Goal: Task Accomplishment & Management: Complete application form

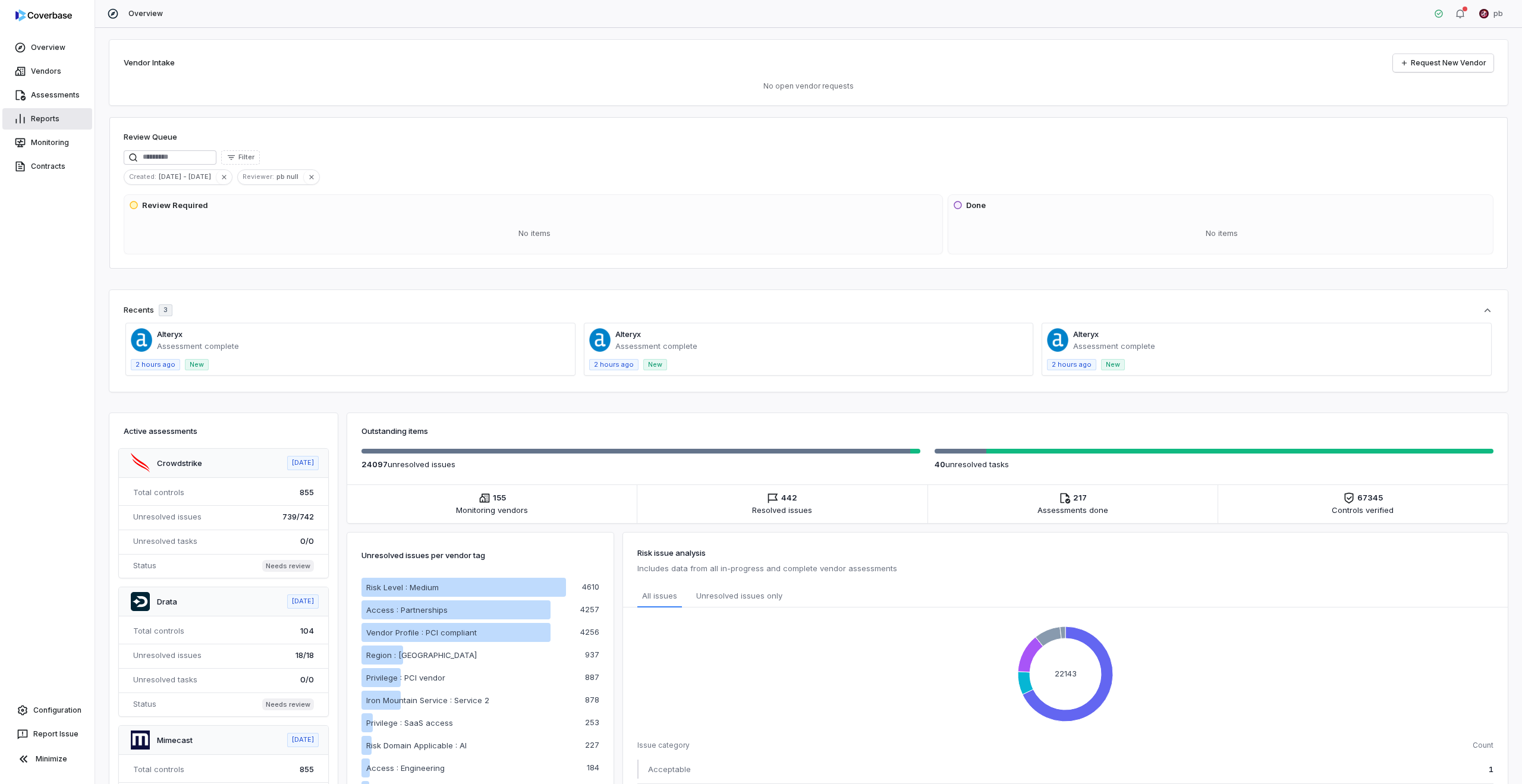
click at [54, 124] on link "Reports" at bounding box center [47, 119] width 90 height 22
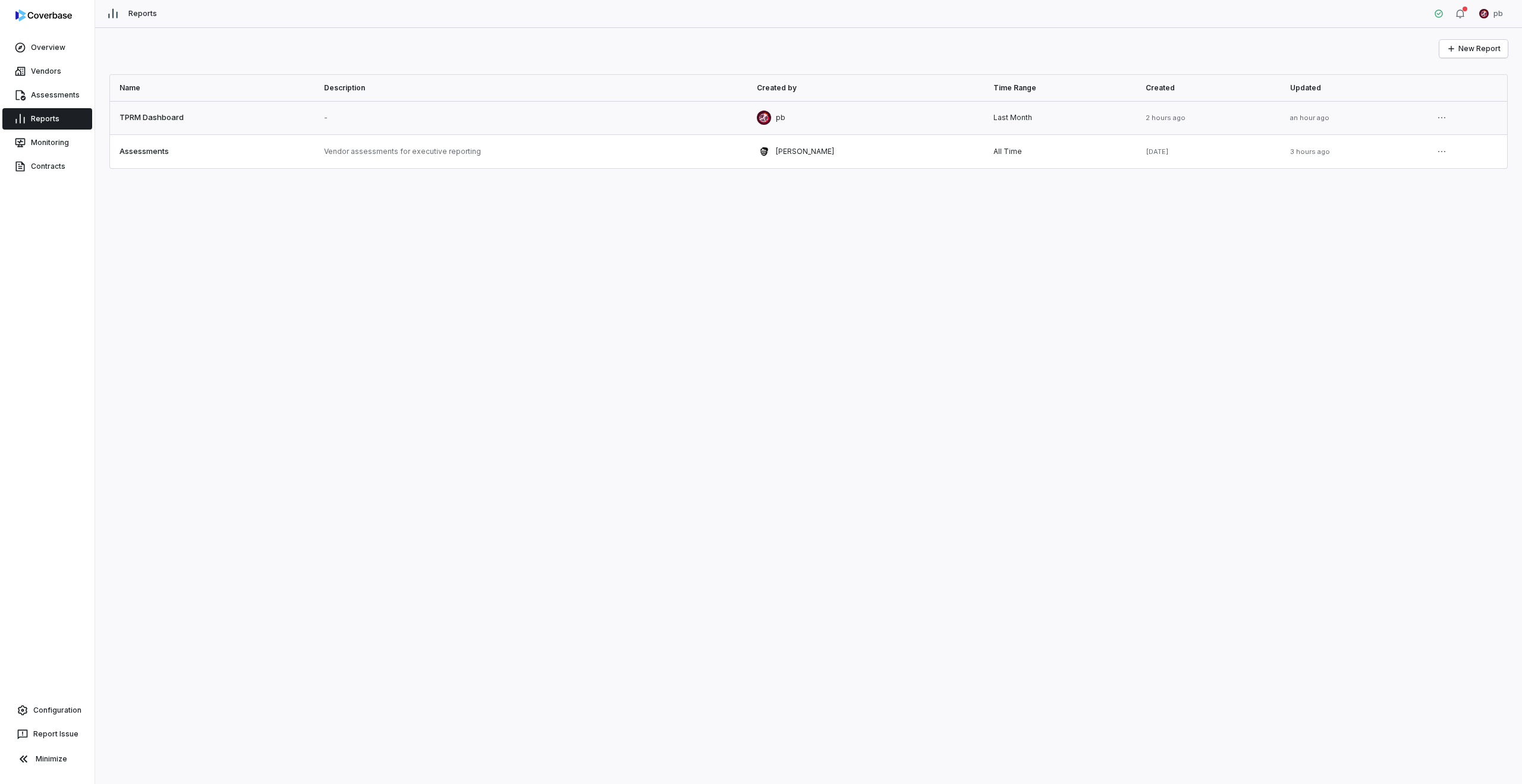
click at [250, 117] on link at bounding box center [212, 118] width 204 height 33
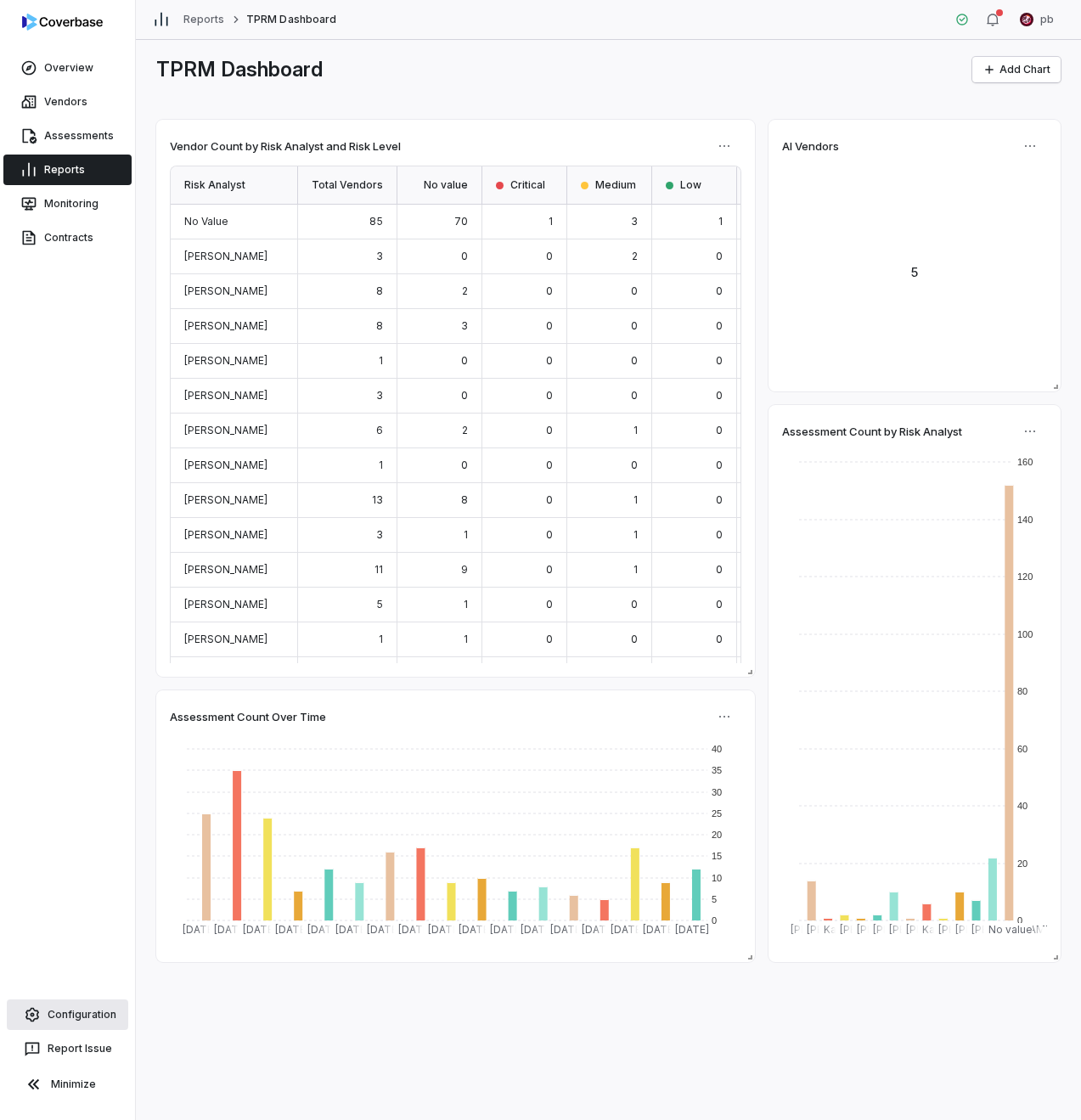
click at [60, 1008] on link "Configuration" at bounding box center [67, 1015] width 121 height 31
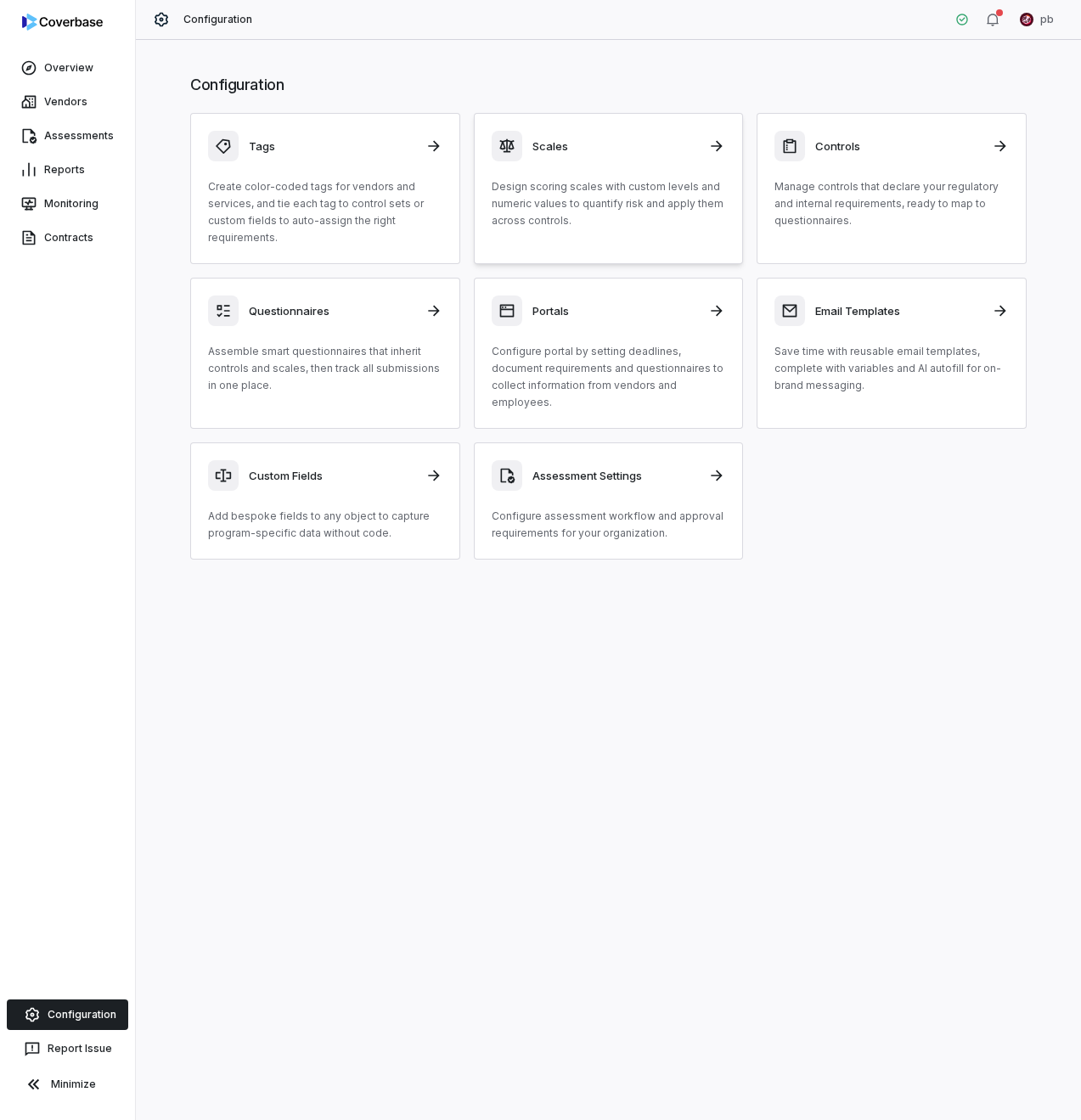
click at [678, 207] on p "Design scoring scales with custom levels and numeric values to quantify risk an…" at bounding box center [609, 204] width 234 height 51
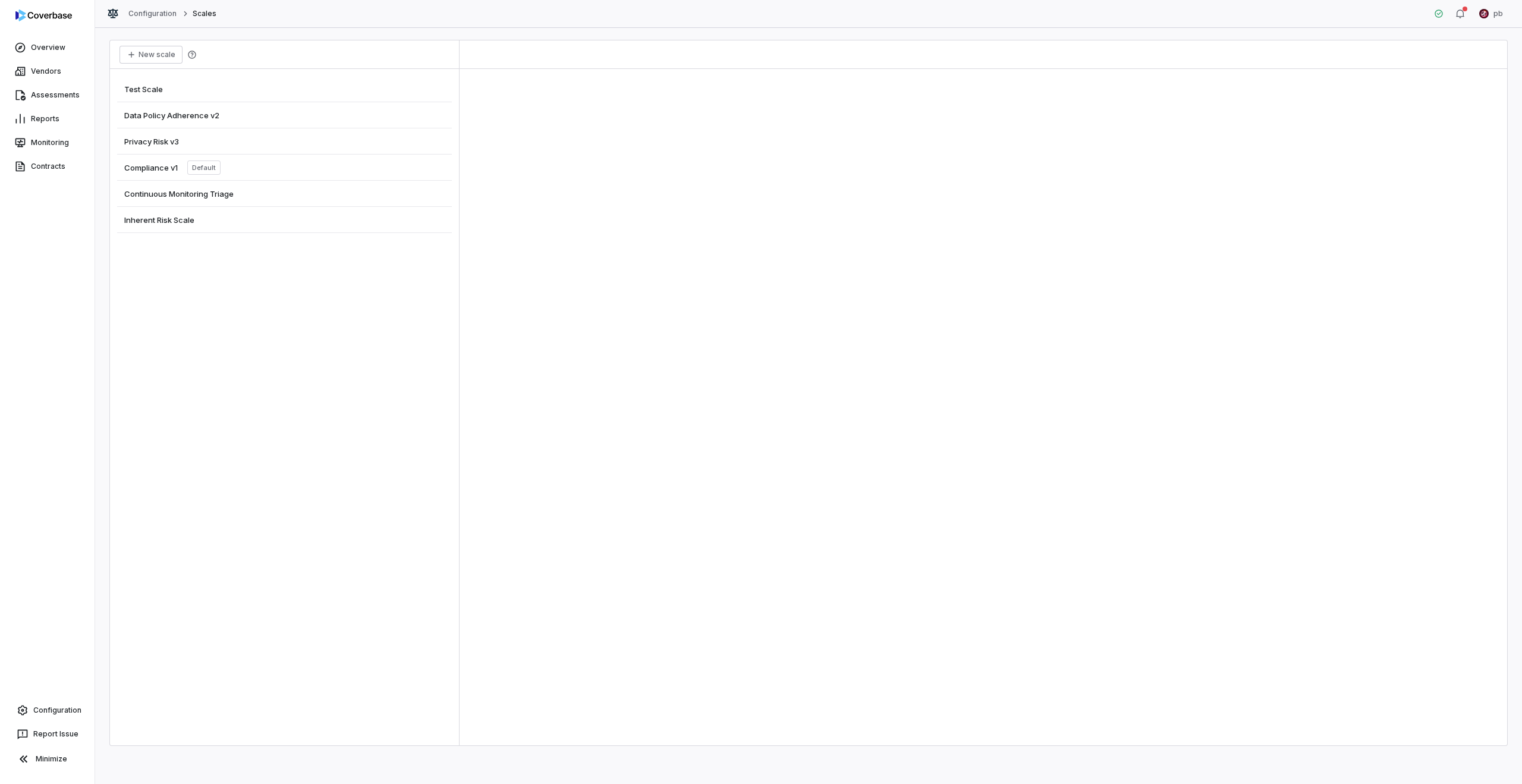
click at [288, 87] on div "Test Scale" at bounding box center [285, 89] width 335 height 26
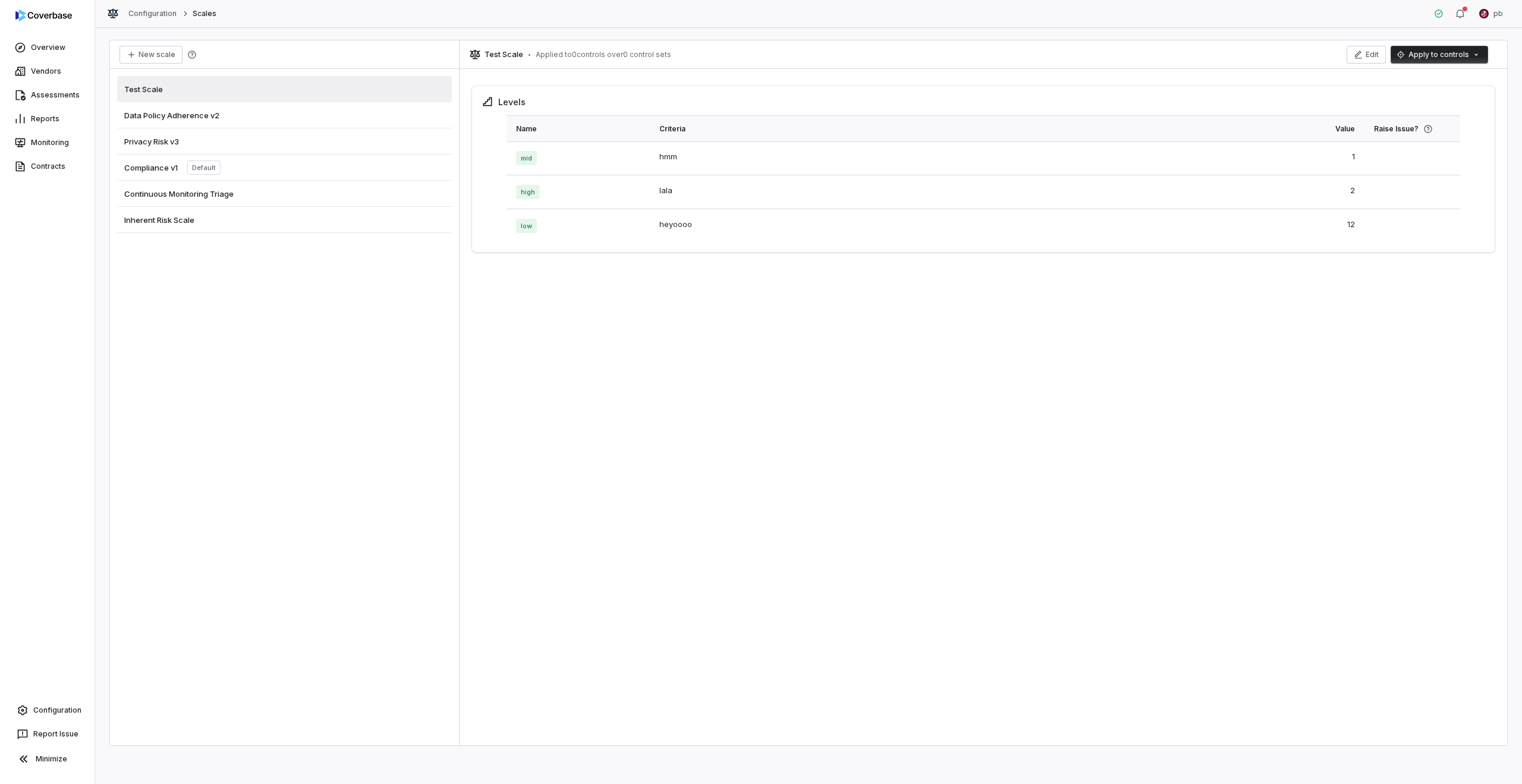
click at [277, 215] on div "Inherent Risk Scale" at bounding box center [285, 220] width 335 height 26
click at [352, 186] on div "Continuous Monitoring Triage" at bounding box center [285, 194] width 335 height 26
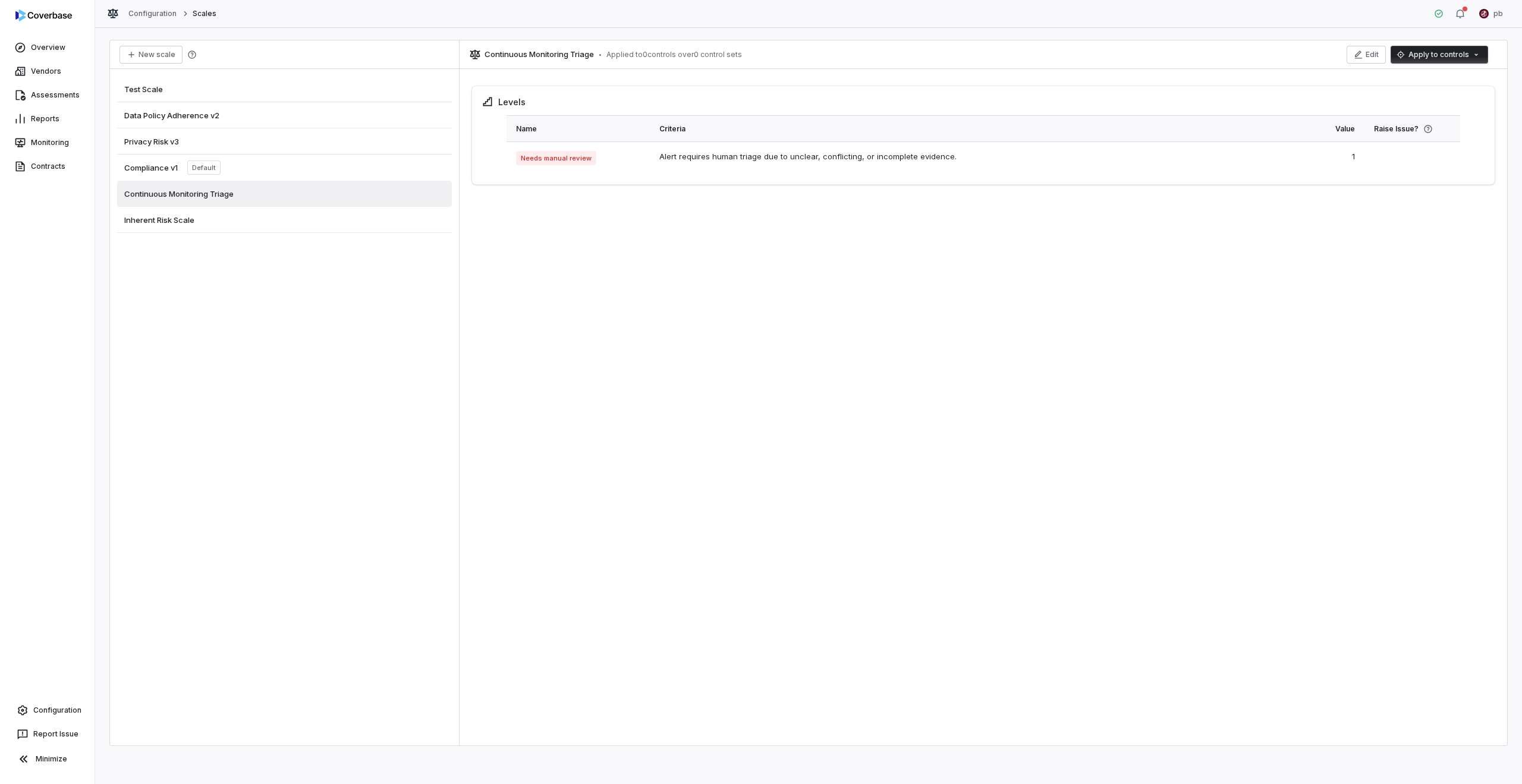
click at [342, 169] on div "Compliance v1 Default" at bounding box center [285, 168] width 335 height 26
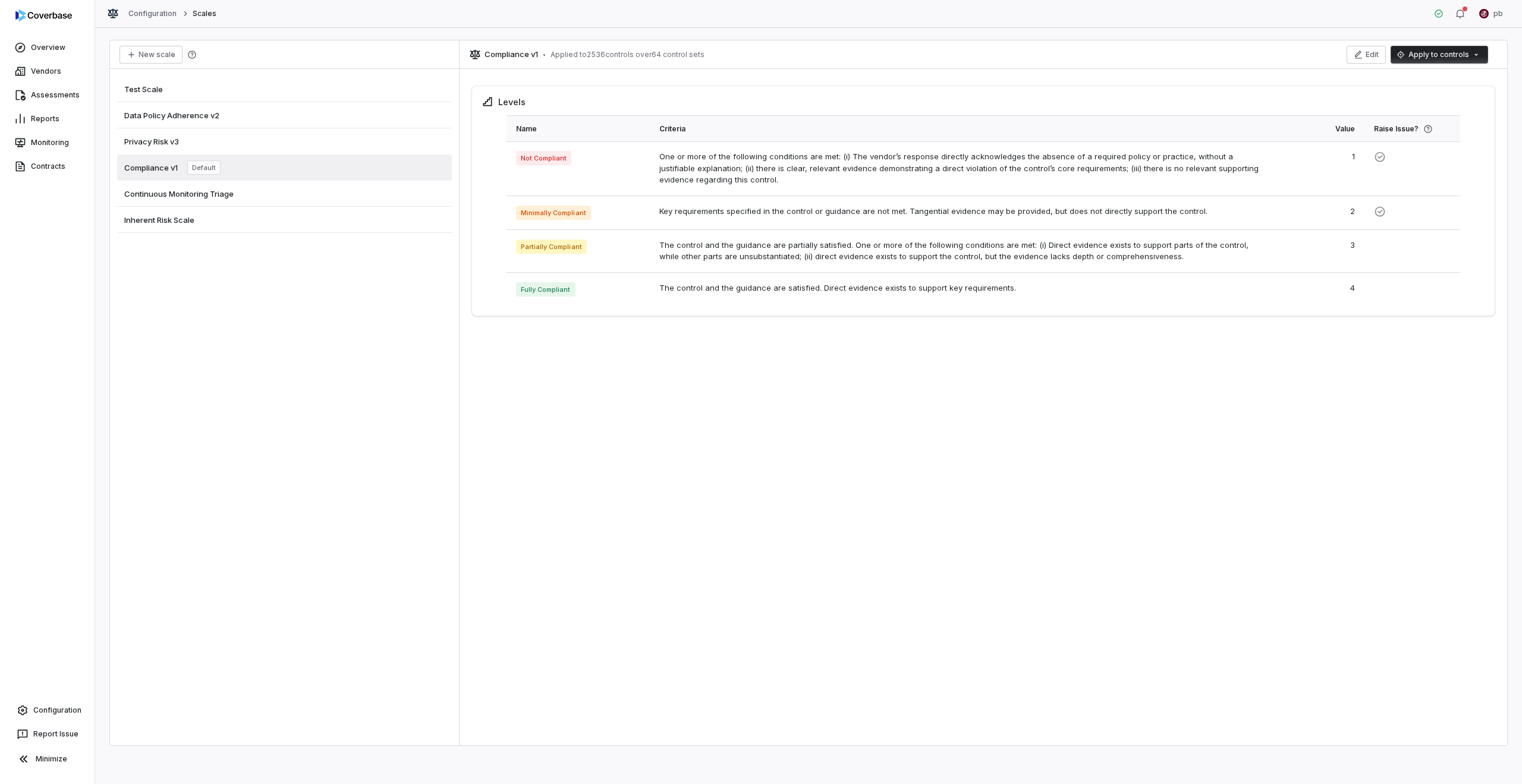
click at [340, 143] on div "Privacy Risk v3" at bounding box center [285, 142] width 335 height 26
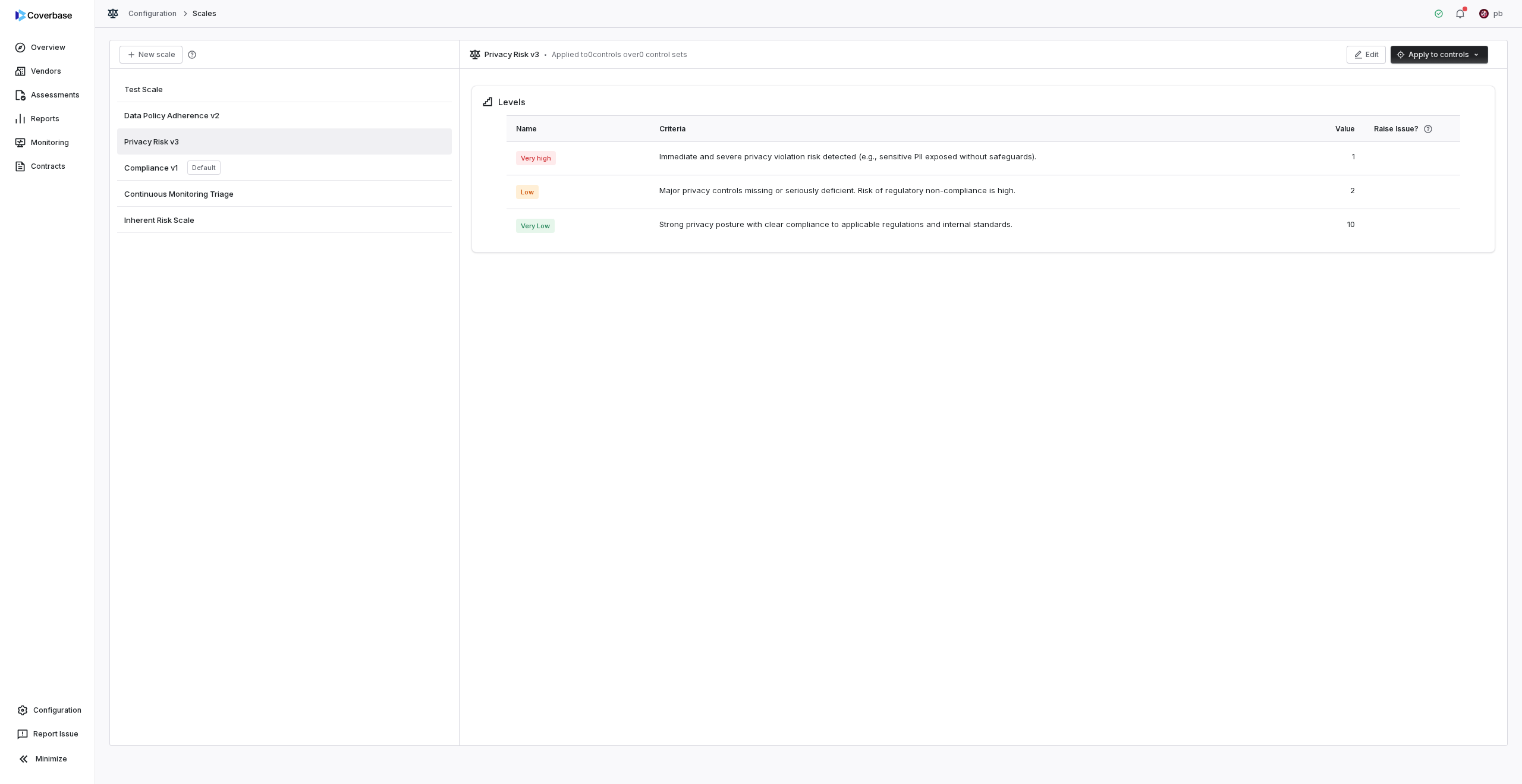
click at [336, 120] on div "Data Policy Adherence v2" at bounding box center [285, 115] width 335 height 26
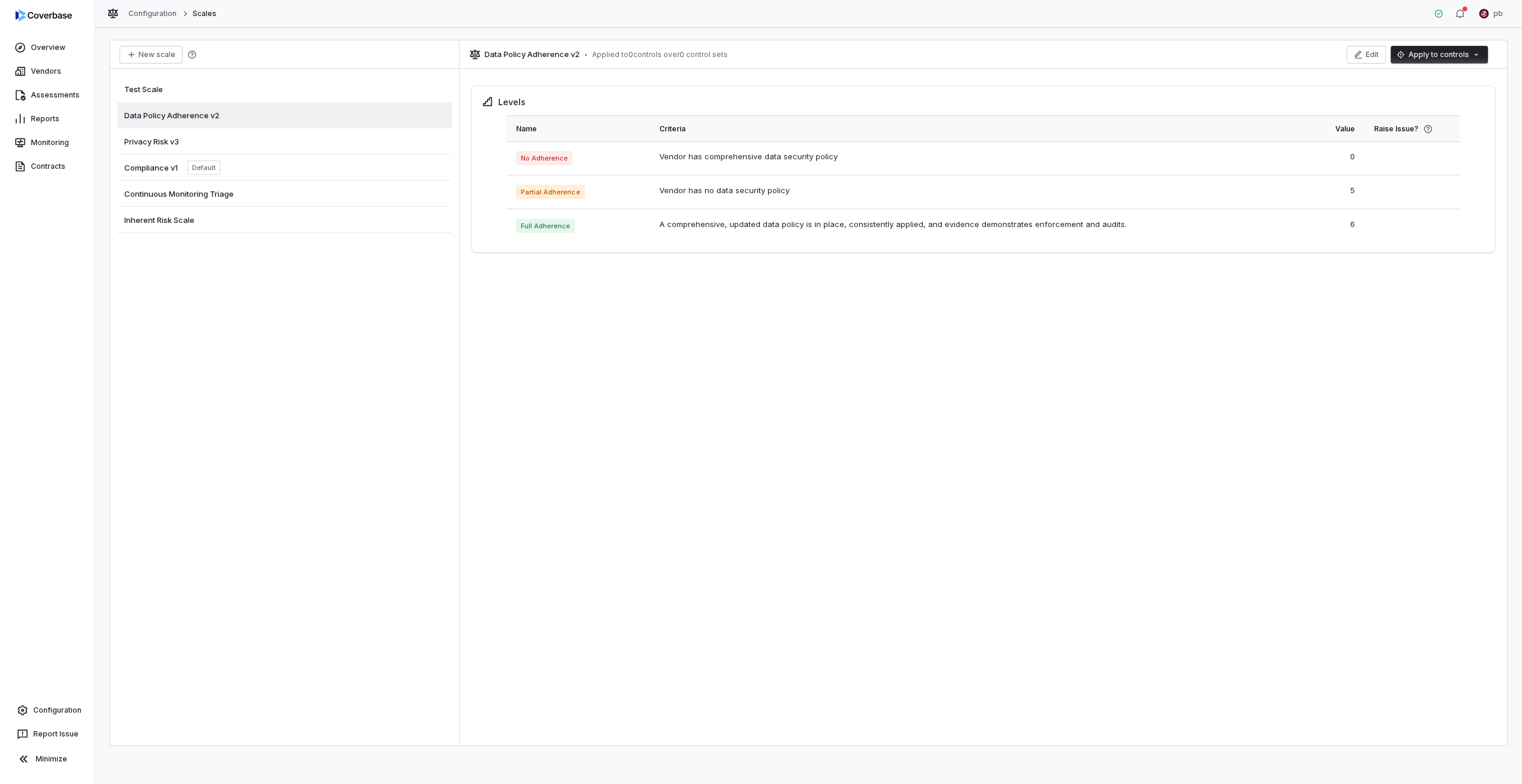
click at [334, 100] on div "Test Scale" at bounding box center [285, 89] width 335 height 26
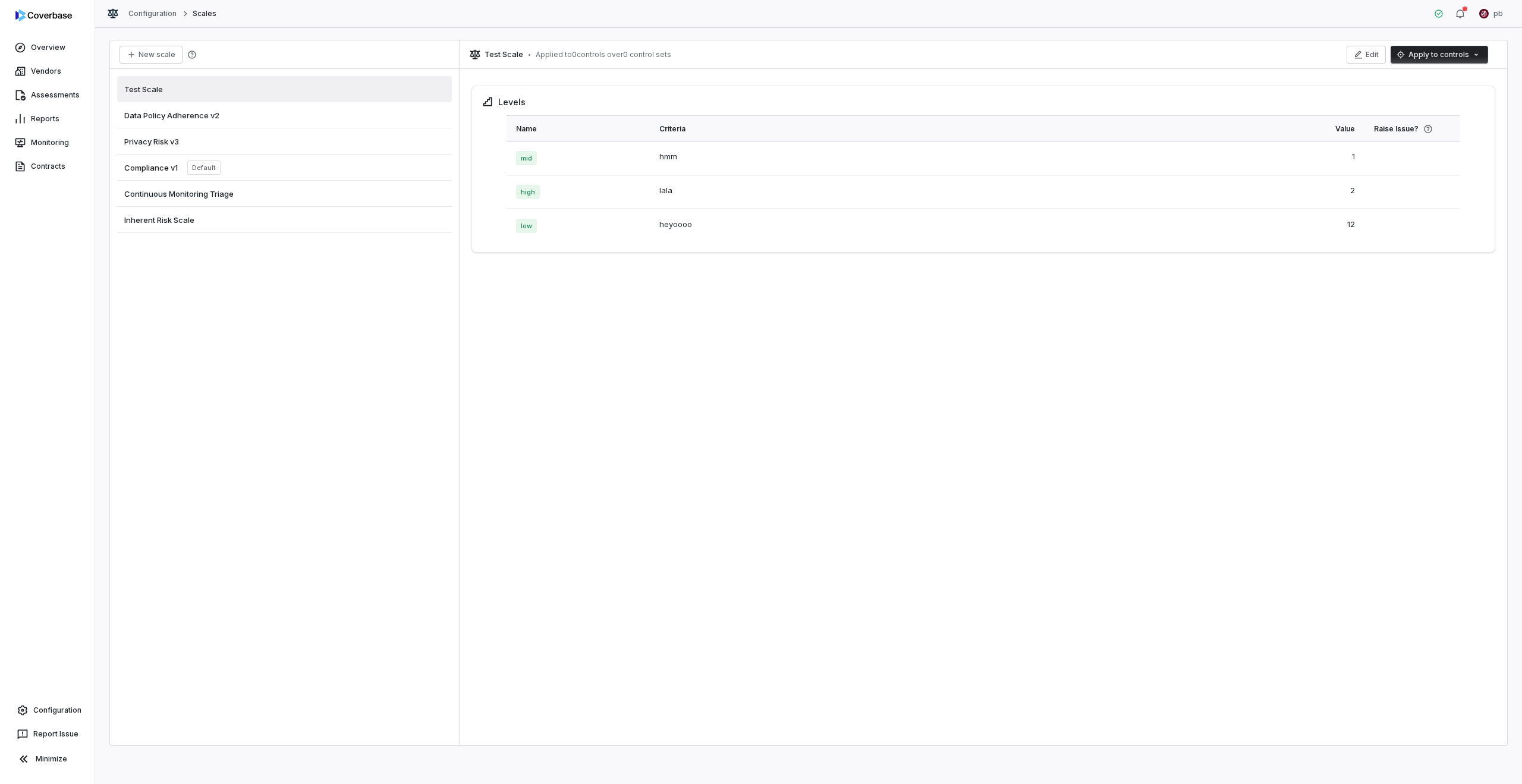
click at [331, 136] on div "Privacy Risk v3" at bounding box center [285, 142] width 335 height 26
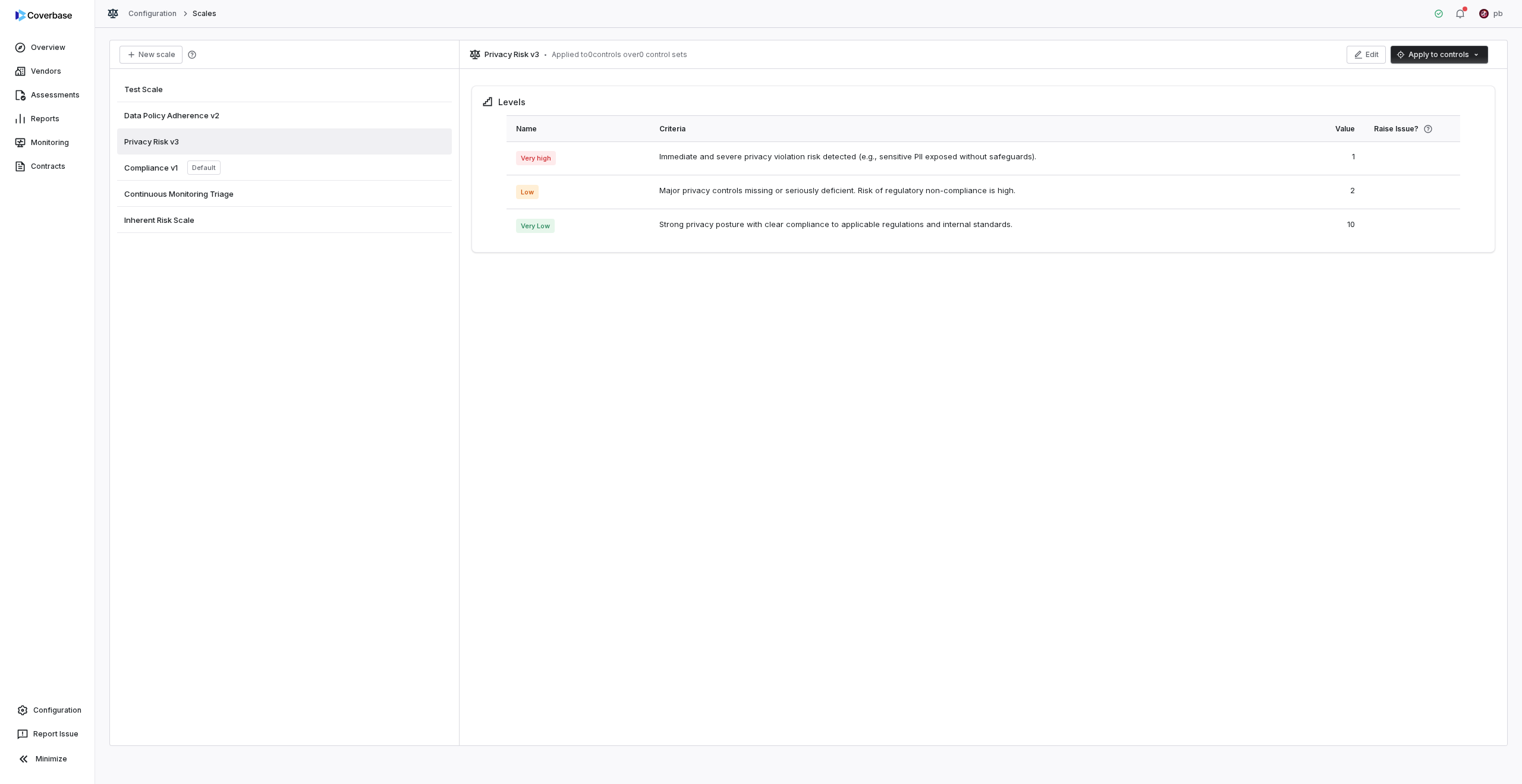
click at [332, 172] on div "Compliance v1 Default" at bounding box center [285, 168] width 335 height 26
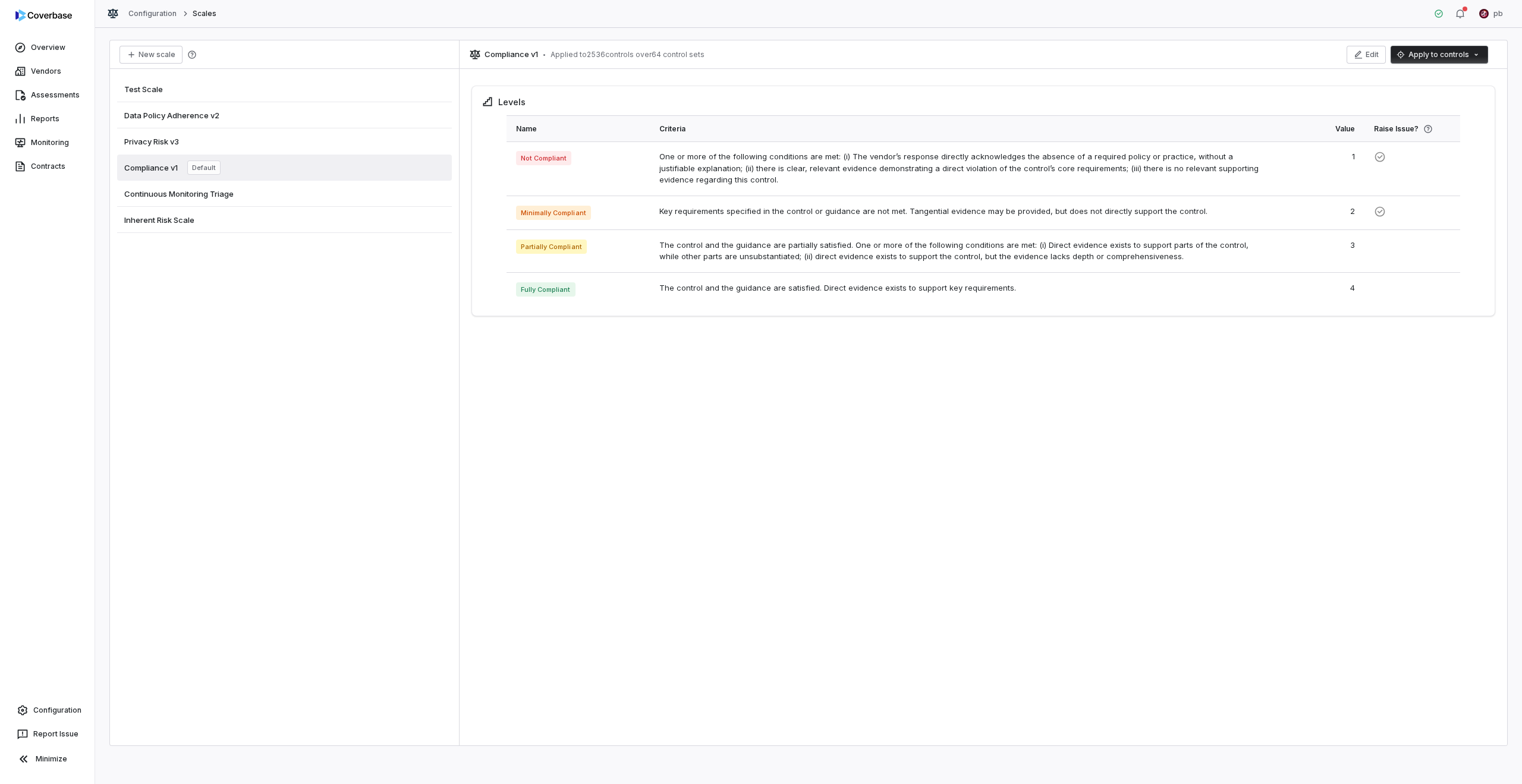
click at [325, 192] on div "Continuous Monitoring Triage" at bounding box center [285, 194] width 335 height 26
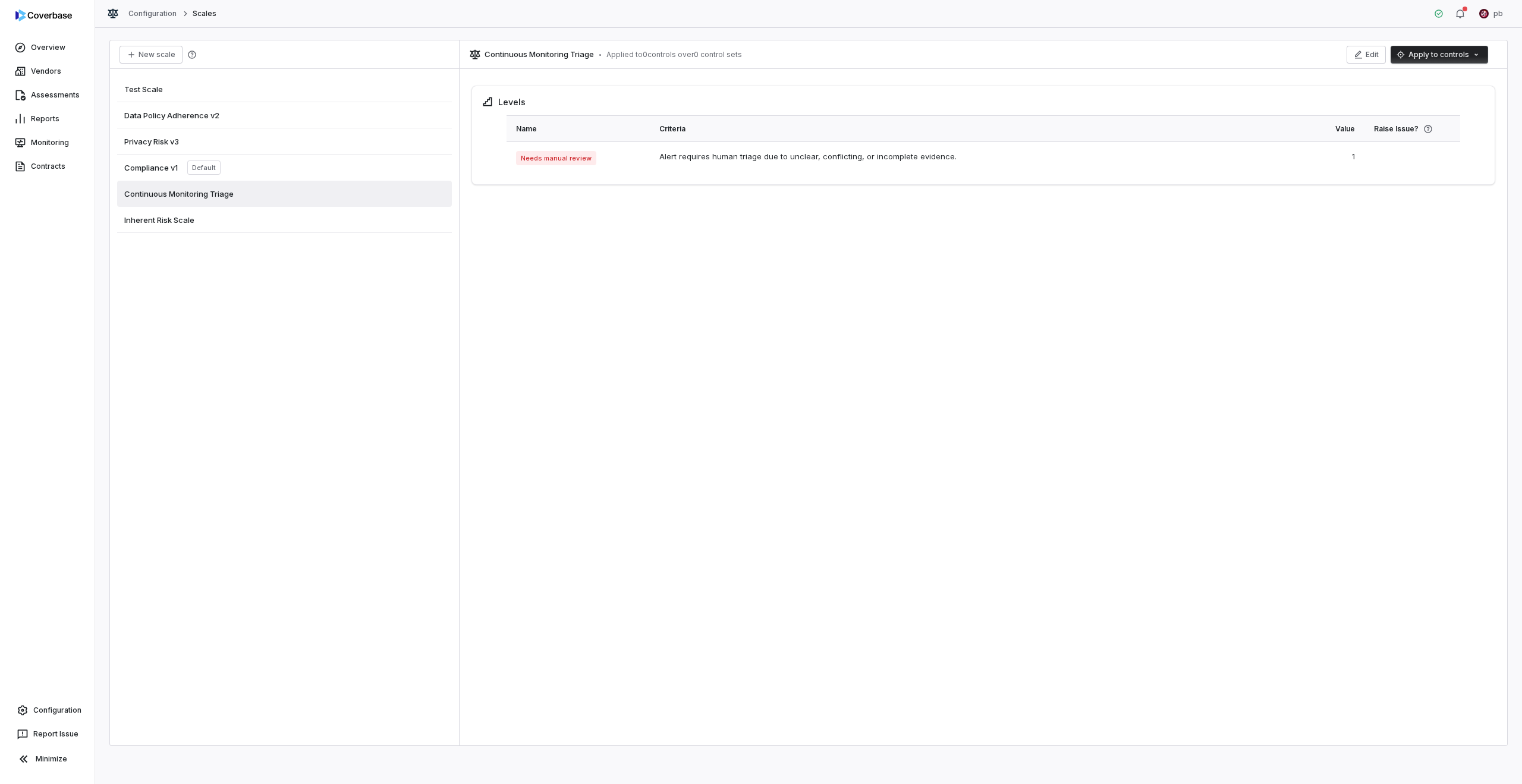
click at [322, 139] on div "Privacy Risk v3" at bounding box center [285, 142] width 335 height 26
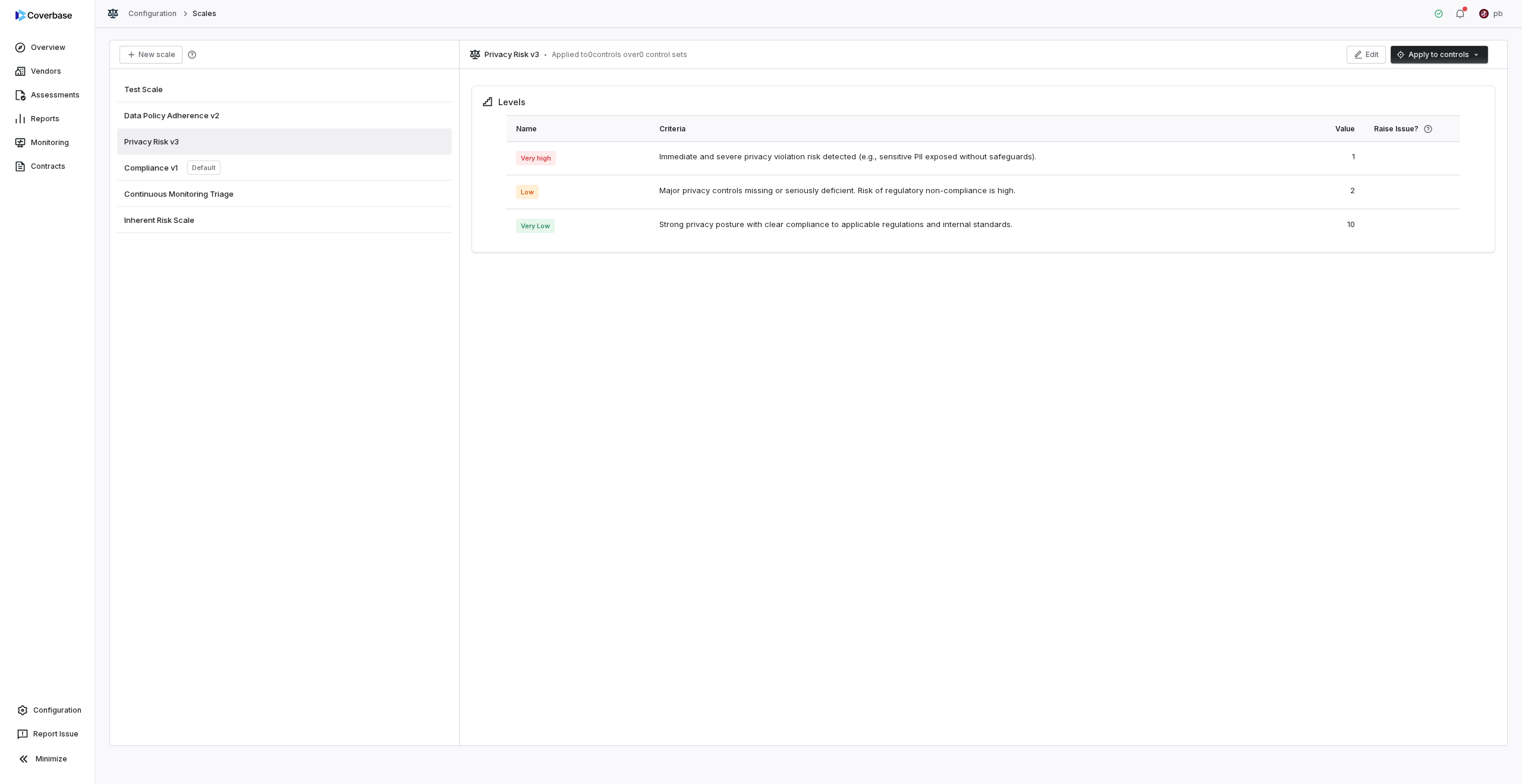
click at [314, 105] on div "Data Policy Adherence v2" at bounding box center [285, 115] width 335 height 26
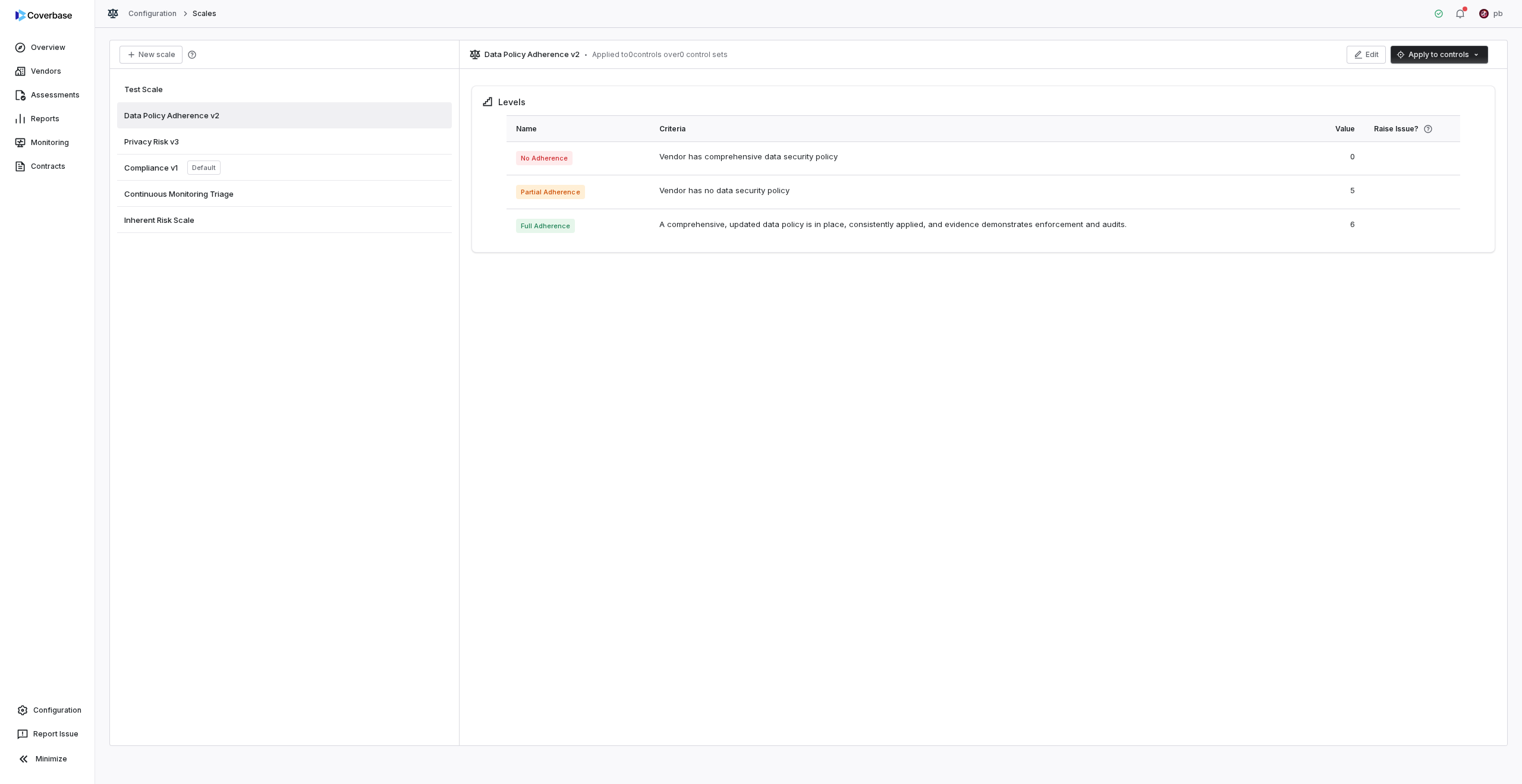
click at [308, 79] on div "Test Scale" at bounding box center [285, 89] width 335 height 26
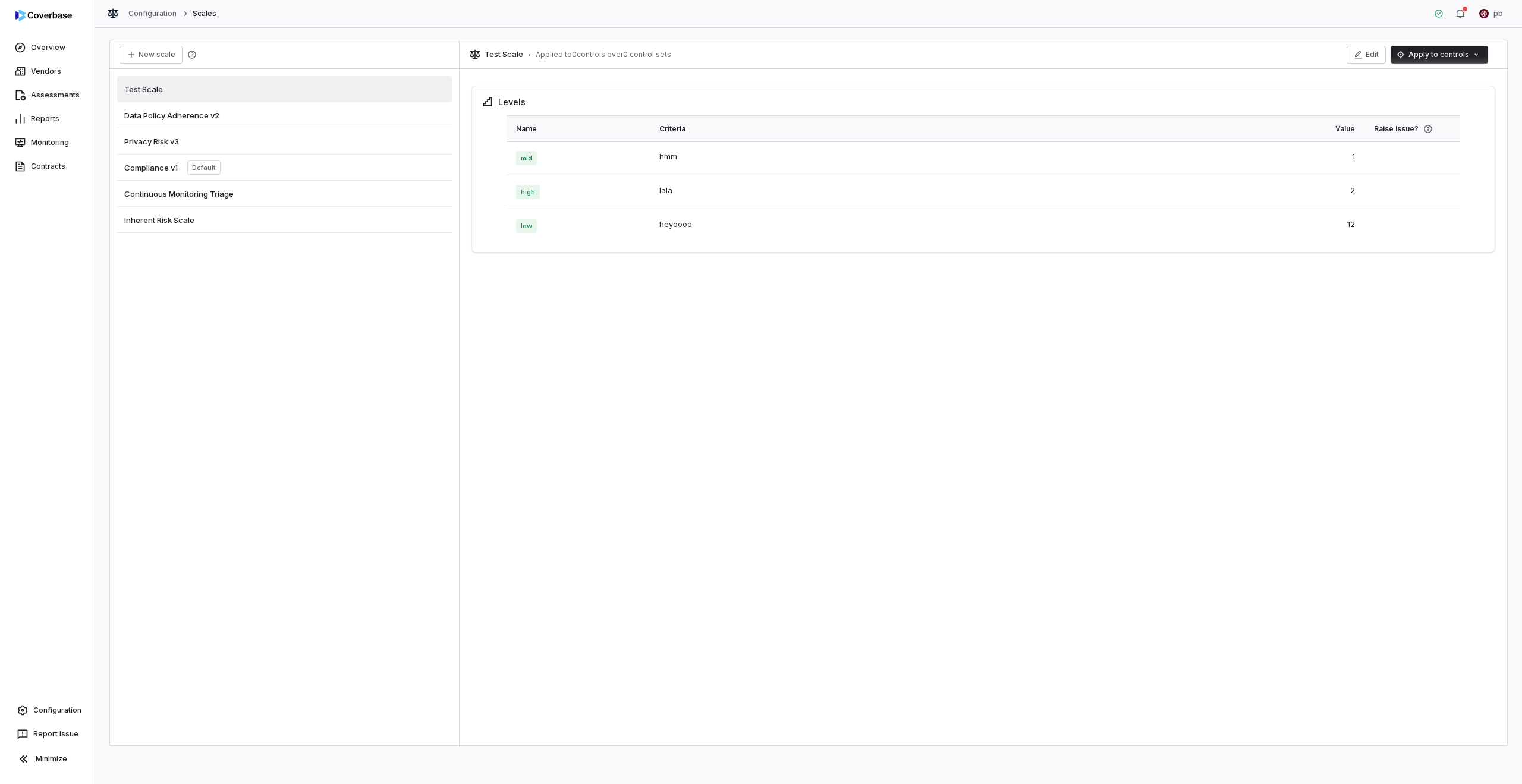
click at [313, 114] on div "Data Policy Adherence v2" at bounding box center [285, 115] width 335 height 26
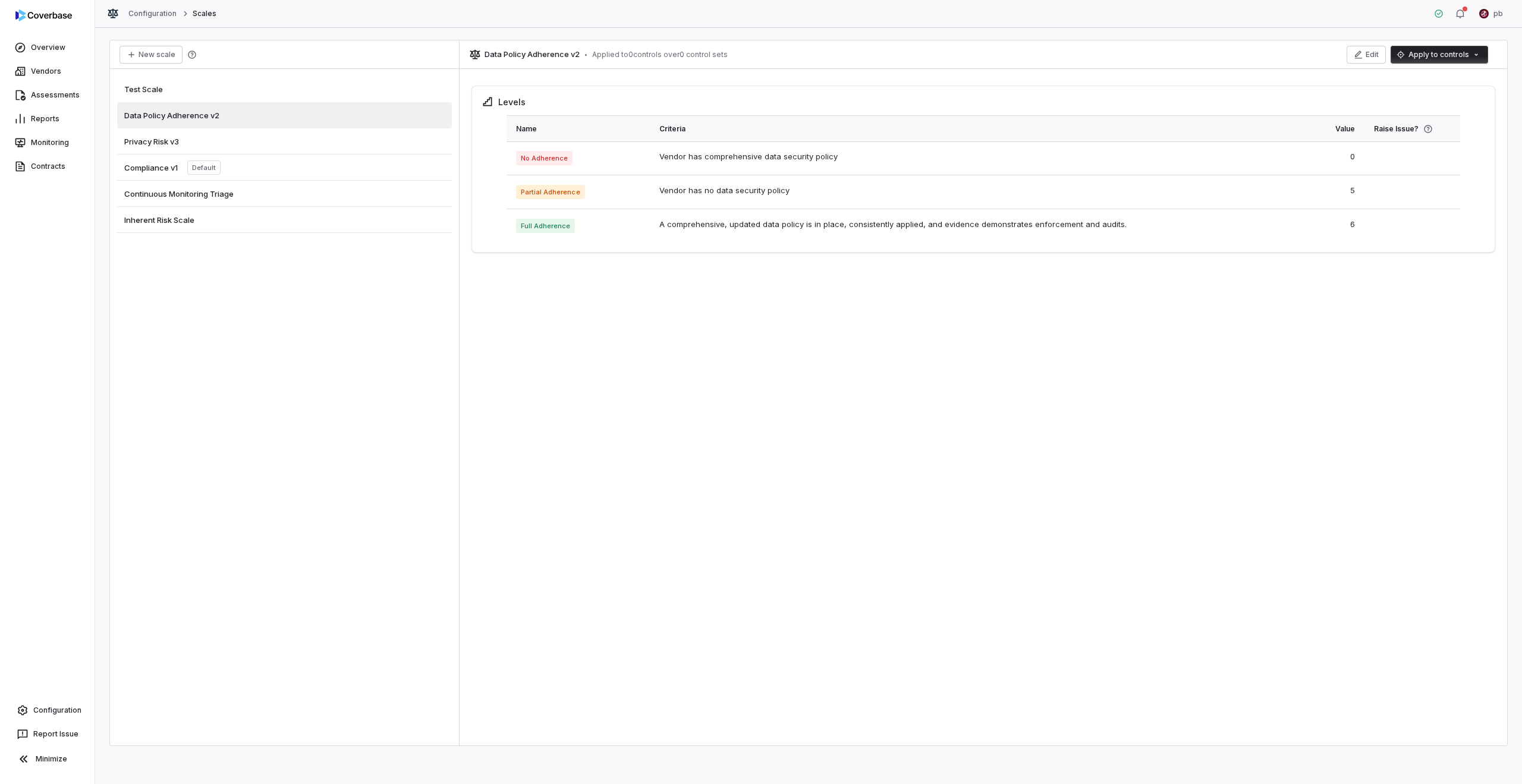
click at [309, 138] on div "Privacy Risk v3" at bounding box center [285, 142] width 335 height 26
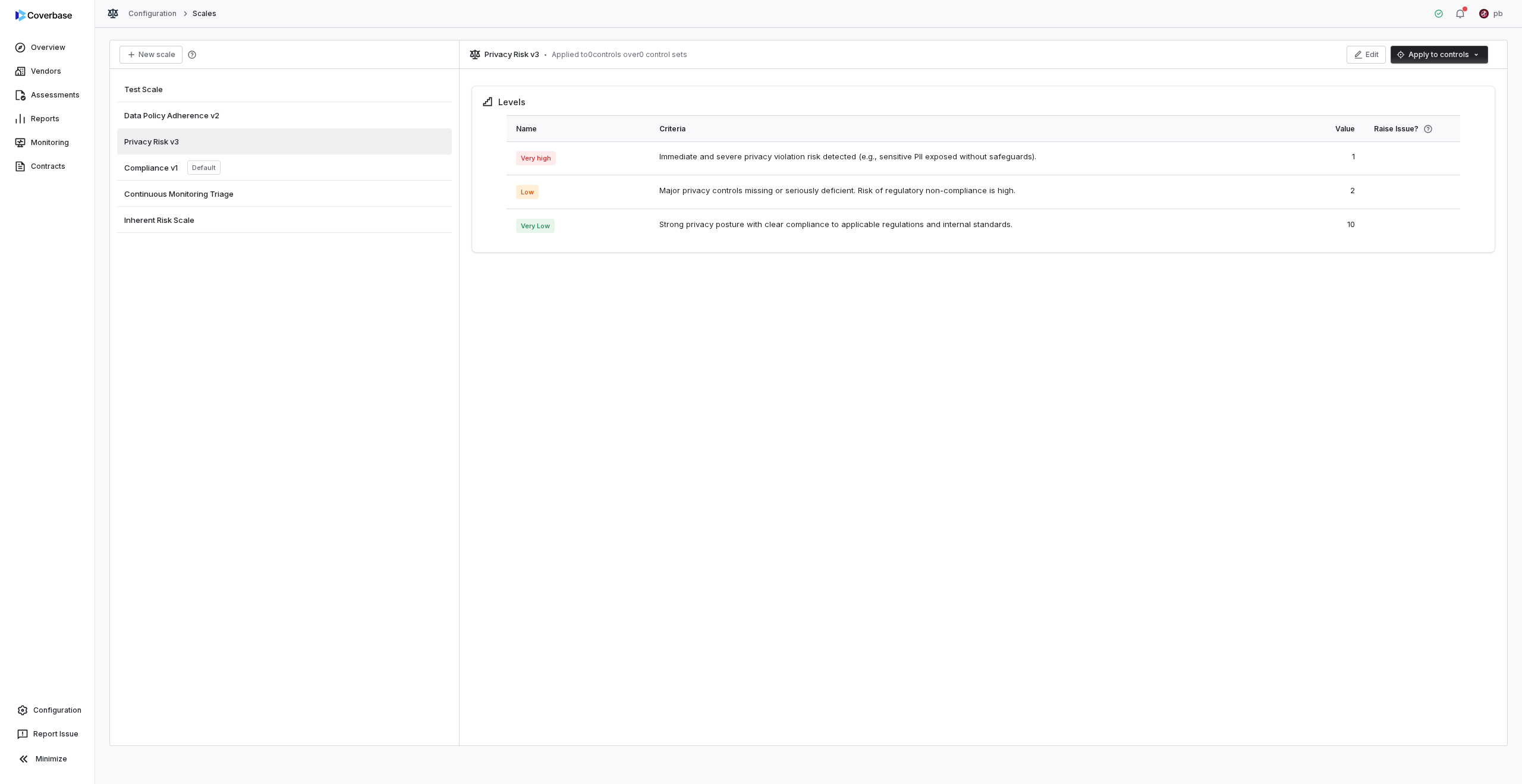
click at [305, 161] on div "Compliance v1 Default" at bounding box center [285, 168] width 335 height 26
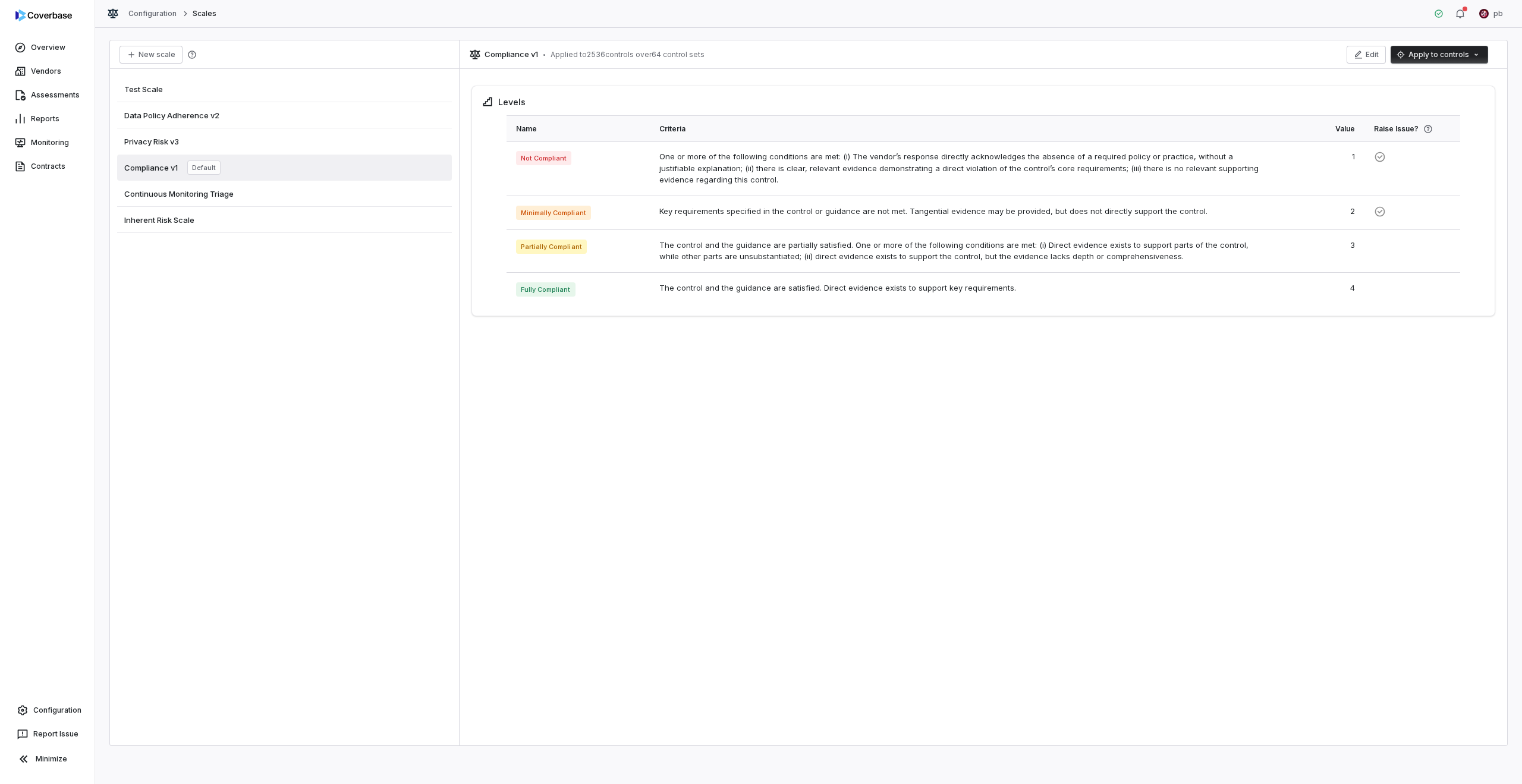
click at [302, 183] on div "Continuous Monitoring Triage" at bounding box center [285, 194] width 335 height 26
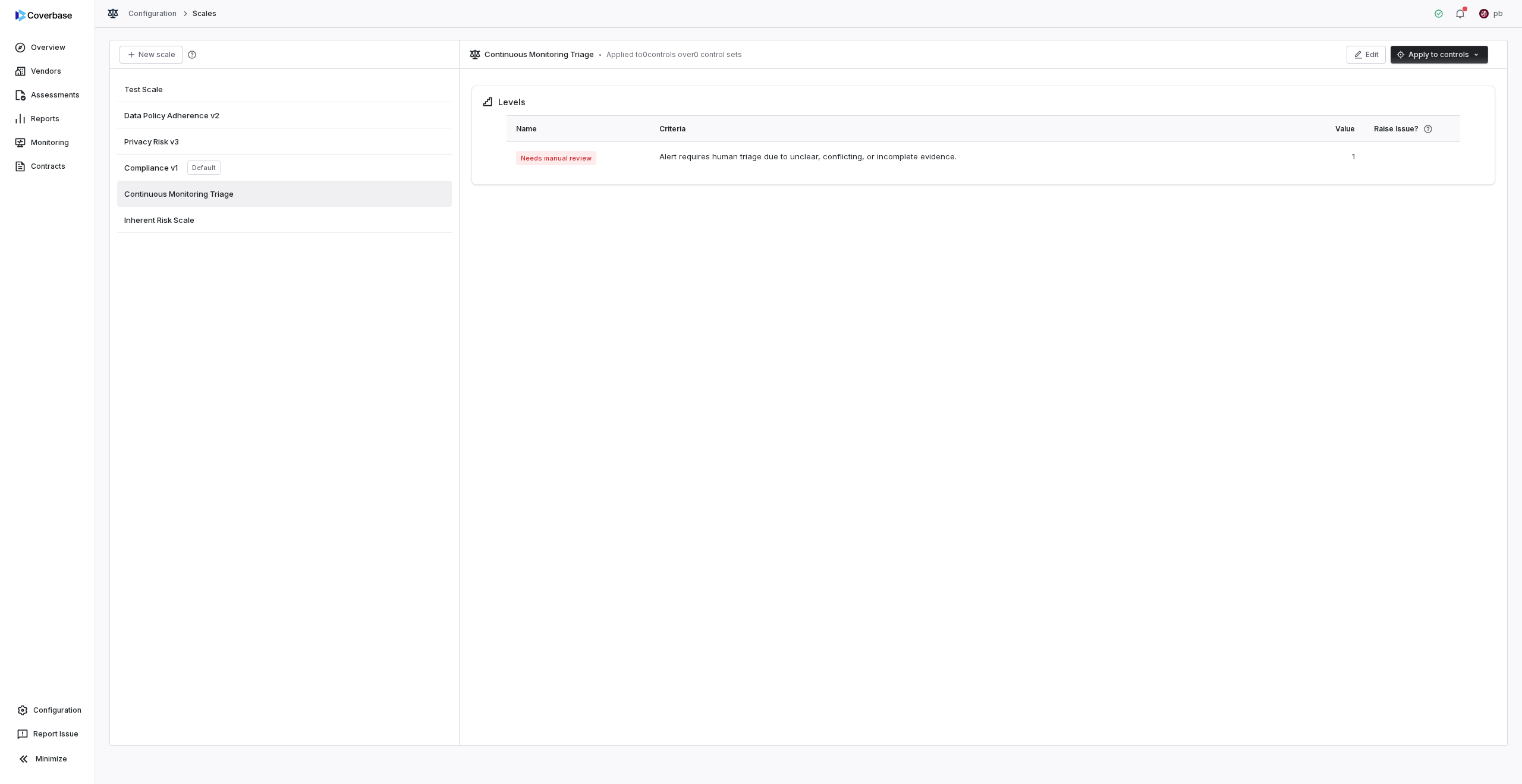
click at [297, 204] on div "Continuous Monitoring Triage" at bounding box center [285, 194] width 335 height 26
click at [295, 211] on div "Inherent Risk Scale" at bounding box center [285, 220] width 335 height 26
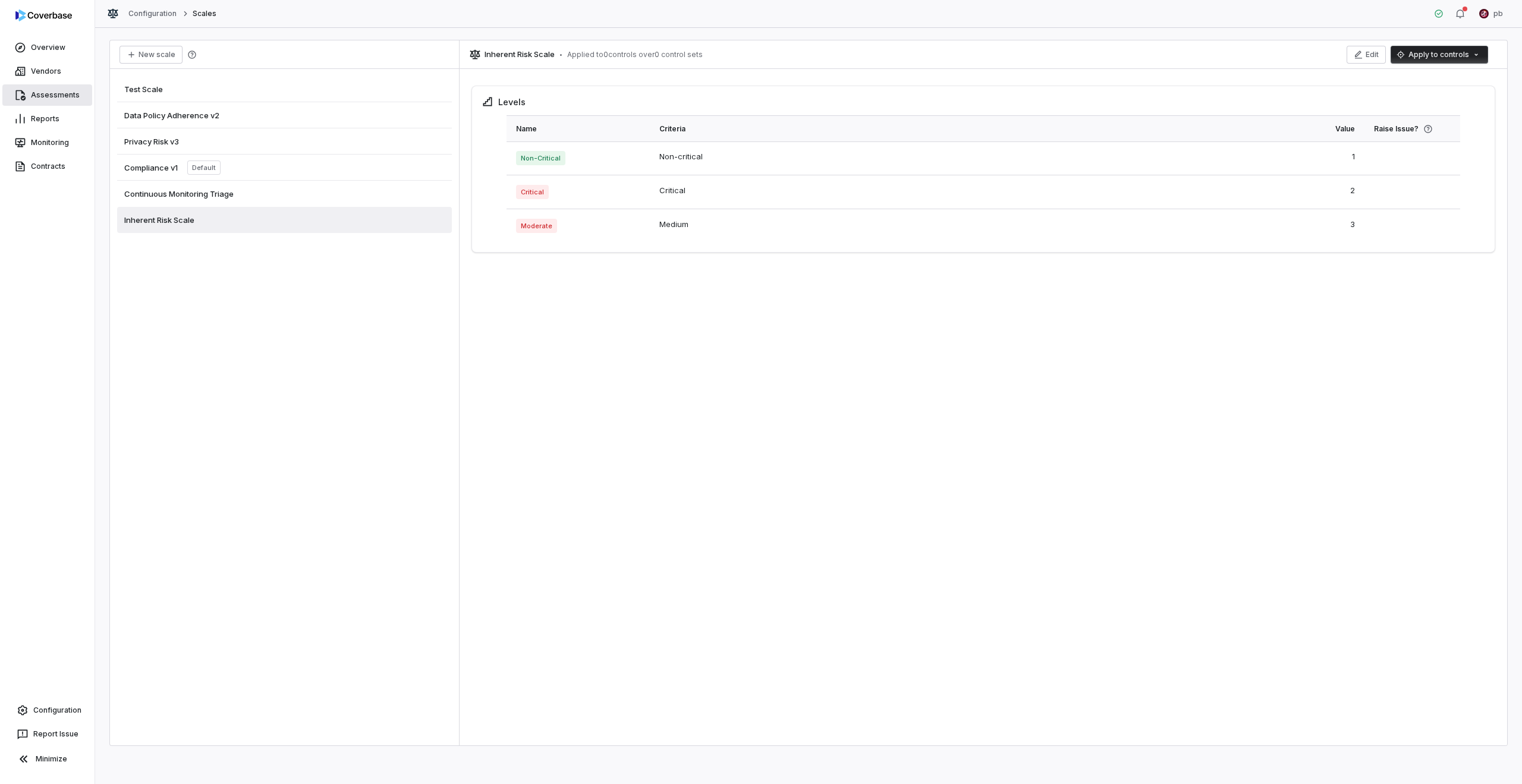
click at [44, 96] on link "Assessments" at bounding box center [47, 95] width 90 height 22
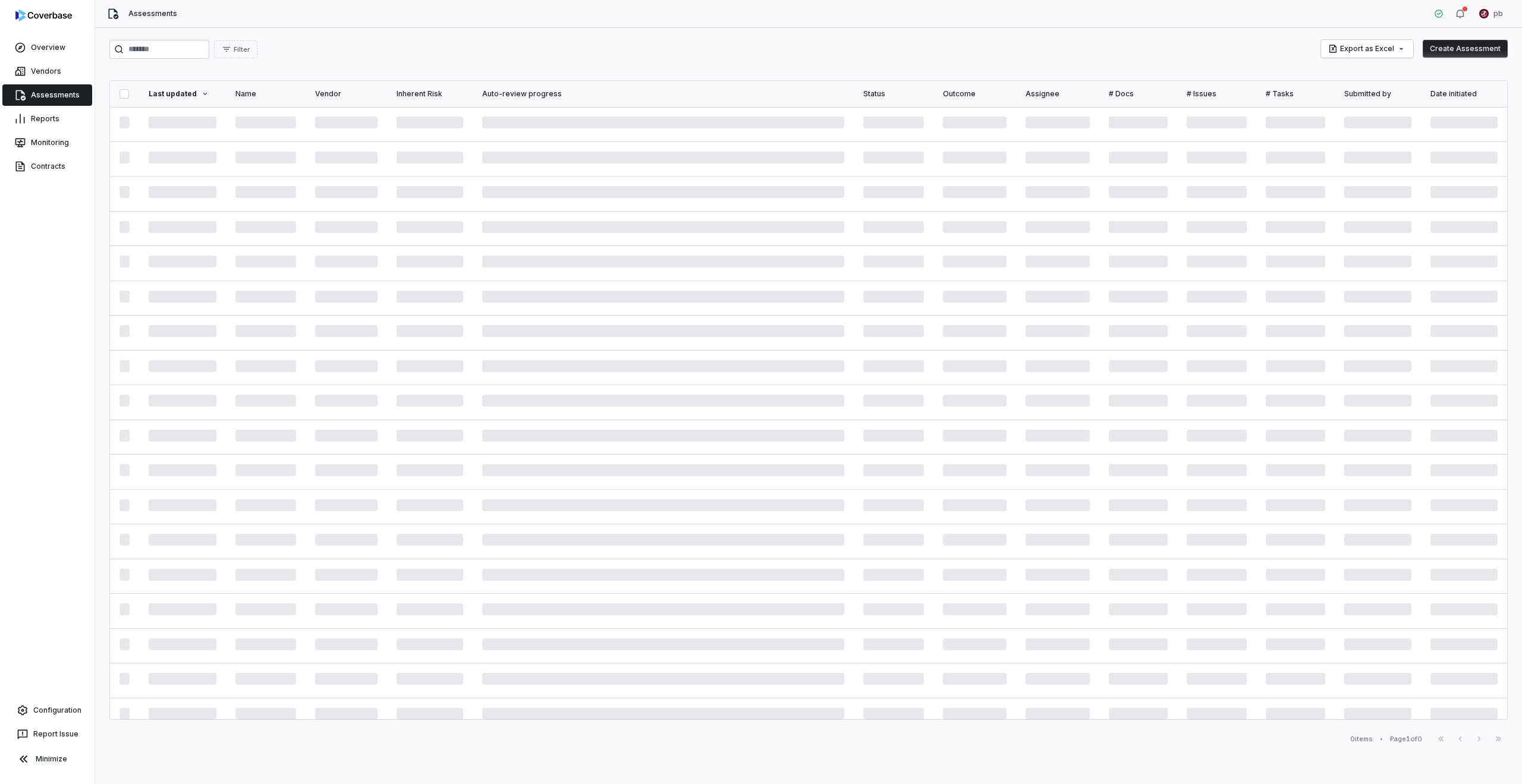
click at [49, 130] on div "Reports" at bounding box center [47, 119] width 94 height 24
click at [47, 126] on link "Reports" at bounding box center [47, 119] width 90 height 22
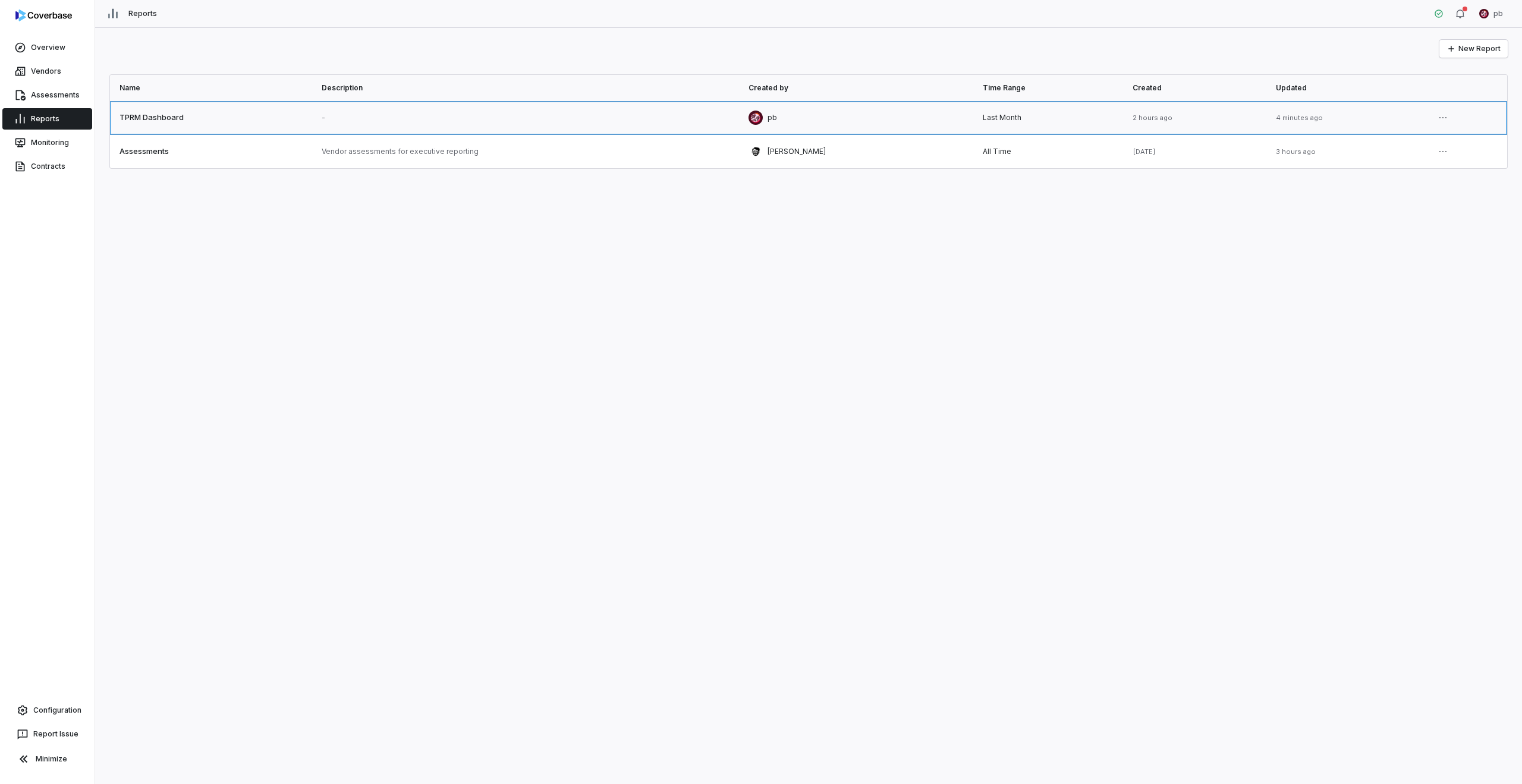
click at [146, 122] on link at bounding box center [211, 118] width 202 height 33
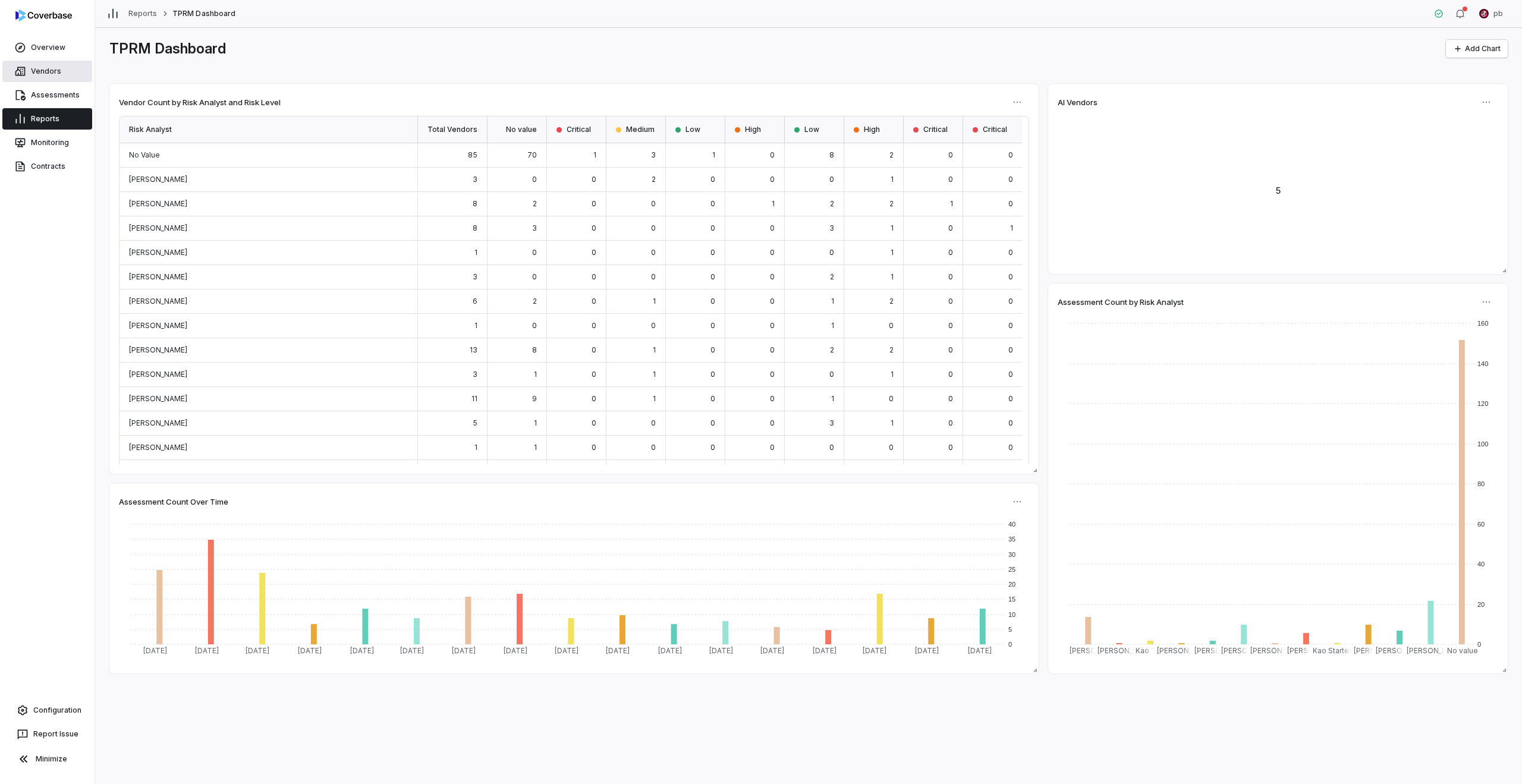
click at [60, 81] on link "Vendors" at bounding box center [47, 71] width 90 height 22
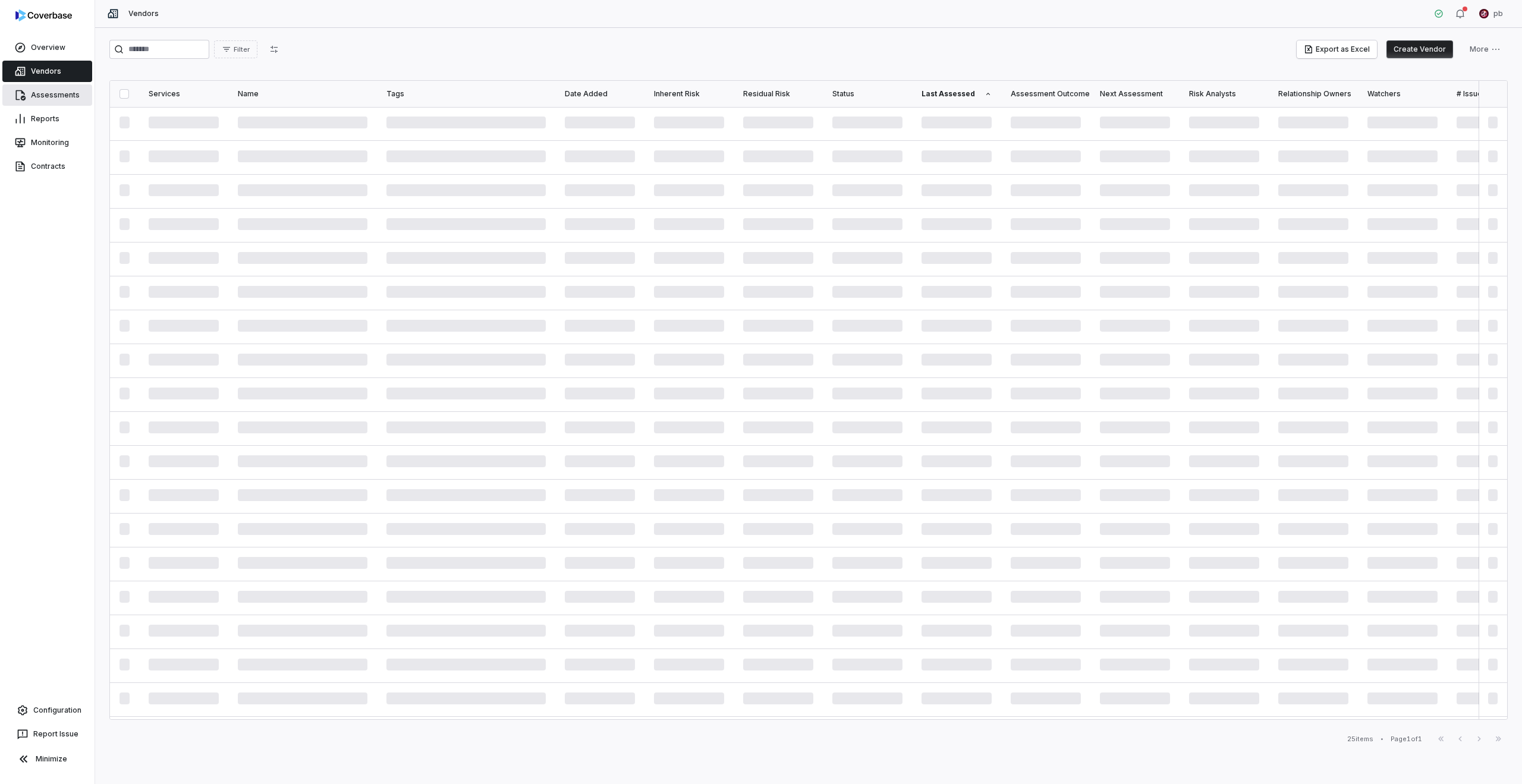
click at [56, 97] on link "Assessments" at bounding box center [47, 95] width 90 height 22
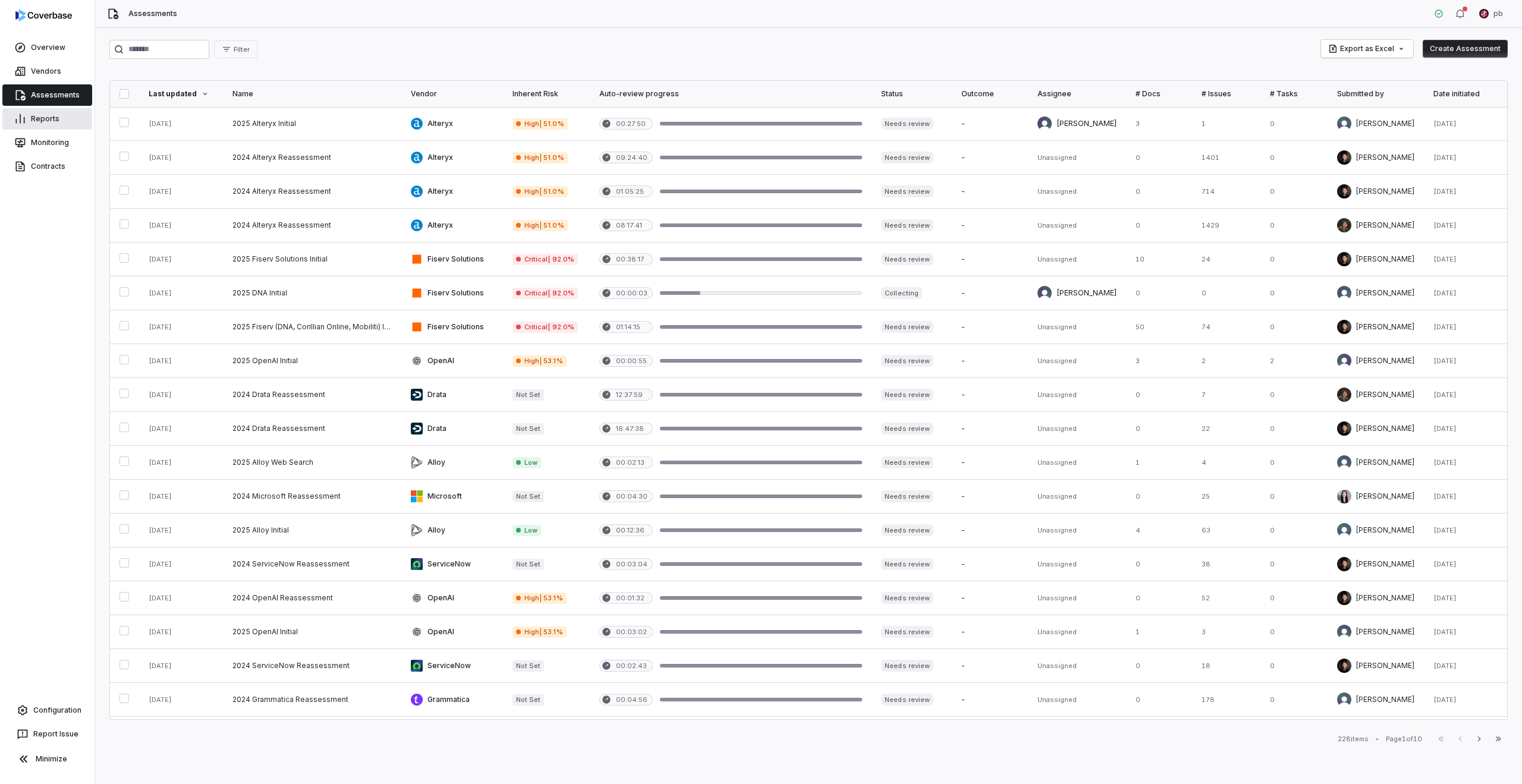
click at [50, 115] on link "Reports" at bounding box center [47, 119] width 90 height 22
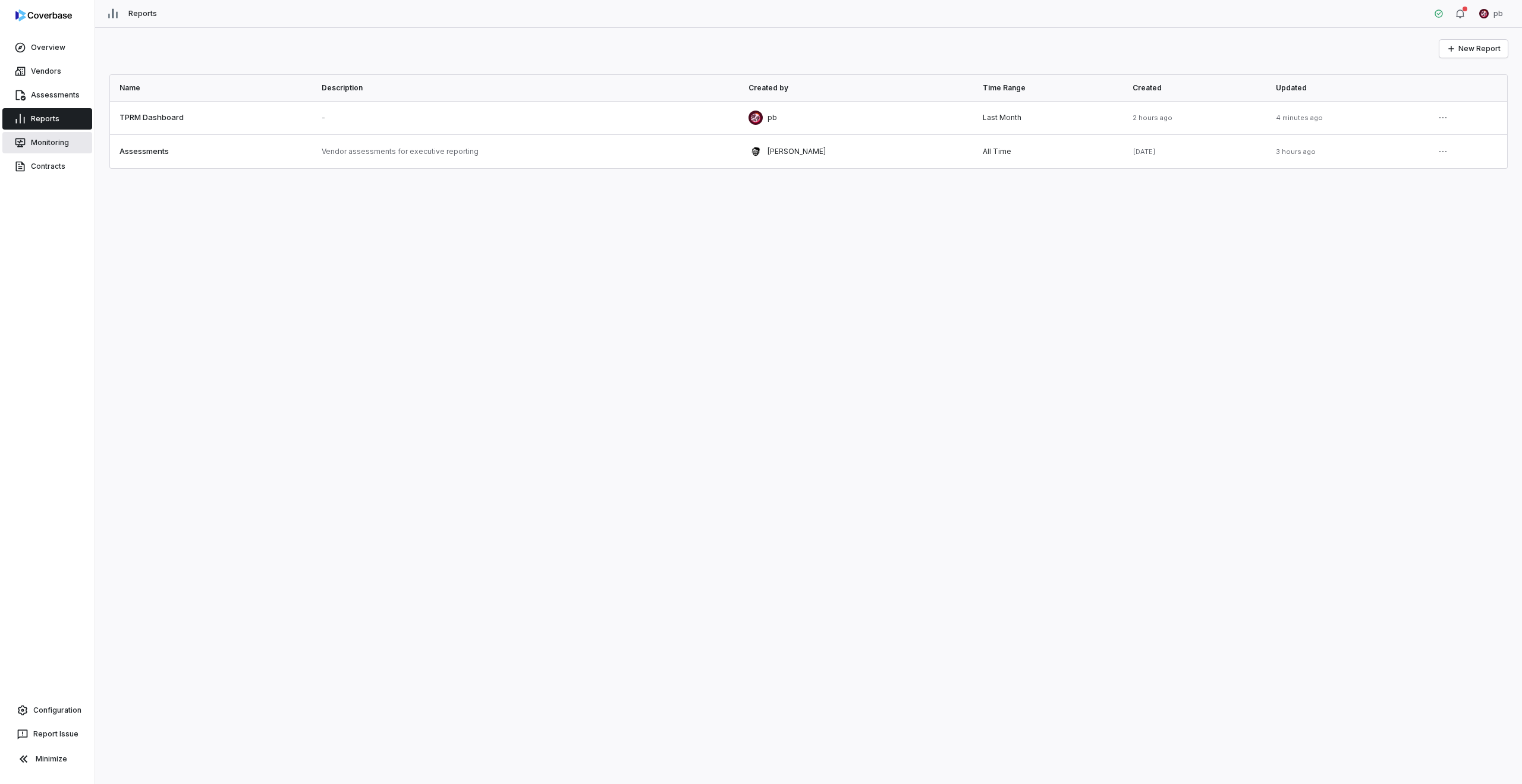
click at [47, 133] on link "Monitoring" at bounding box center [47, 143] width 90 height 22
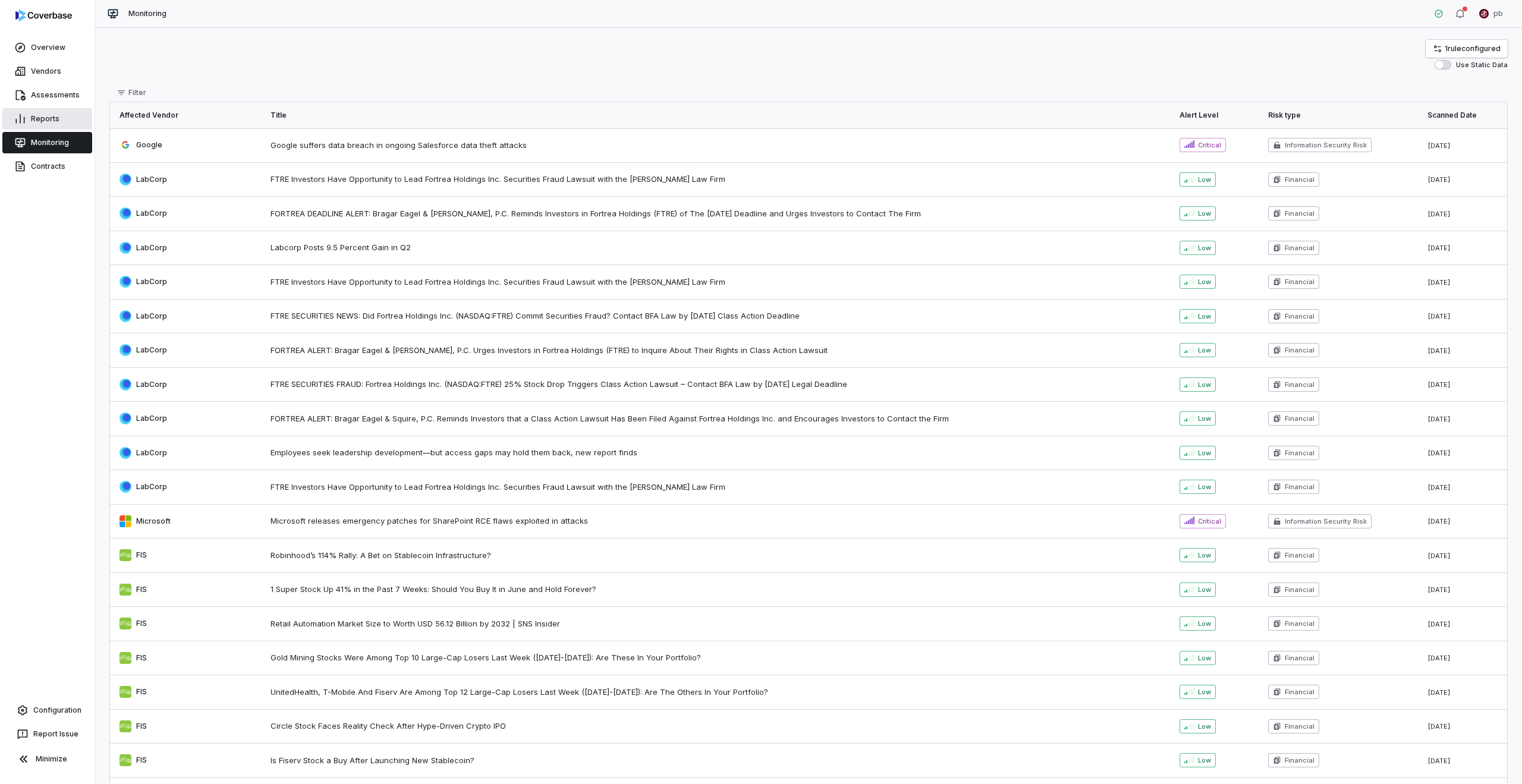
click at [53, 117] on link "Reports" at bounding box center [47, 119] width 90 height 22
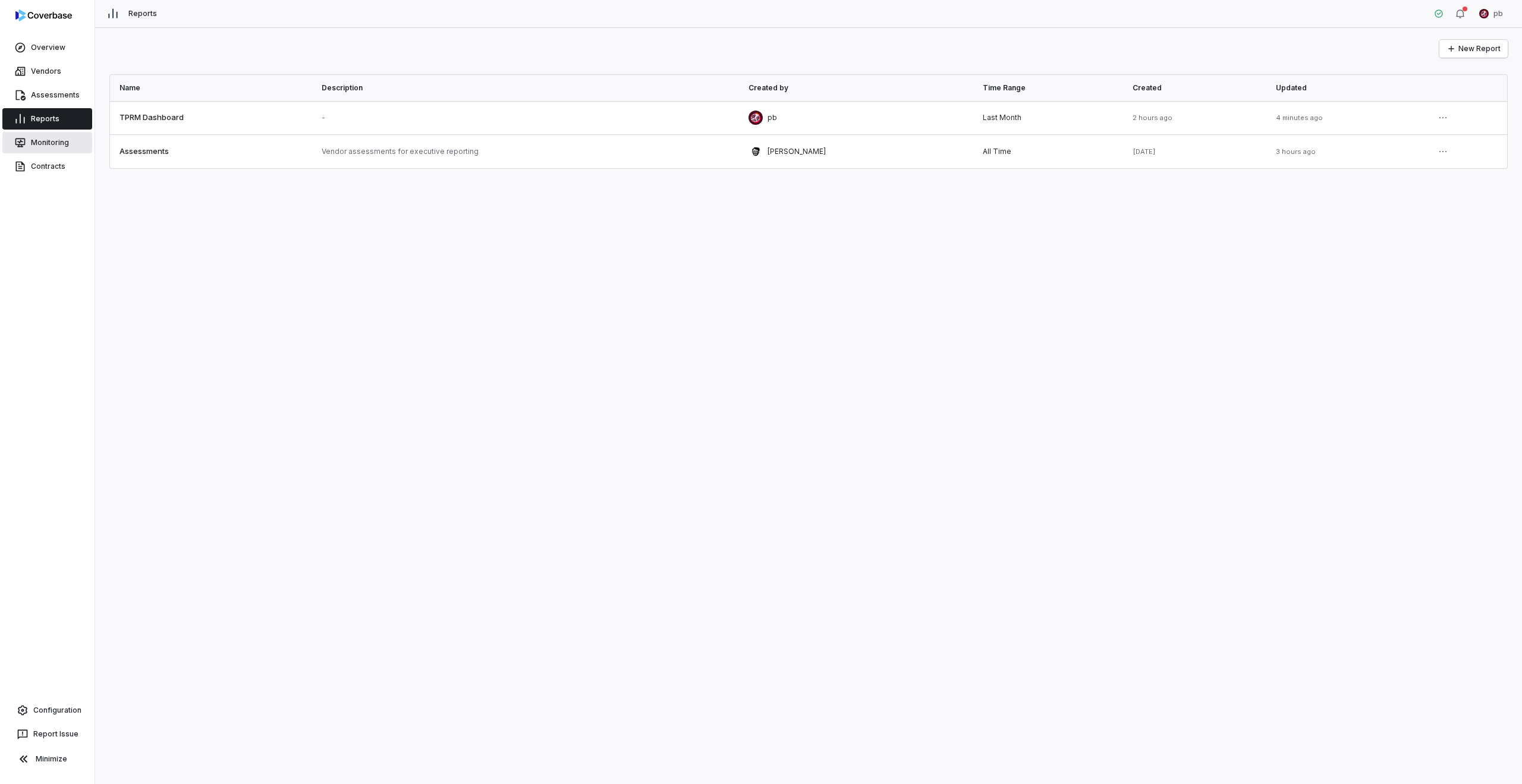
click at [50, 134] on link "Monitoring" at bounding box center [47, 143] width 90 height 22
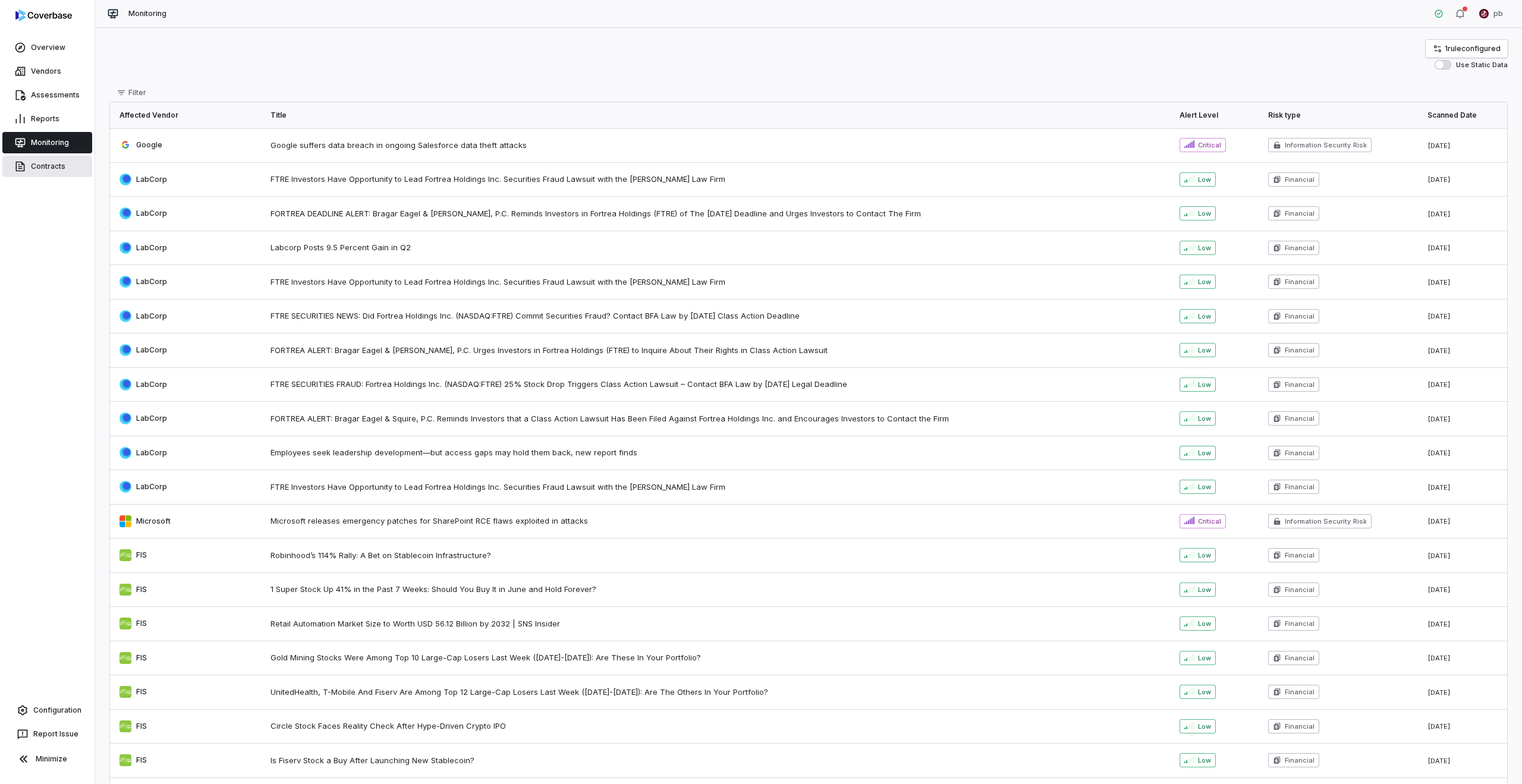
click at [50, 161] on link "Contracts" at bounding box center [47, 167] width 90 height 22
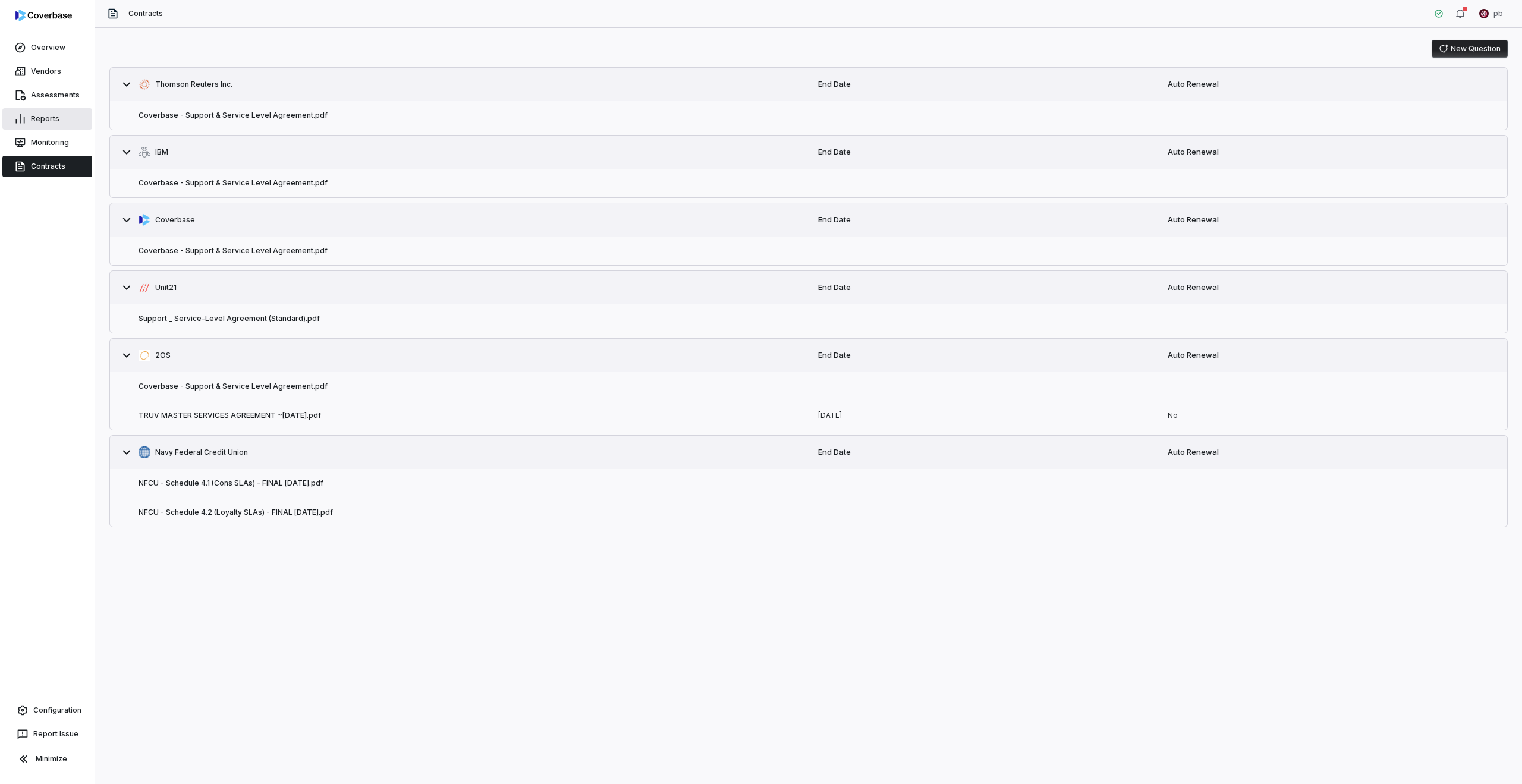
click at [45, 117] on link "Reports" at bounding box center [47, 119] width 90 height 22
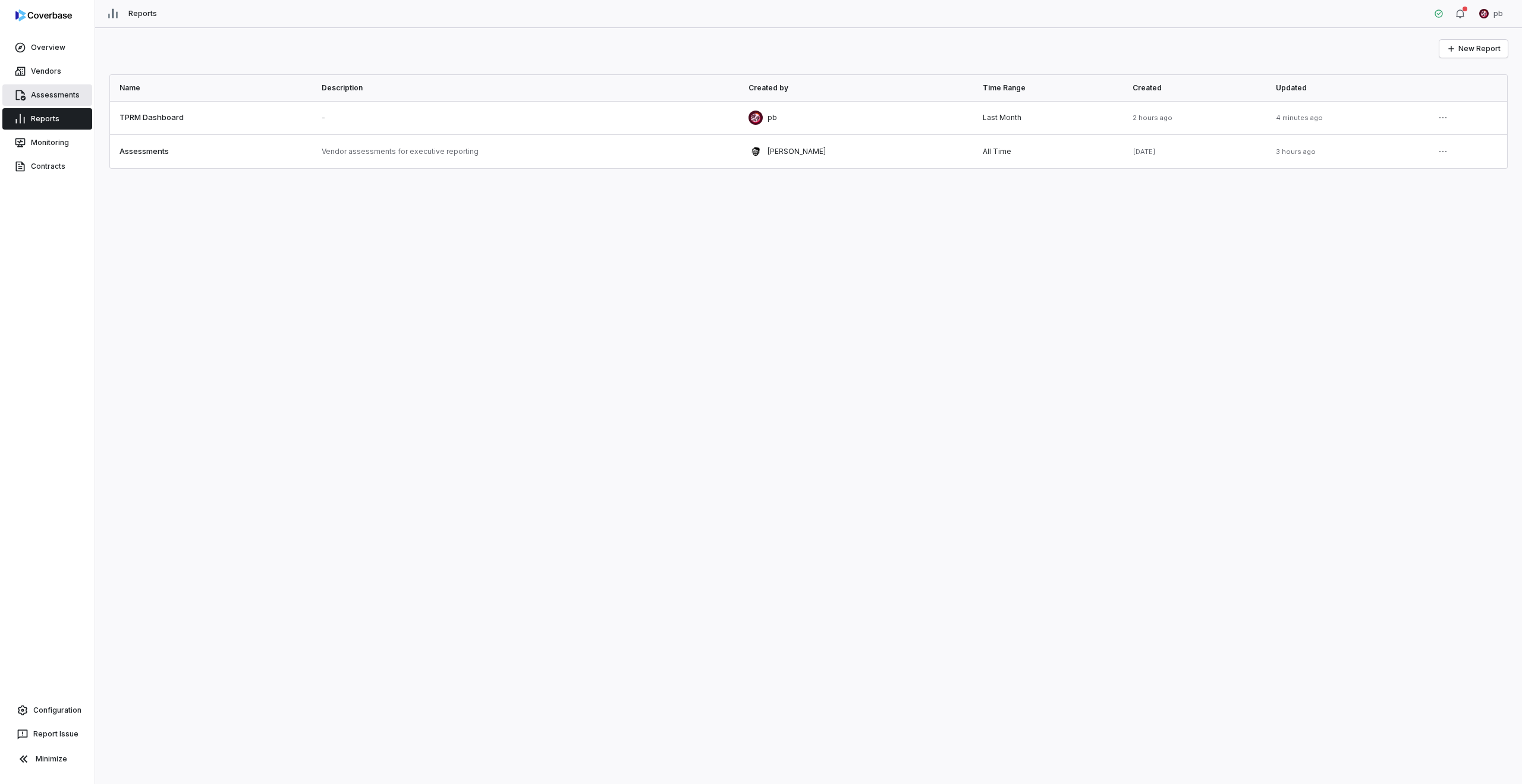
click at [46, 102] on link "Assessments" at bounding box center [47, 95] width 90 height 22
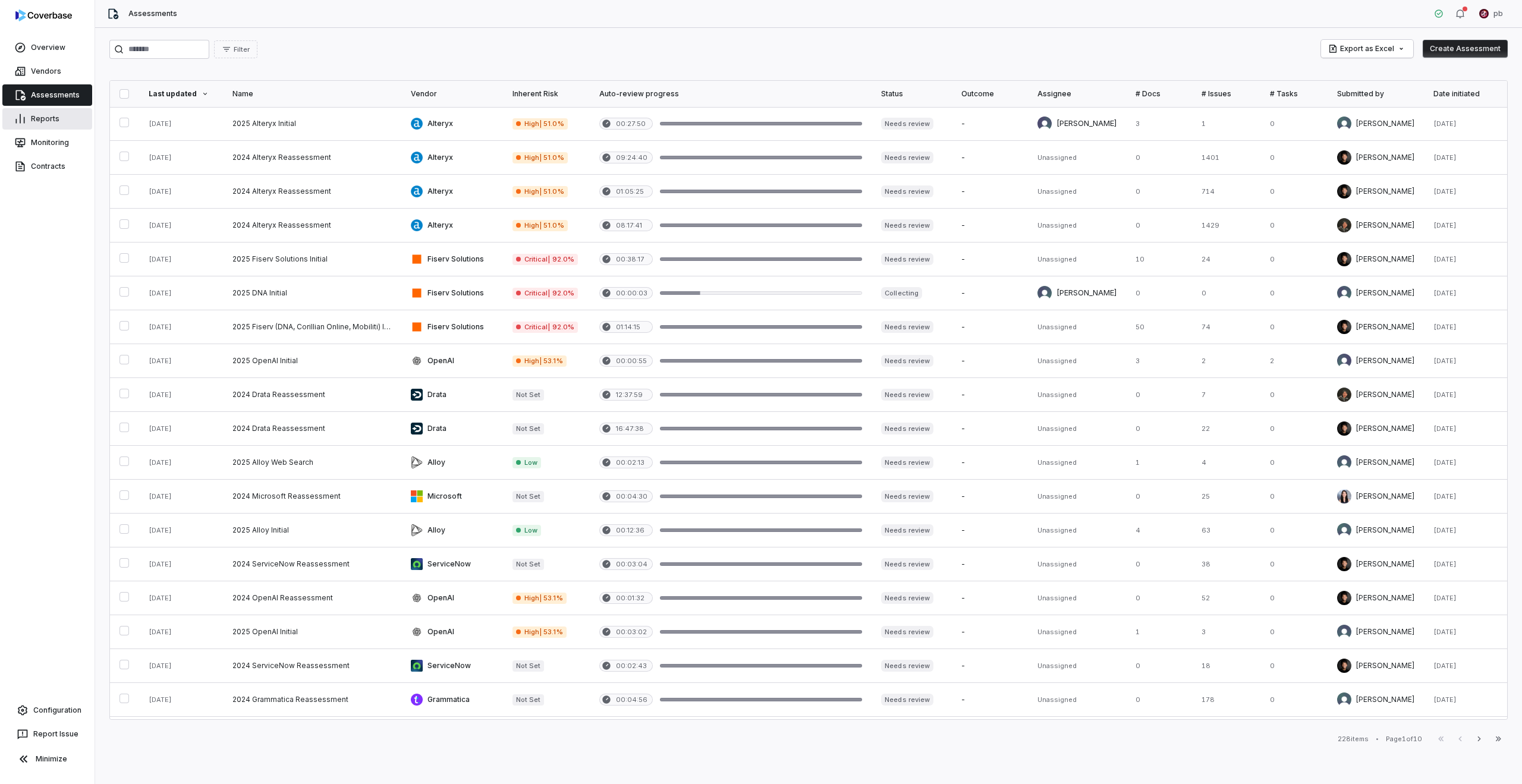
click at [57, 120] on link "Reports" at bounding box center [47, 119] width 90 height 22
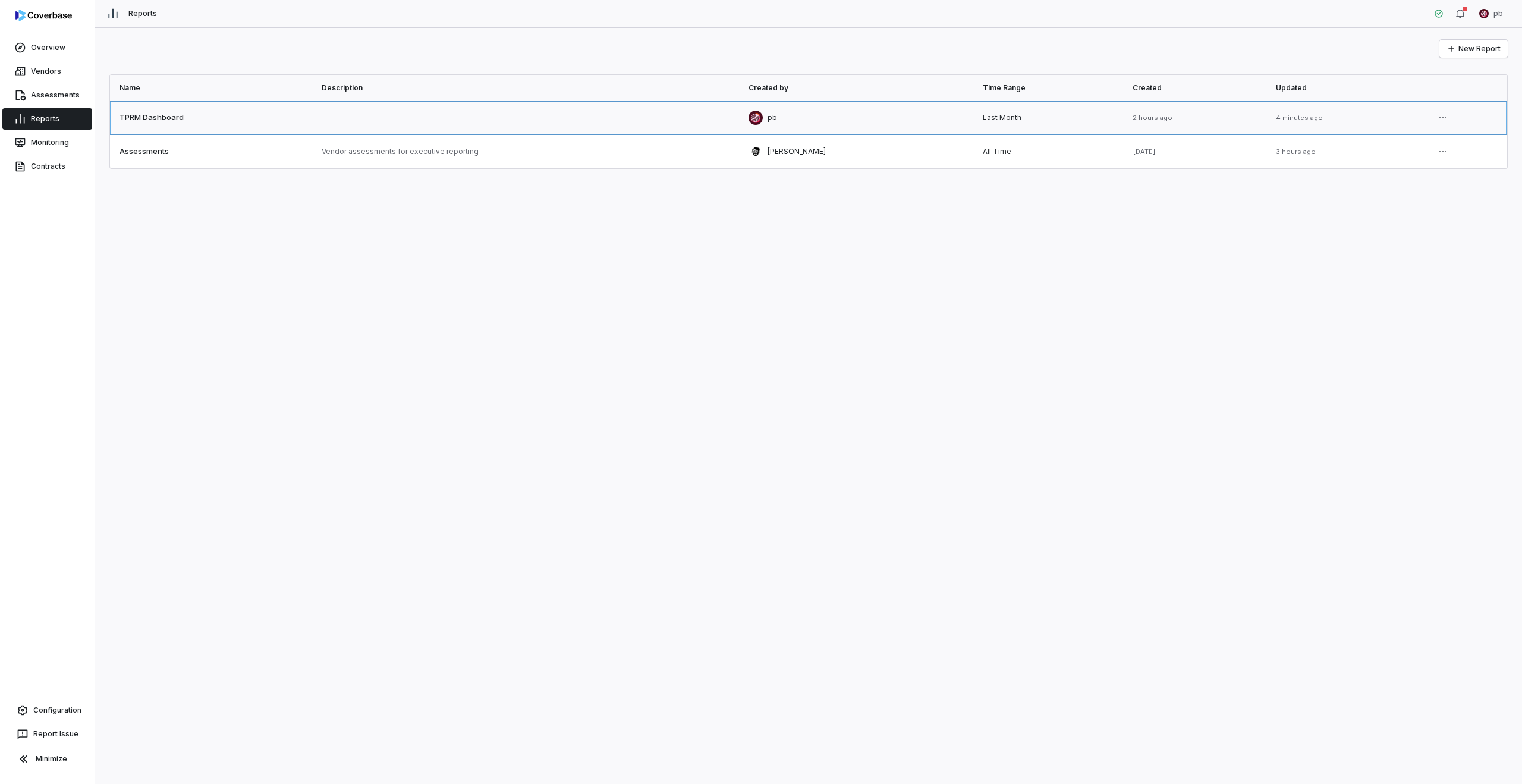
click at [175, 127] on link at bounding box center [211, 118] width 202 height 33
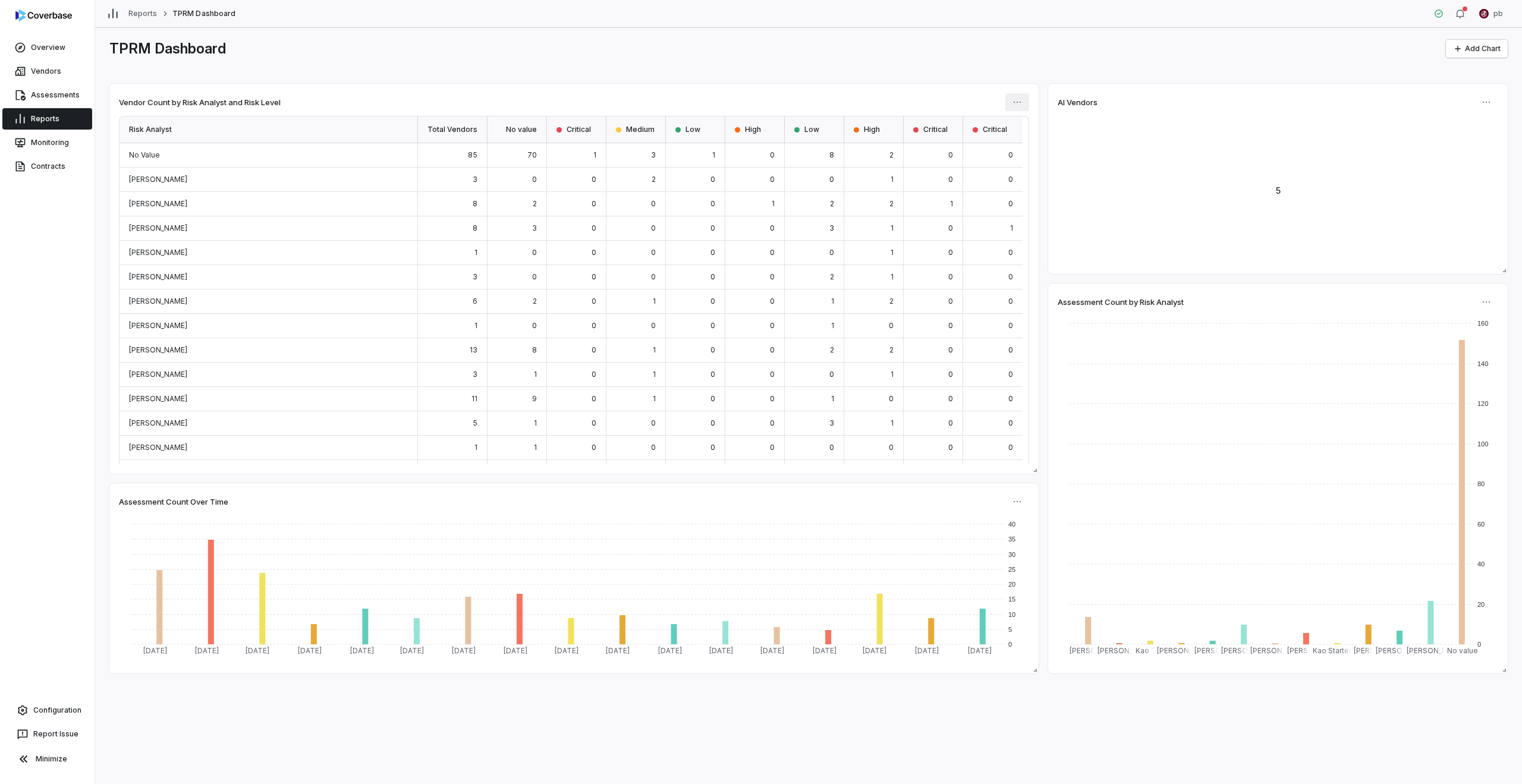
click at [756, 100] on html "Overview Vendors Assessments Reports Monitoring Contracts Configuration Report …" at bounding box center [761, 392] width 1522 height 784
click at [756, 118] on div "Edit" at bounding box center [1061, 128] width 102 height 19
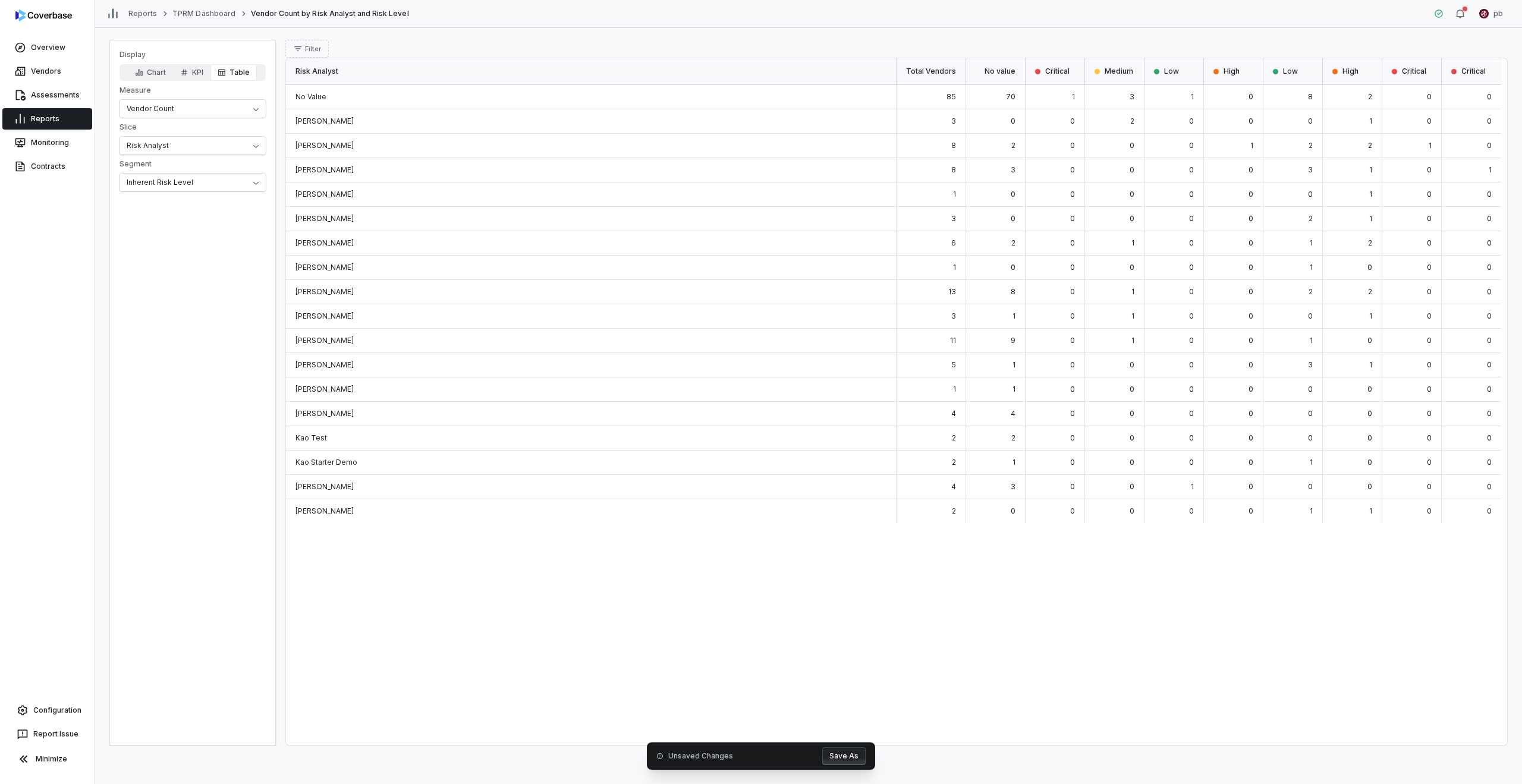
click at [683, 183] on div "[PERSON_NAME]" at bounding box center [591, 194] width 610 height 24
click at [756, 167] on div "3" at bounding box center [995, 170] width 59 height 24
click at [707, 134] on div "0" at bounding box center [705, 146] width 59 height 24
click at [701, 115] on div "0" at bounding box center [705, 121] width 59 height 24
click at [534, 117] on div "[PERSON_NAME]" at bounding box center [413, 121] width 268 height 24
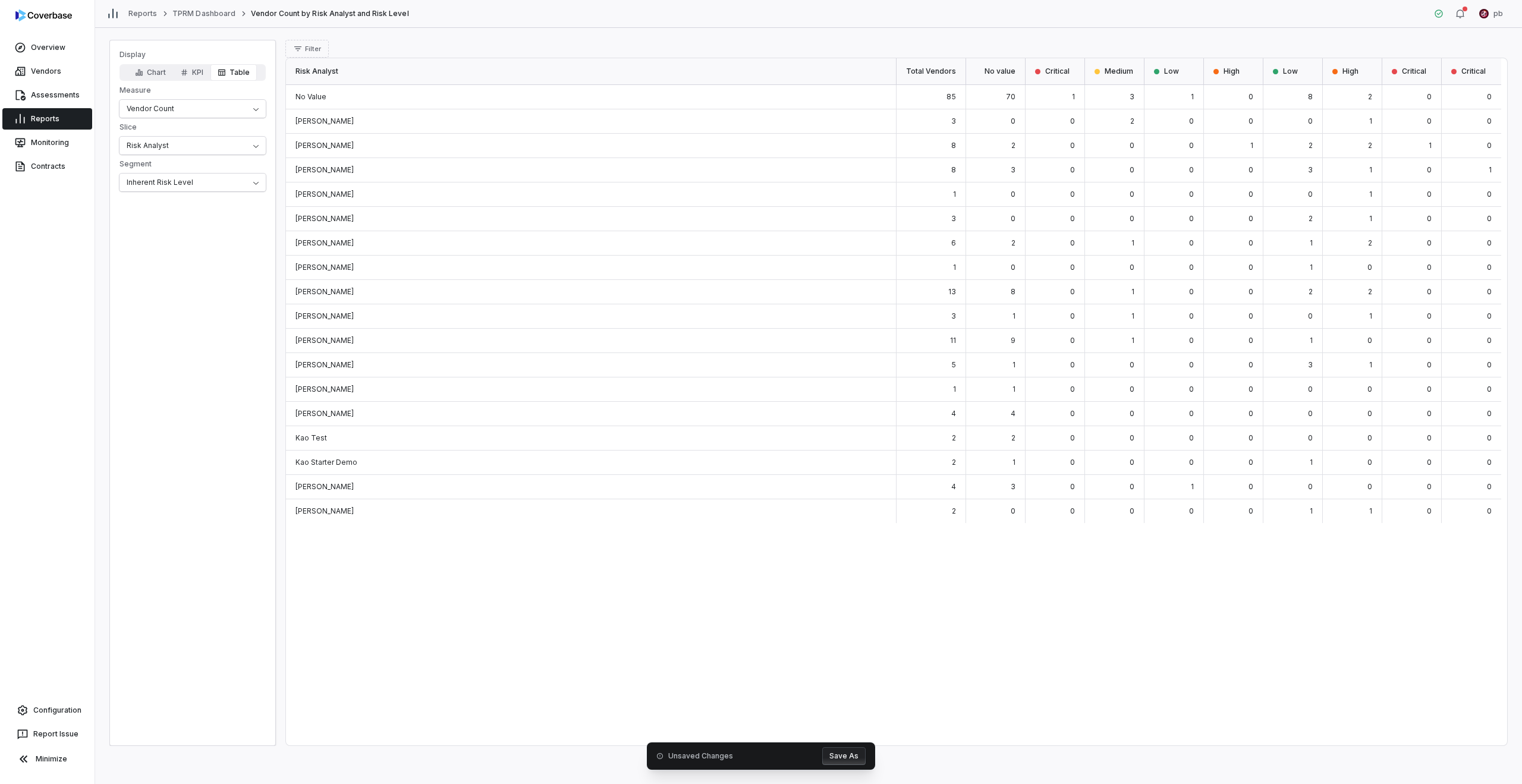
click at [535, 118] on div "[PERSON_NAME]" at bounding box center [591, 121] width 610 height 24
click at [563, 120] on div "[PERSON_NAME]" at bounding box center [591, 121] width 610 height 24
click at [756, 107] on div "1" at bounding box center [1055, 97] width 59 height 24
click at [717, 117] on div "0" at bounding box center [705, 121] width 59 height 24
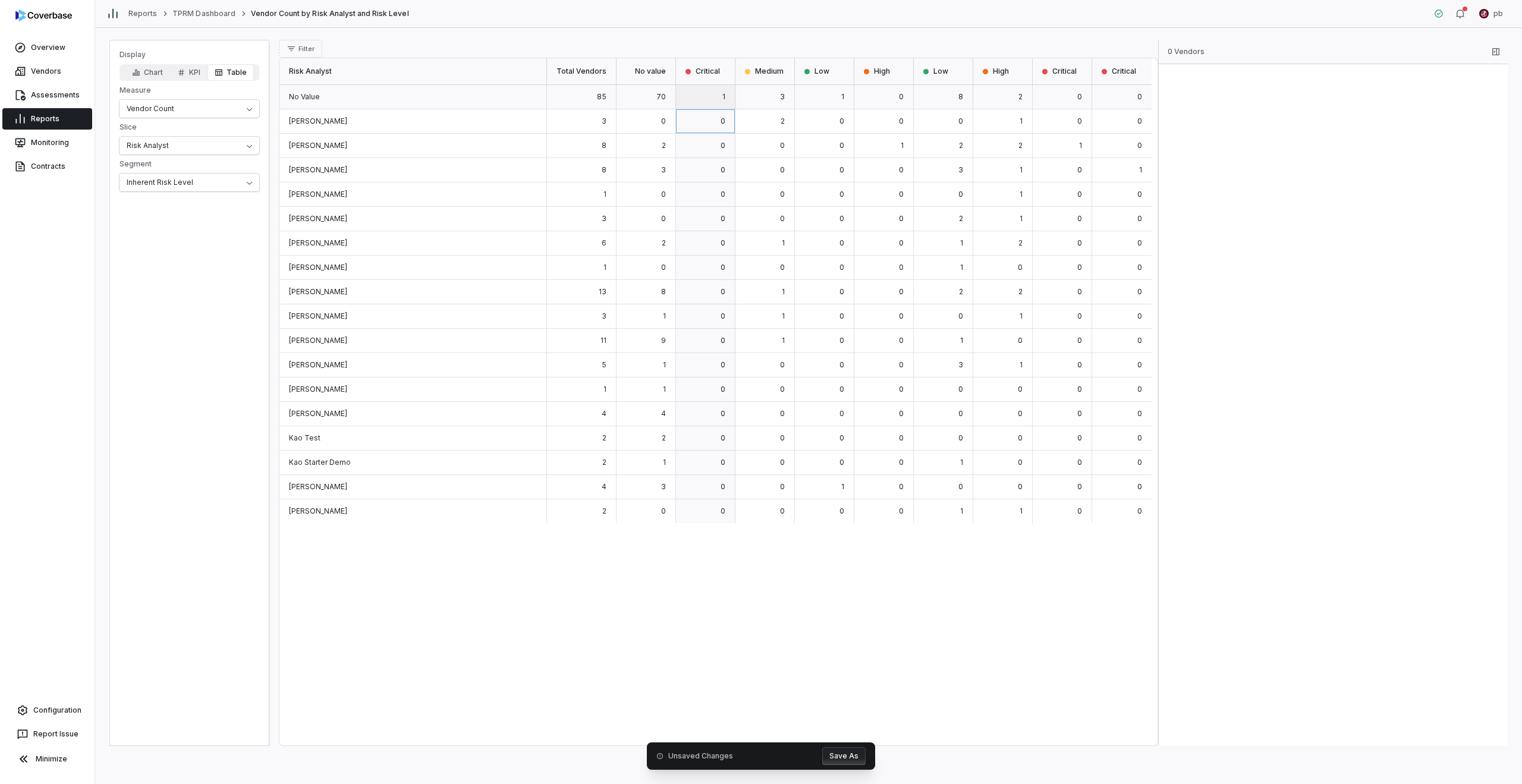
click at [718, 93] on div "1" at bounding box center [705, 97] width 59 height 24
click at [756, 152] on div "1" at bounding box center [1062, 146] width 59 height 24
click at [756, 146] on div "1" at bounding box center [1062, 146] width 59 height 24
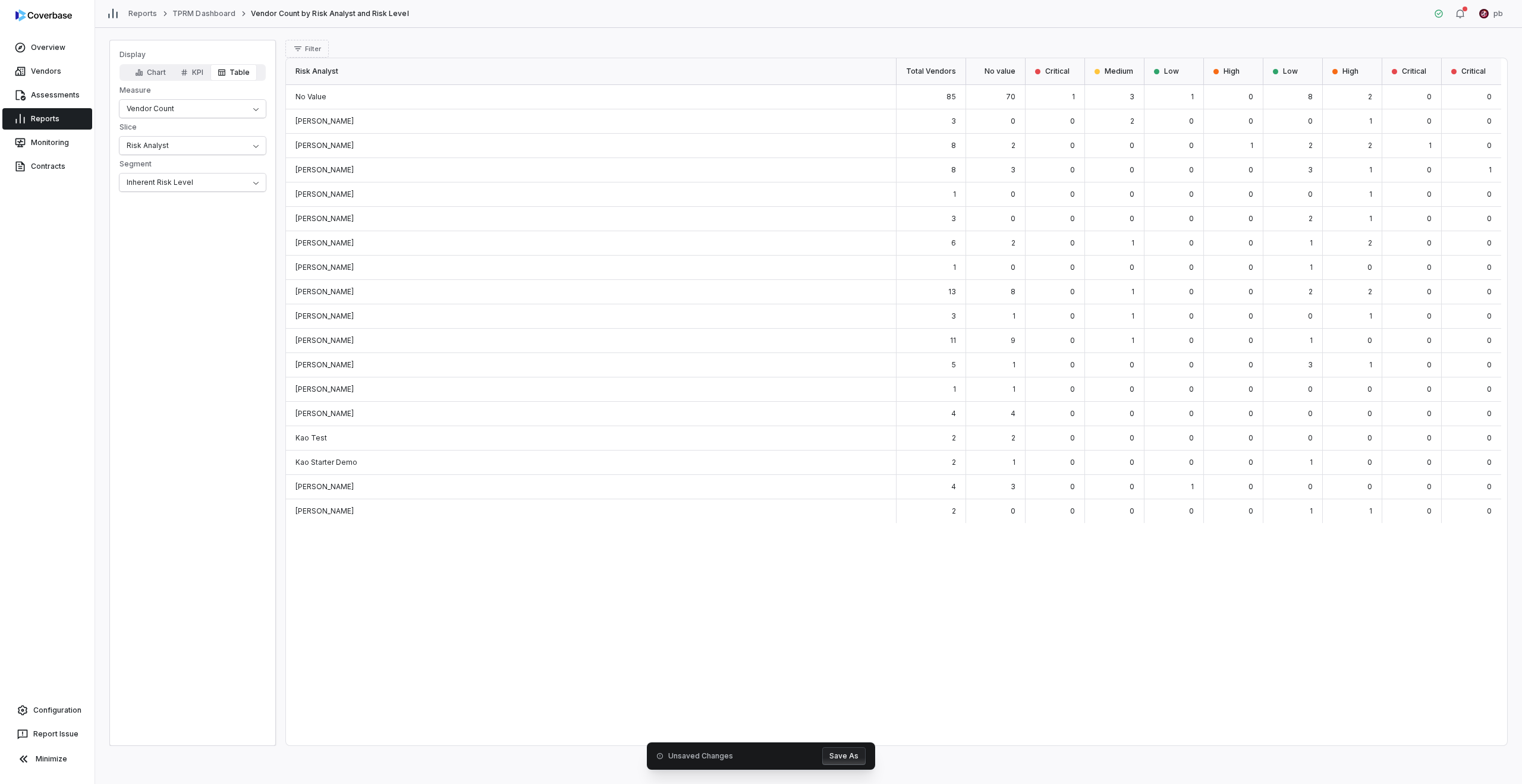
click at [756, 139] on div "1" at bounding box center [1411, 146] width 59 height 24
click at [756, 146] on div "1" at bounding box center [884, 146] width 59 height 24
click at [756, 174] on div "0" at bounding box center [1062, 170] width 59 height 24
click at [756, 244] on span "0" at bounding box center [1080, 243] width 5 height 9
click at [756, 245] on div "2" at bounding box center [1003, 243] width 59 height 24
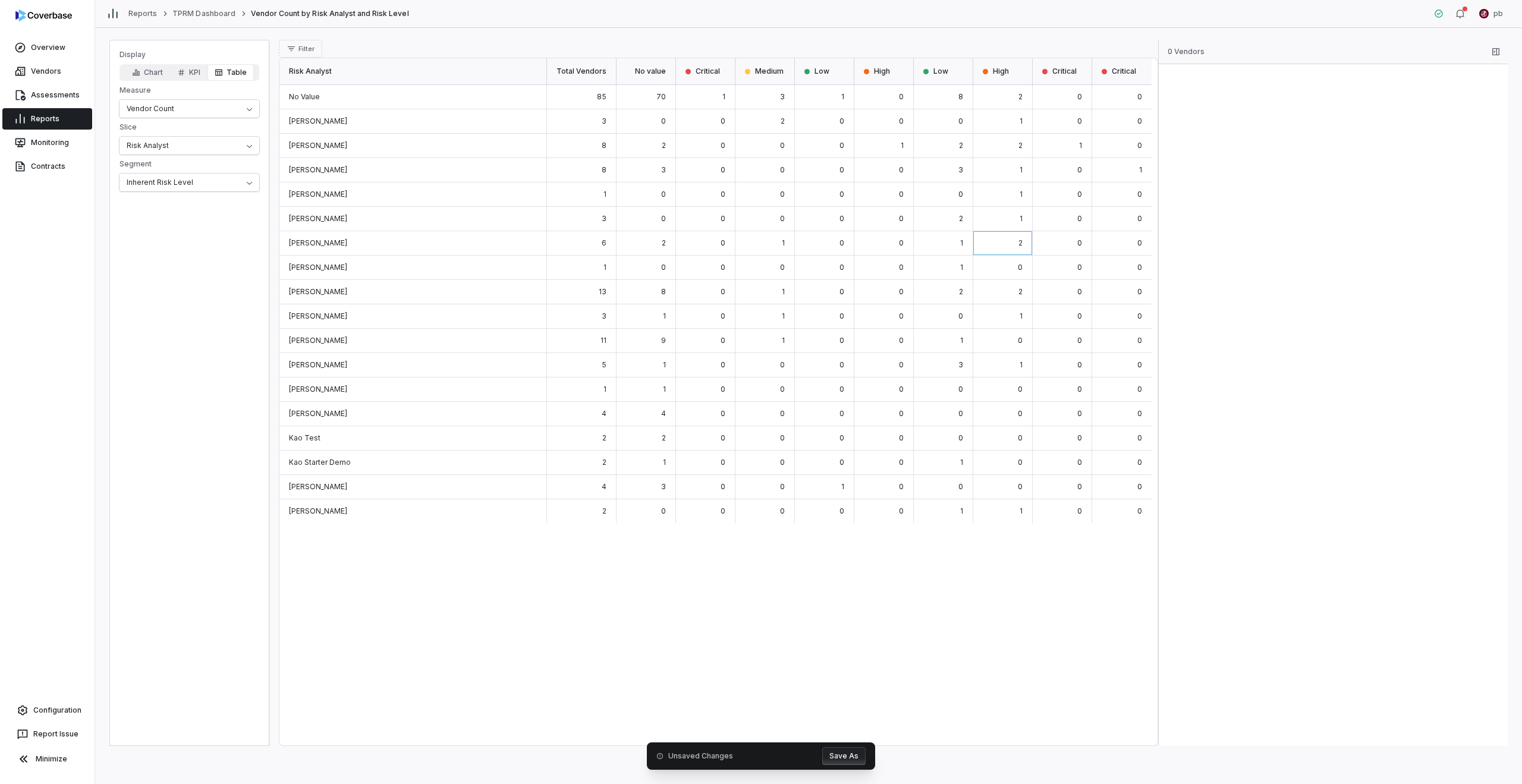
click at [756, 271] on div "0" at bounding box center [1003, 268] width 59 height 24
click at [756, 274] on div "1" at bounding box center [943, 268] width 59 height 24
click at [756, 232] on div "1" at bounding box center [943, 243] width 59 height 24
click at [756, 112] on div "0" at bounding box center [943, 121] width 59 height 24
click at [756, 97] on div "8" at bounding box center [943, 97] width 59 height 24
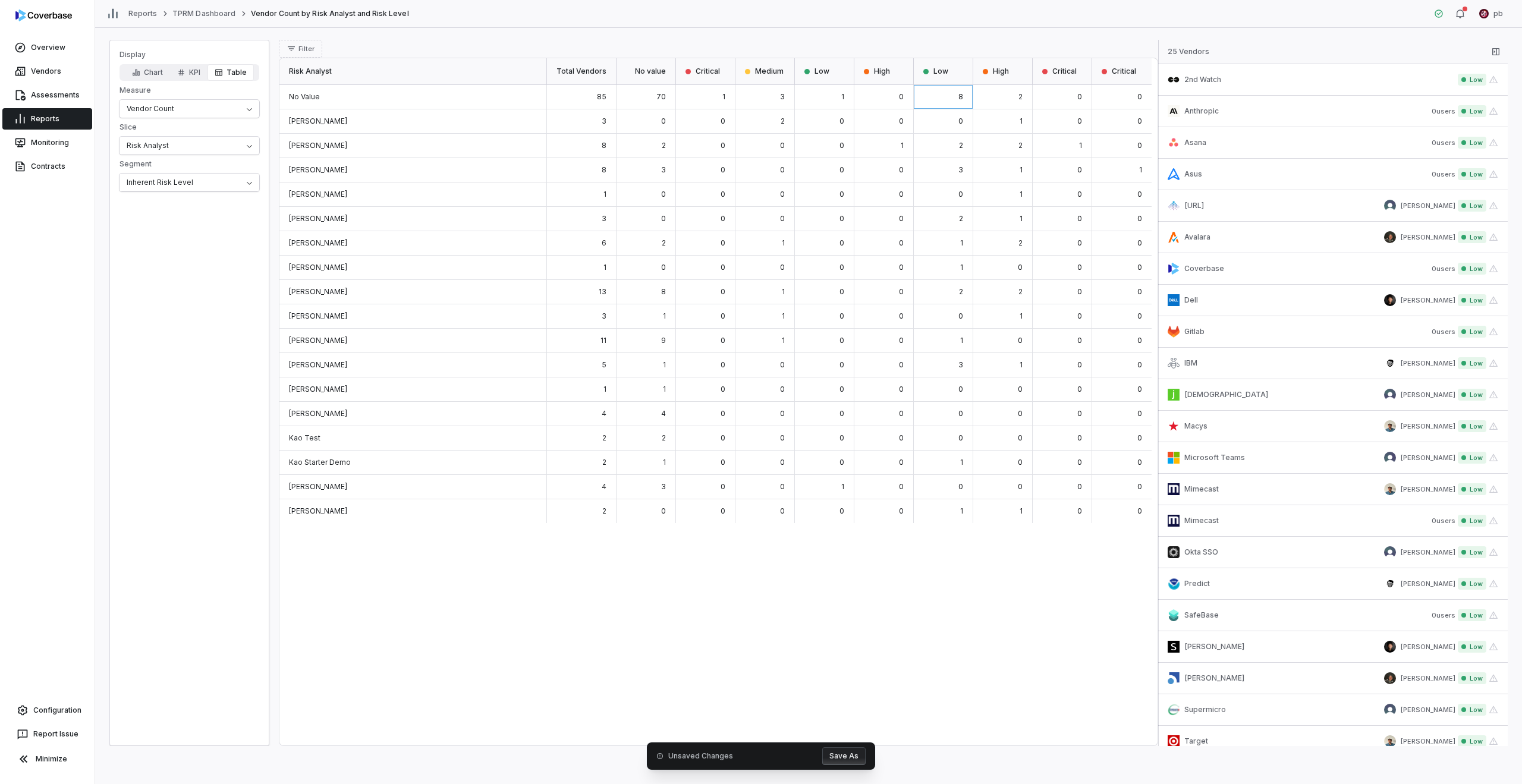
click at [756, 116] on div "0" at bounding box center [943, 121] width 59 height 24
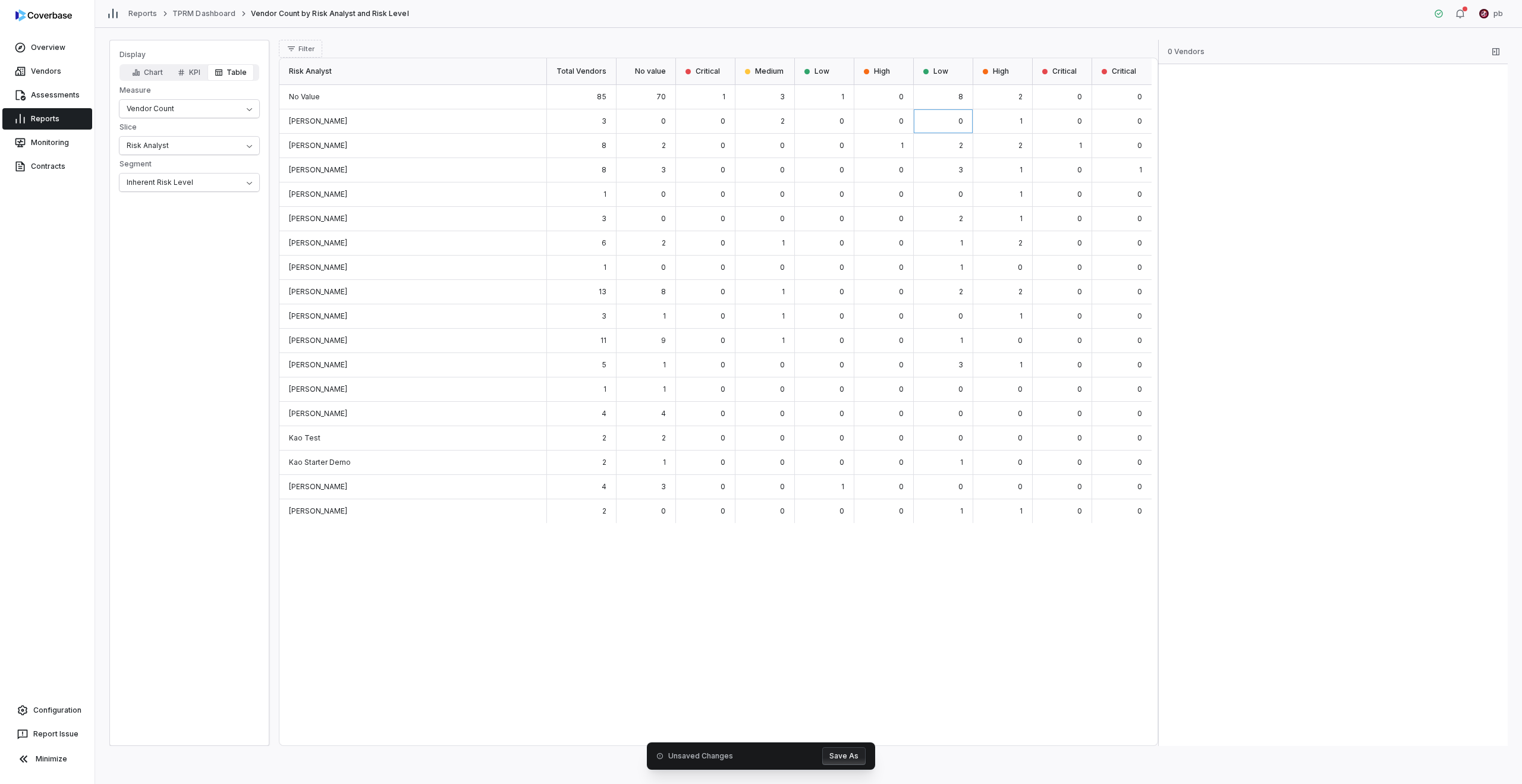
click at [756, 102] on div "8" at bounding box center [943, 97] width 59 height 24
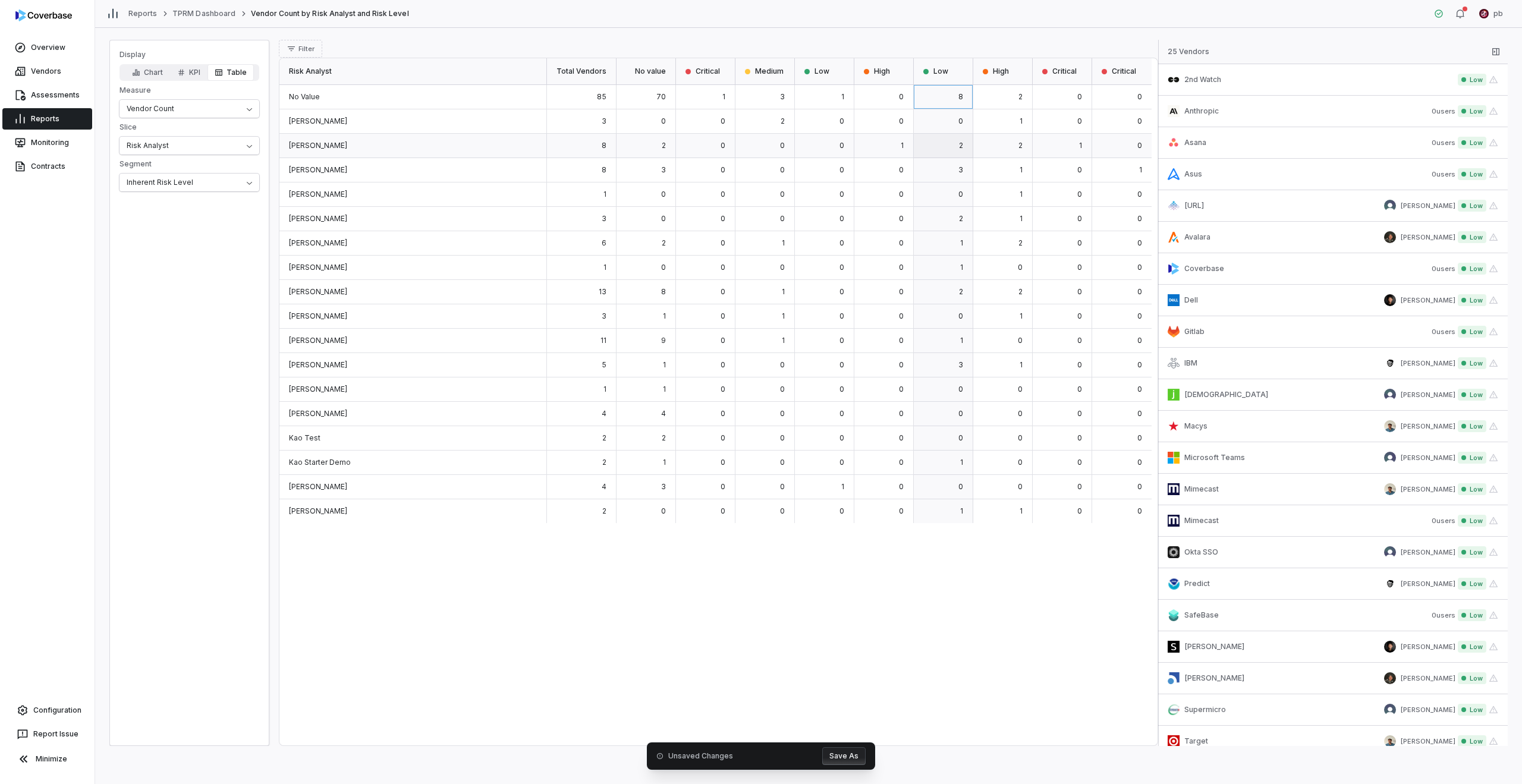
click at [756, 139] on div "2" at bounding box center [943, 146] width 59 height 24
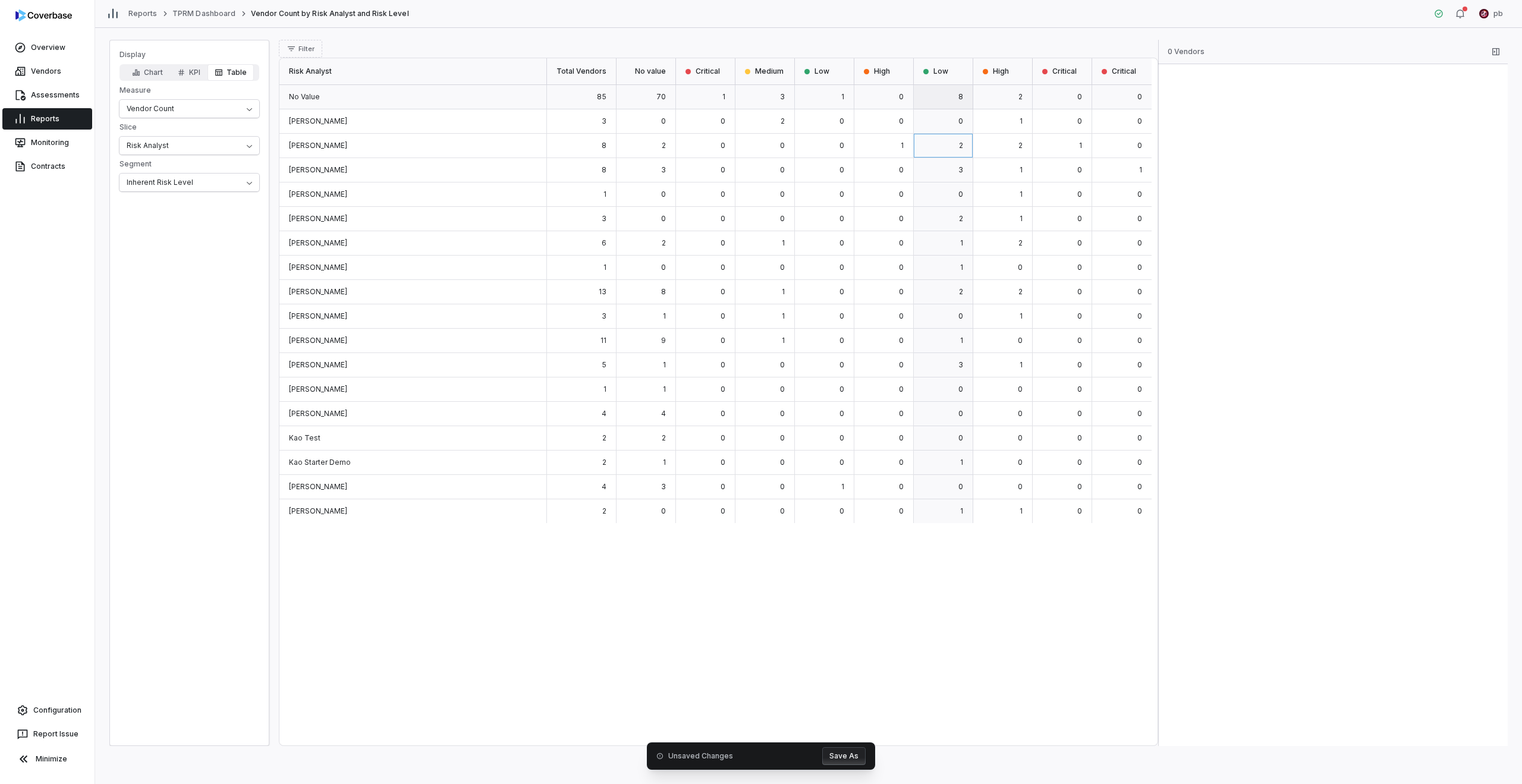
click at [756, 104] on div "8" at bounding box center [943, 97] width 59 height 24
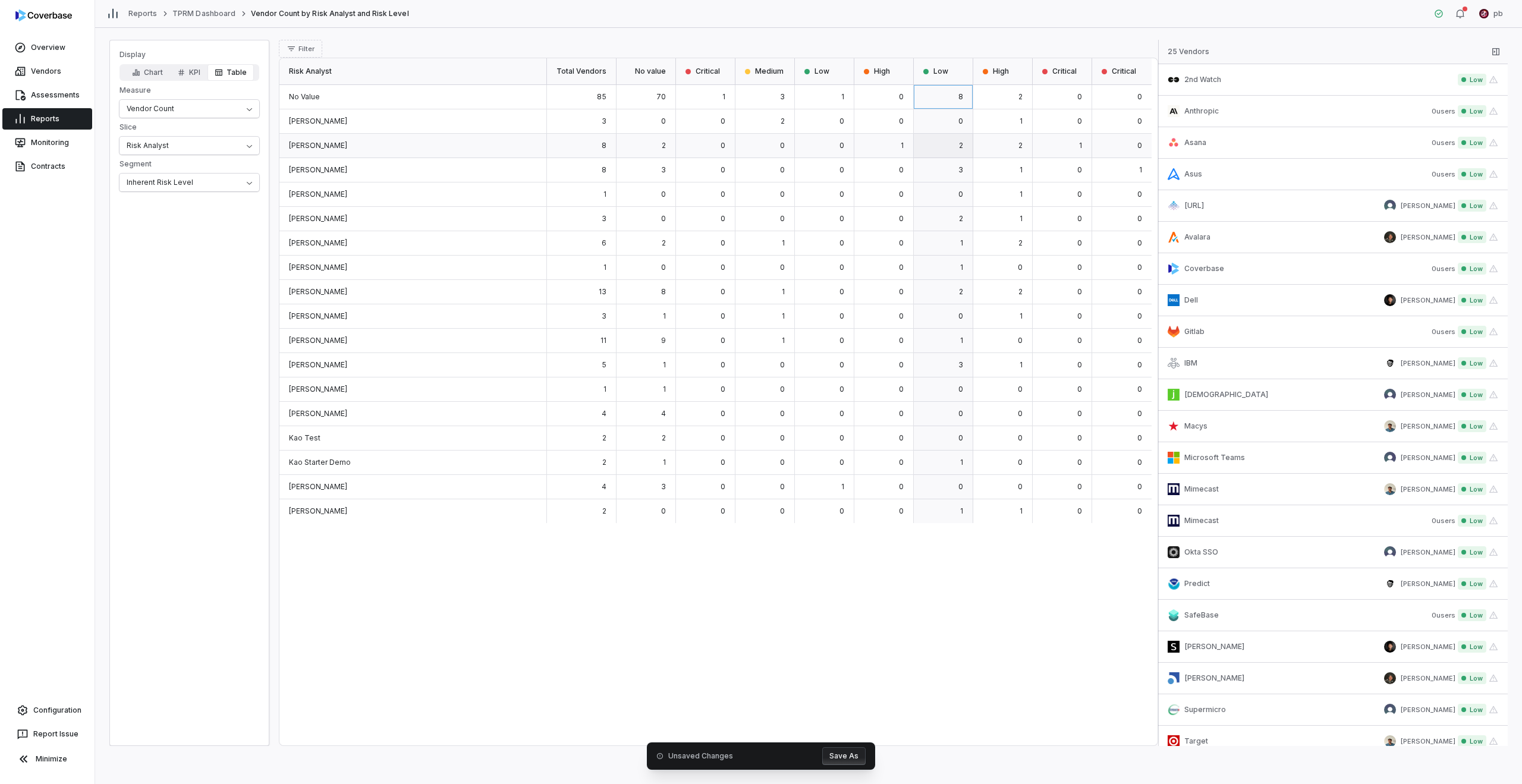
click at [756, 155] on div "2" at bounding box center [943, 146] width 59 height 24
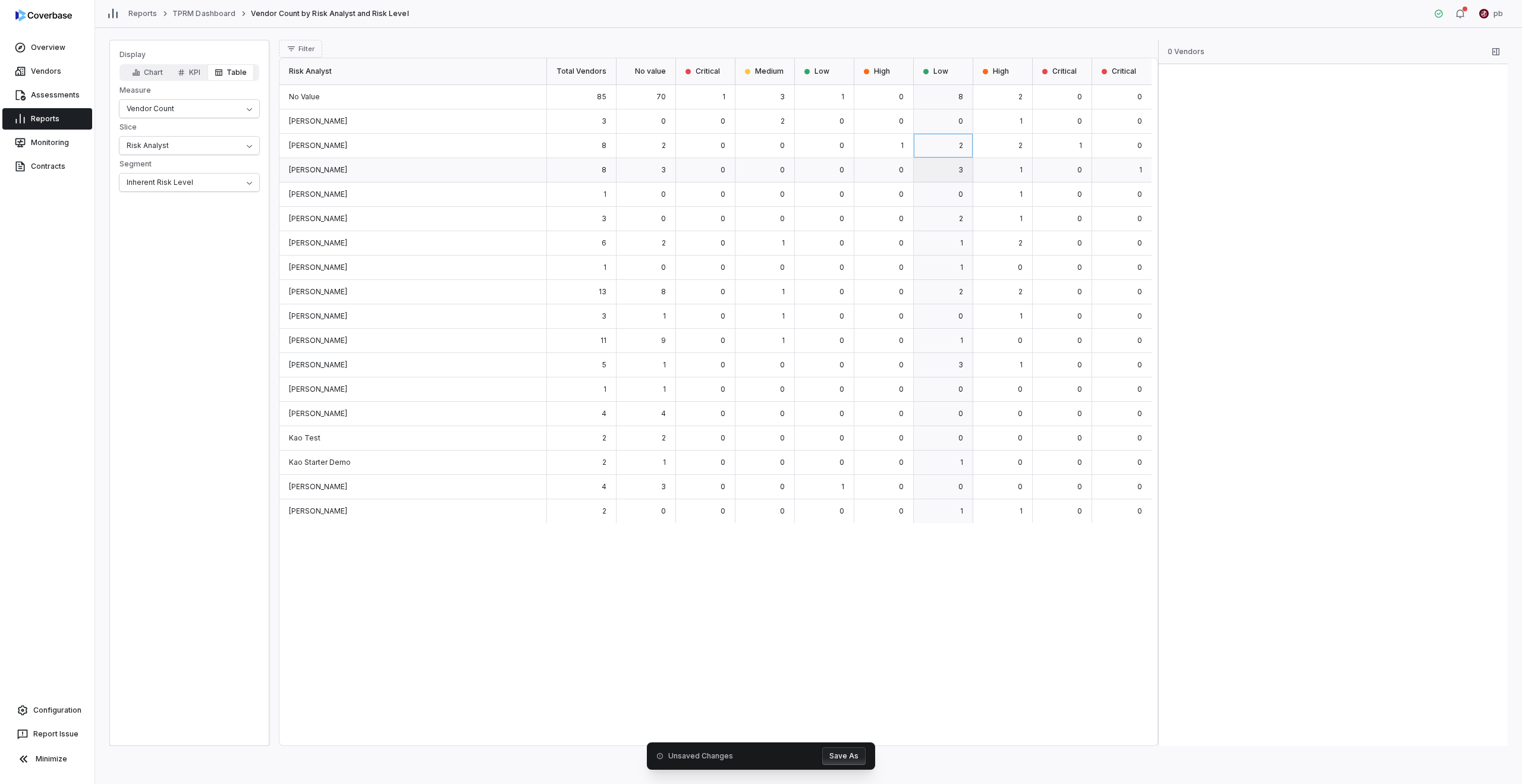
click at [756, 164] on div "3" at bounding box center [943, 170] width 59 height 24
drag, startPoint x: 954, startPoint y: 103, endPoint x: 936, endPoint y: 103, distance: 18.0
click at [756, 103] on div "8" at bounding box center [943, 97] width 59 height 24
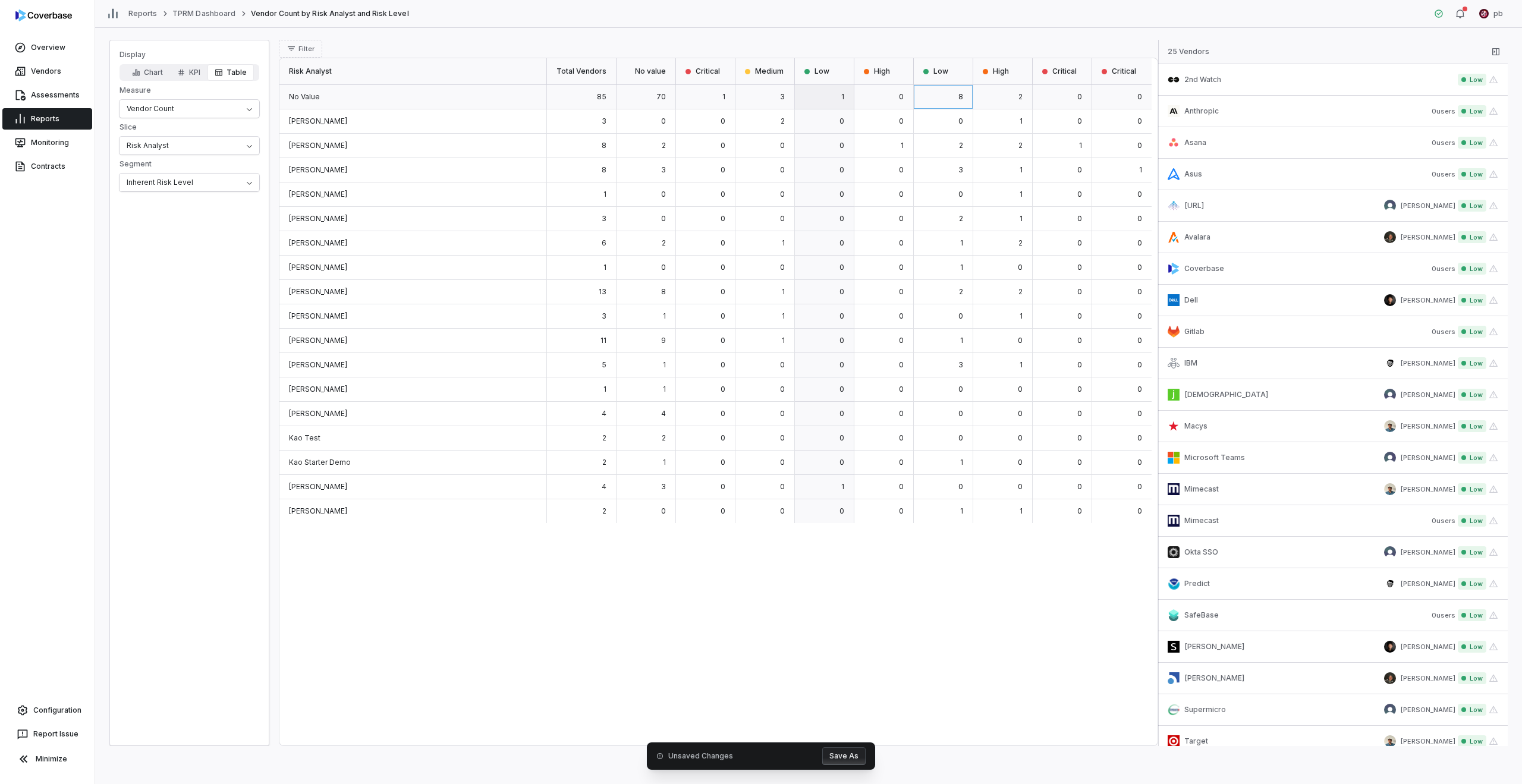
click at [756, 95] on div "1" at bounding box center [824, 97] width 59 height 24
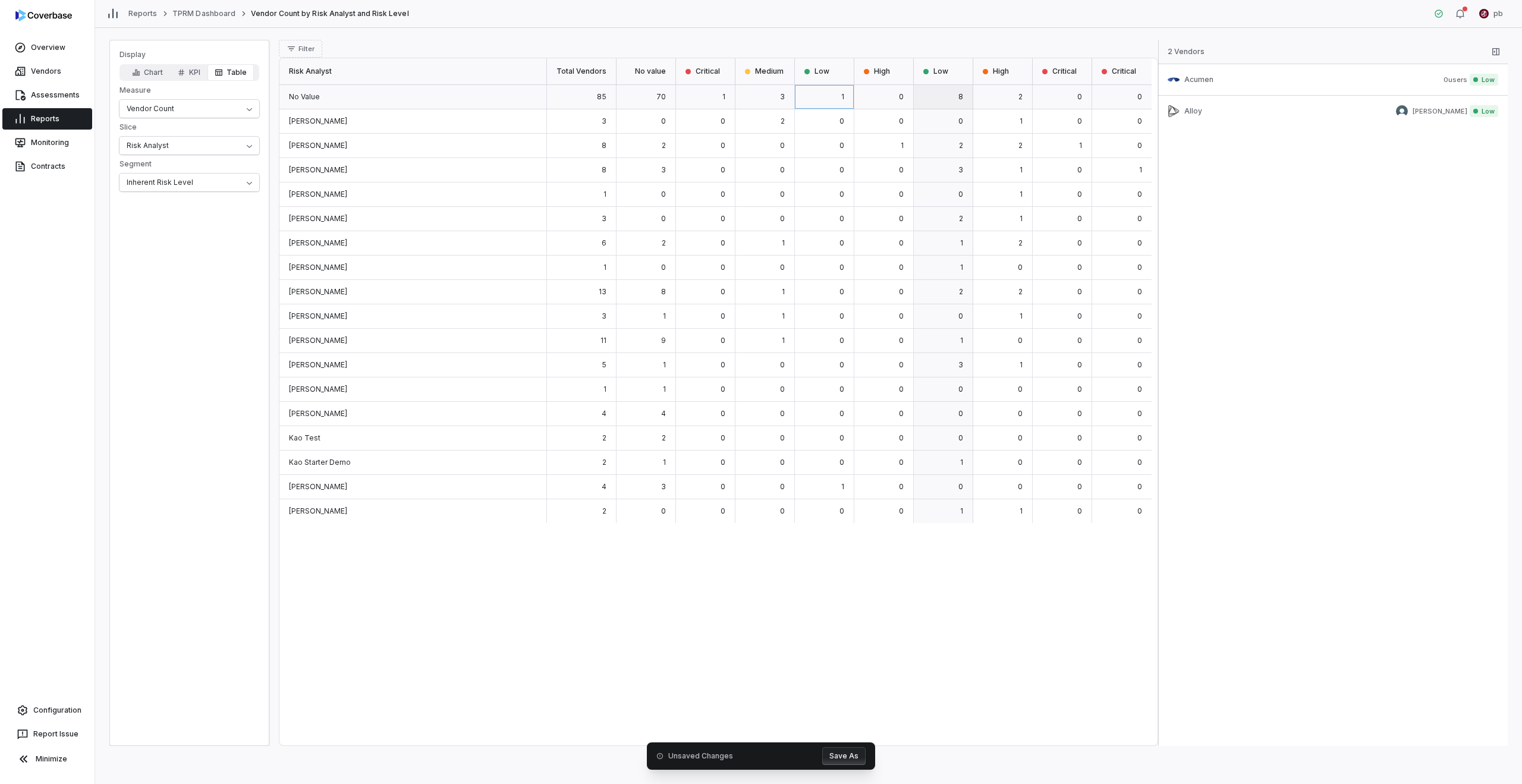
click at [756, 94] on div "8" at bounding box center [943, 97] width 59 height 24
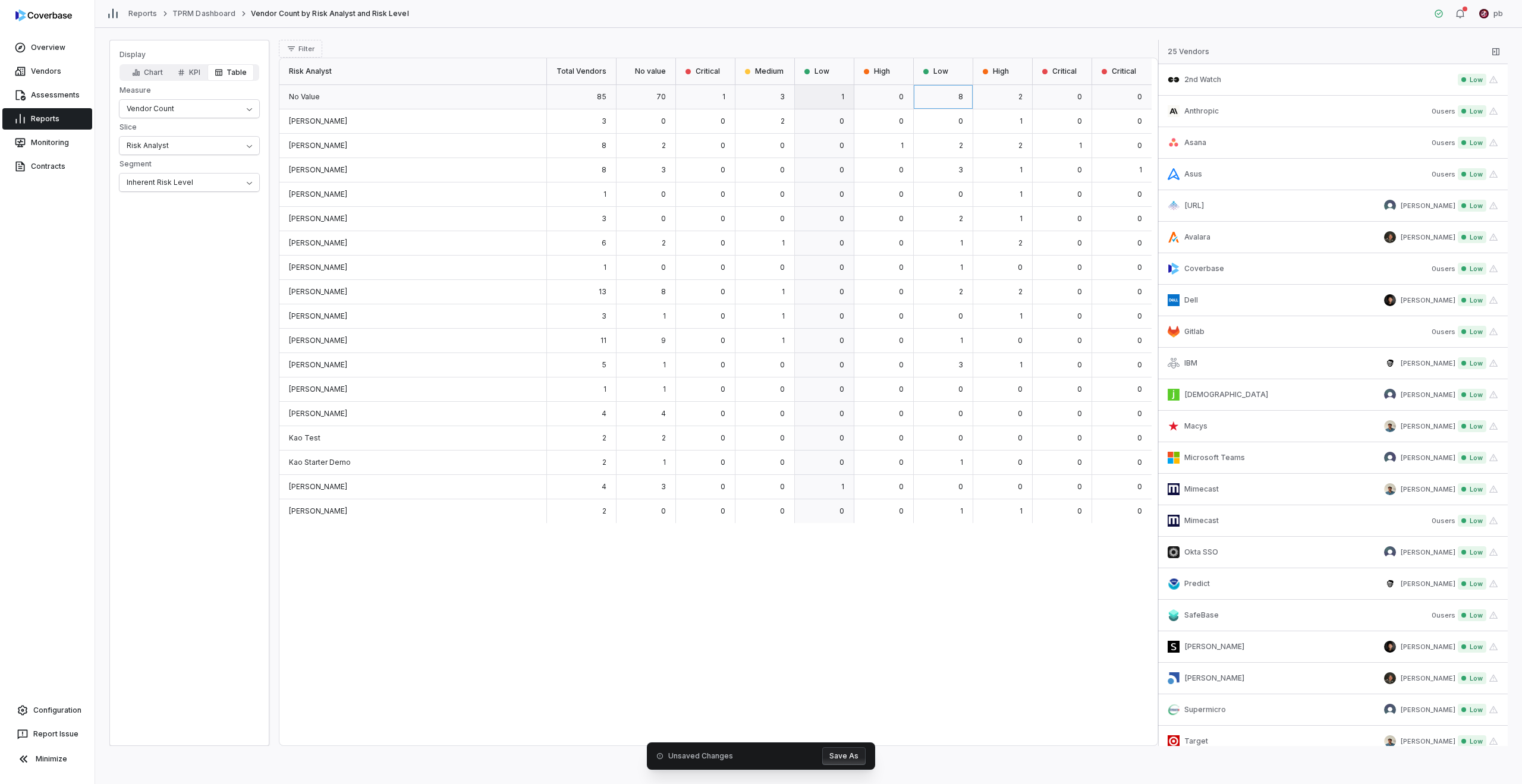
click at [756, 94] on div "1" at bounding box center [824, 97] width 59 height 24
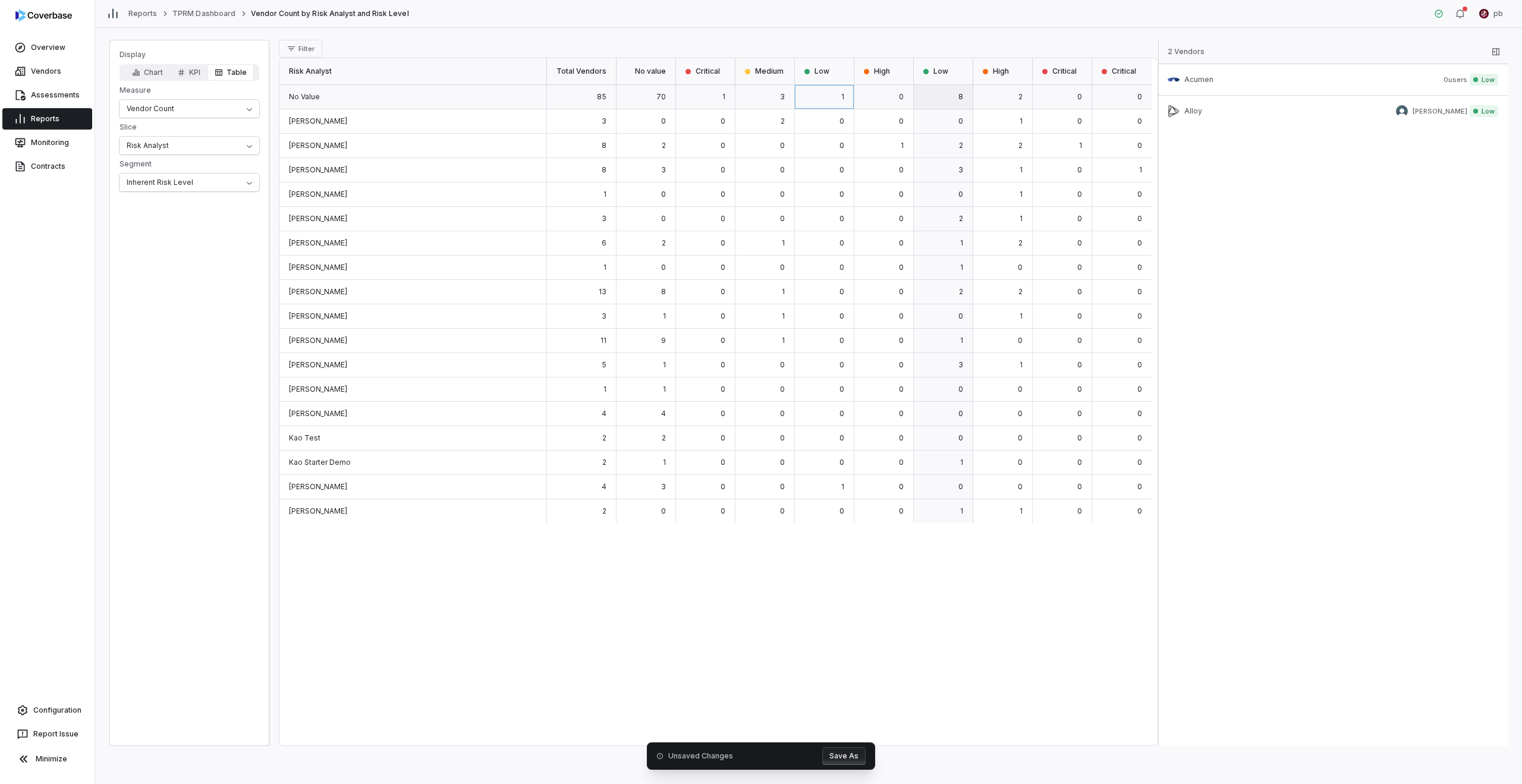
click at [756, 92] on div "8" at bounding box center [943, 97] width 59 height 24
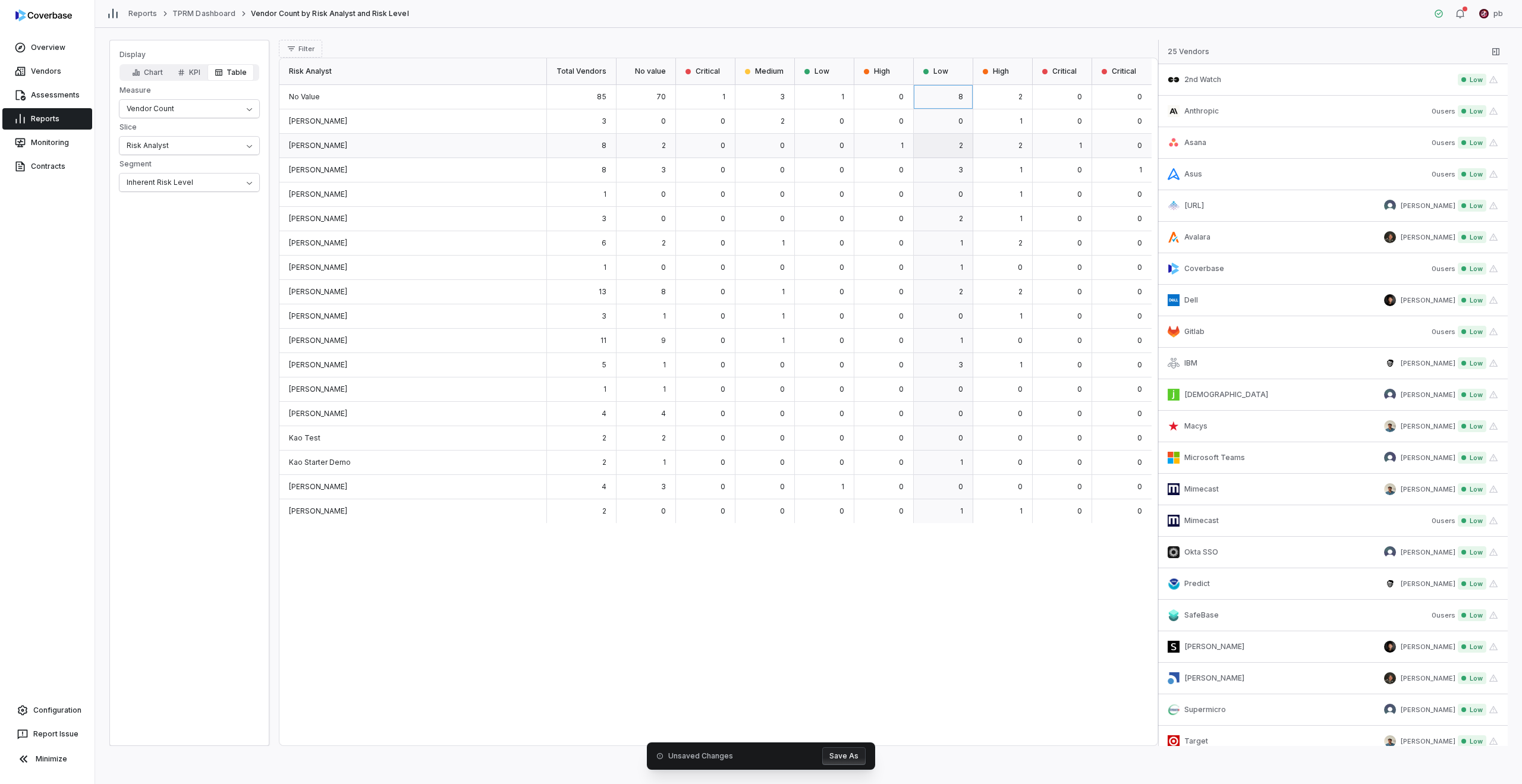
click at [756, 140] on div "2" at bounding box center [943, 146] width 59 height 24
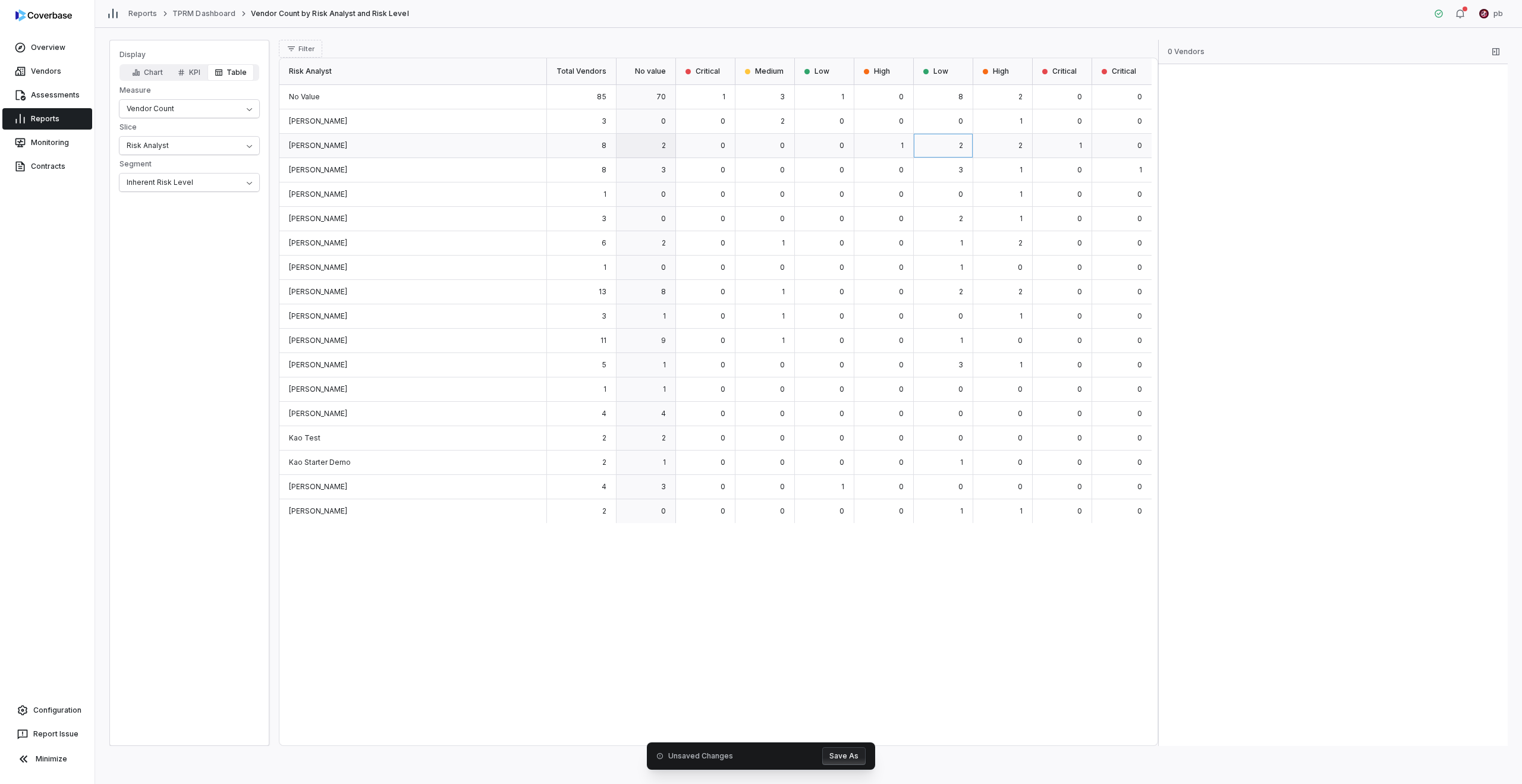
click at [674, 146] on div "2" at bounding box center [646, 146] width 59 height 24
click at [720, 149] on div "0" at bounding box center [705, 146] width 59 height 24
click at [756, 157] on div "0" at bounding box center [824, 146] width 59 height 24
click at [756, 151] on div "0" at bounding box center [765, 146] width 59 height 24
click at [756, 127] on div "2" at bounding box center [765, 121] width 59 height 24
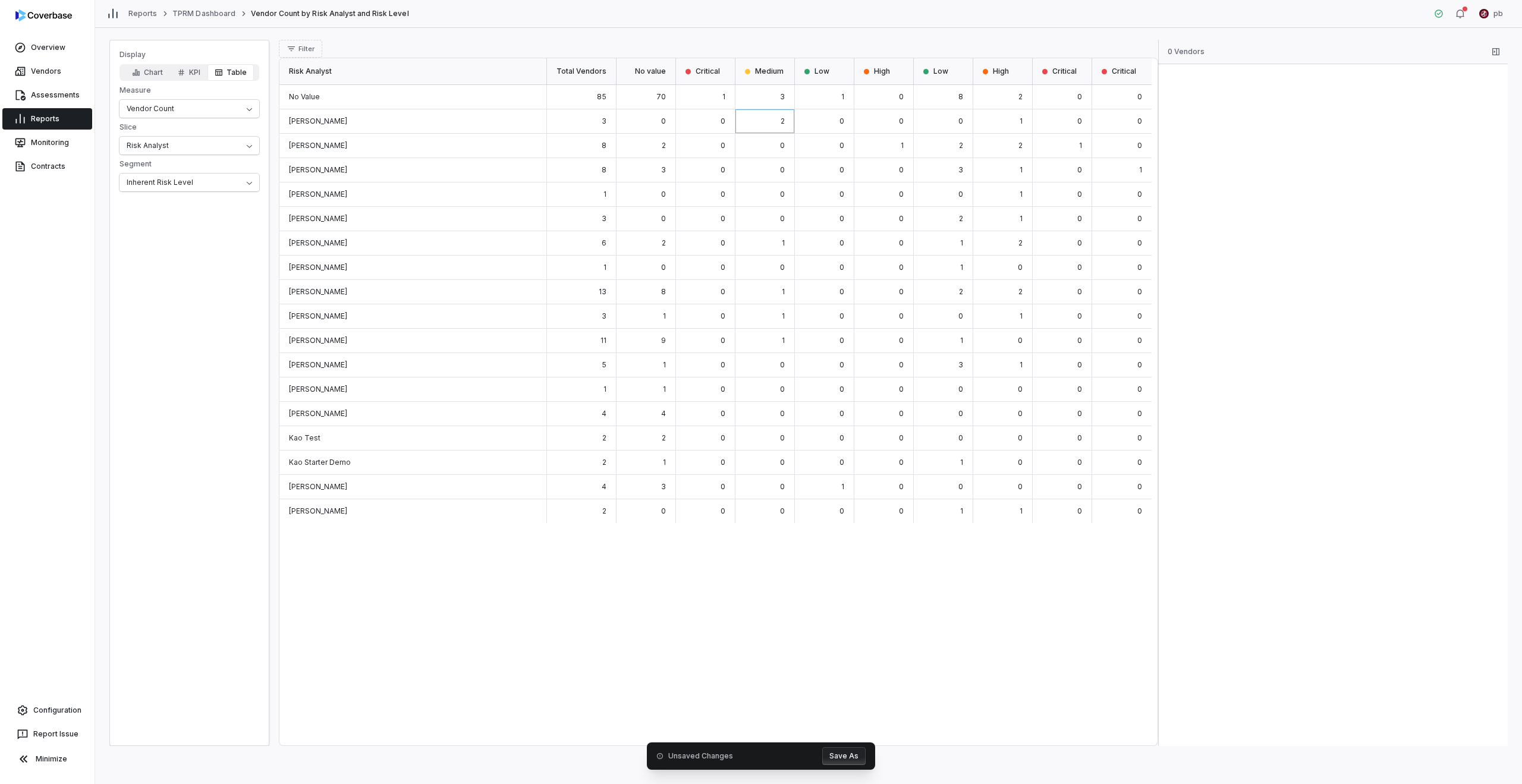
click at [756, 142] on div "0" at bounding box center [824, 146] width 59 height 24
click at [756, 145] on div "2" at bounding box center [943, 146] width 59 height 24
click at [756, 171] on div "3" at bounding box center [943, 170] width 59 height 24
click at [756, 188] on div "0" at bounding box center [943, 194] width 59 height 24
click at [756, 213] on div "2" at bounding box center [943, 219] width 59 height 24
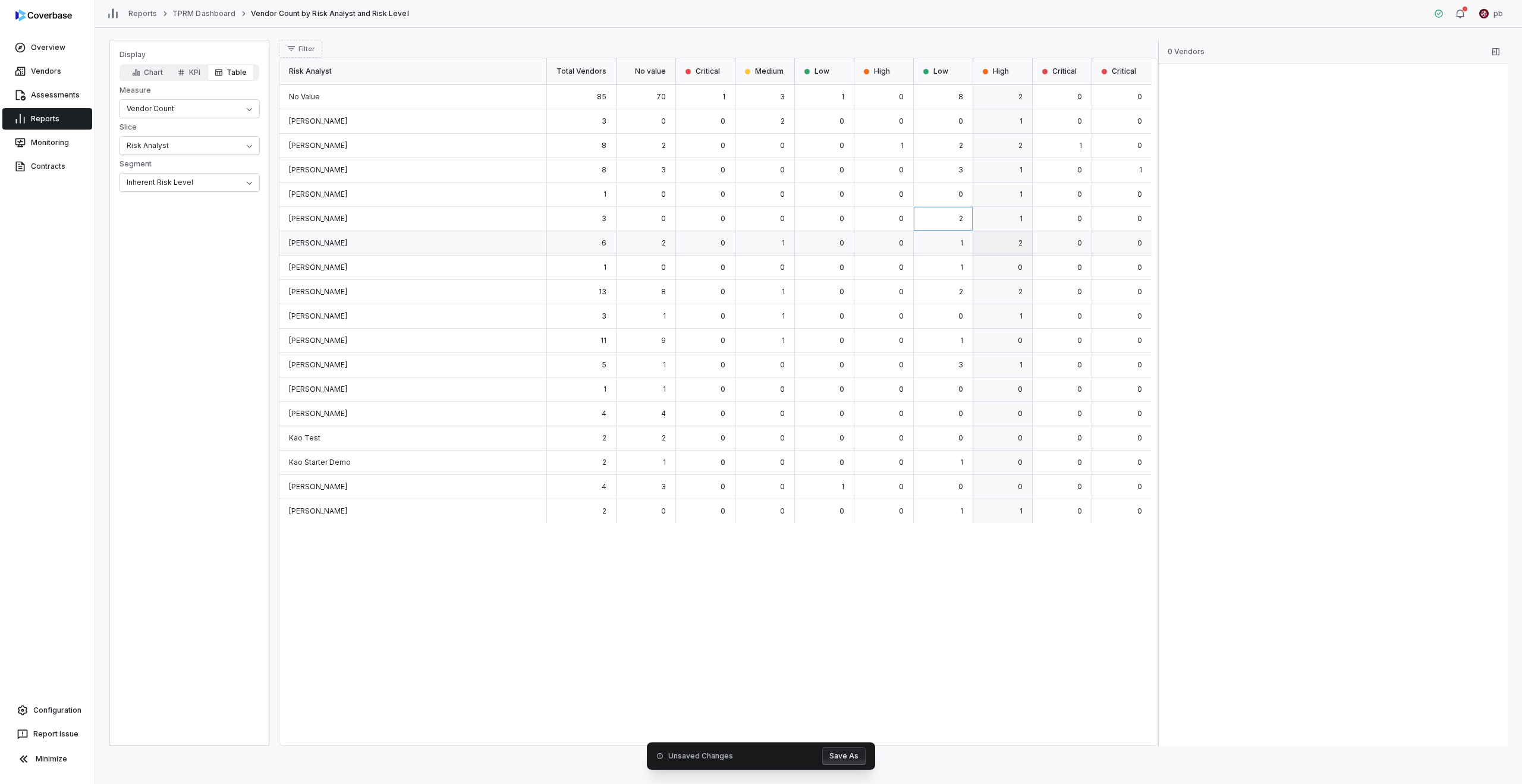
click at [756, 229] on div "1" at bounding box center [1003, 219] width 59 height 24
click at [756, 234] on div "1" at bounding box center [943, 243] width 59 height 24
click at [756, 303] on div "2" at bounding box center [943, 292] width 59 height 24
click at [756, 434] on div "0" at bounding box center [943, 438] width 59 height 24
click at [756, 461] on div "1" at bounding box center [943, 463] width 59 height 24
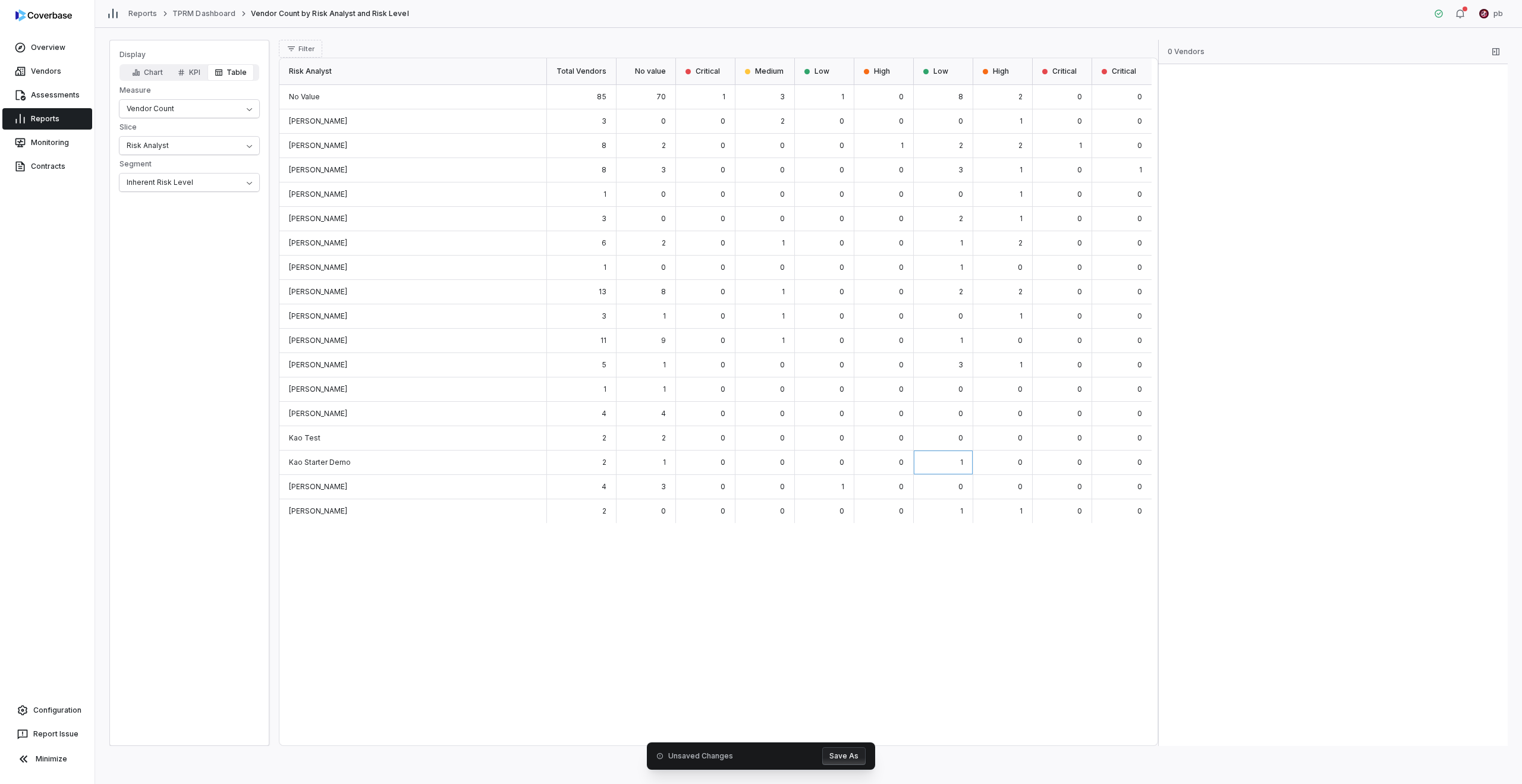
click at [756, 495] on div "0" at bounding box center [943, 487] width 59 height 24
click at [756, 507] on div "1" at bounding box center [943, 511] width 59 height 24
click at [756, 201] on div "0" at bounding box center [943, 194] width 59 height 24
click at [756, 237] on div "1" at bounding box center [943, 243] width 59 height 24
click at [756, 249] on div "1" at bounding box center [765, 243] width 59 height 24
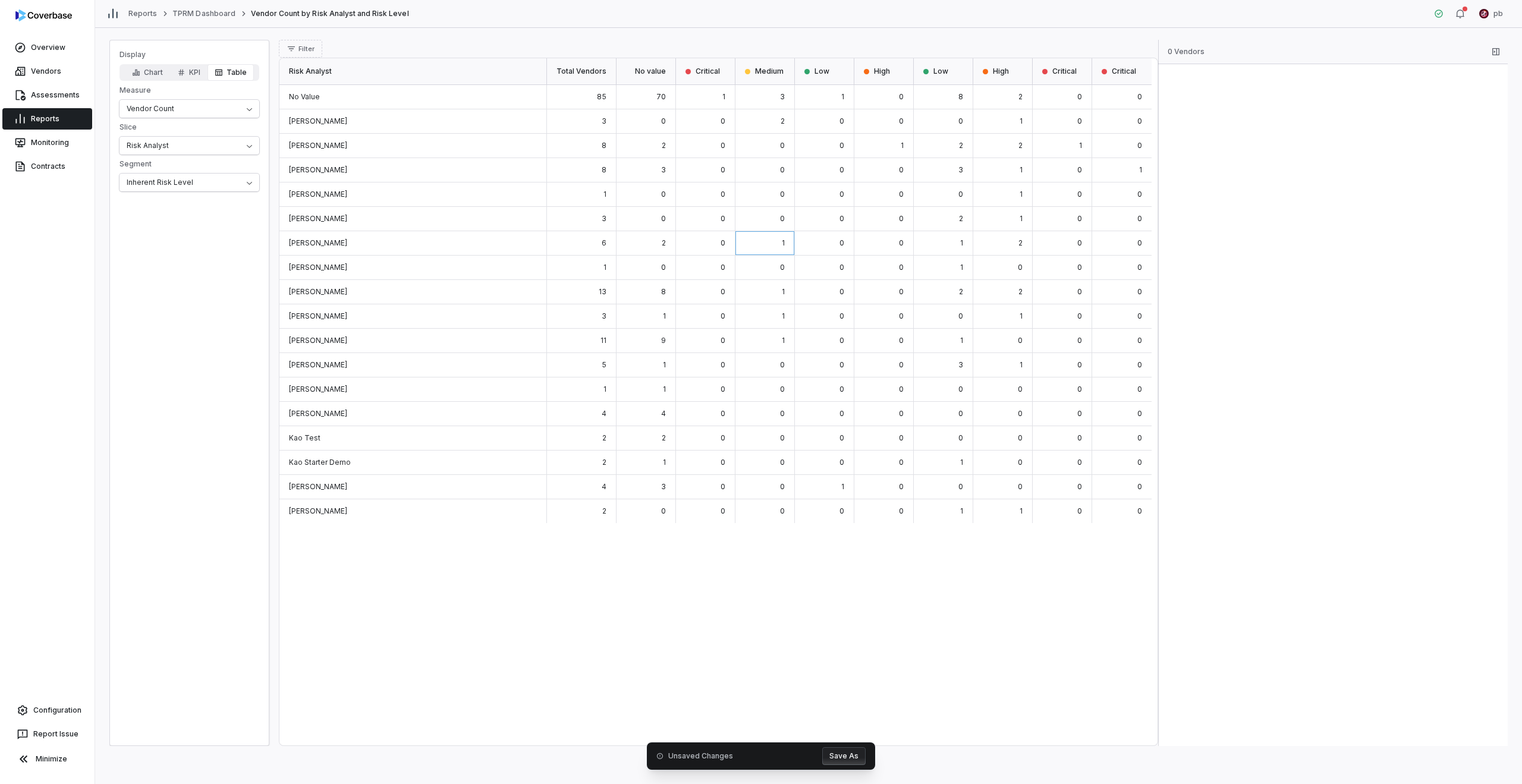
click at [676, 239] on div "2" at bounding box center [646, 243] width 59 height 24
click at [661, 106] on div "70" at bounding box center [646, 97] width 59 height 24
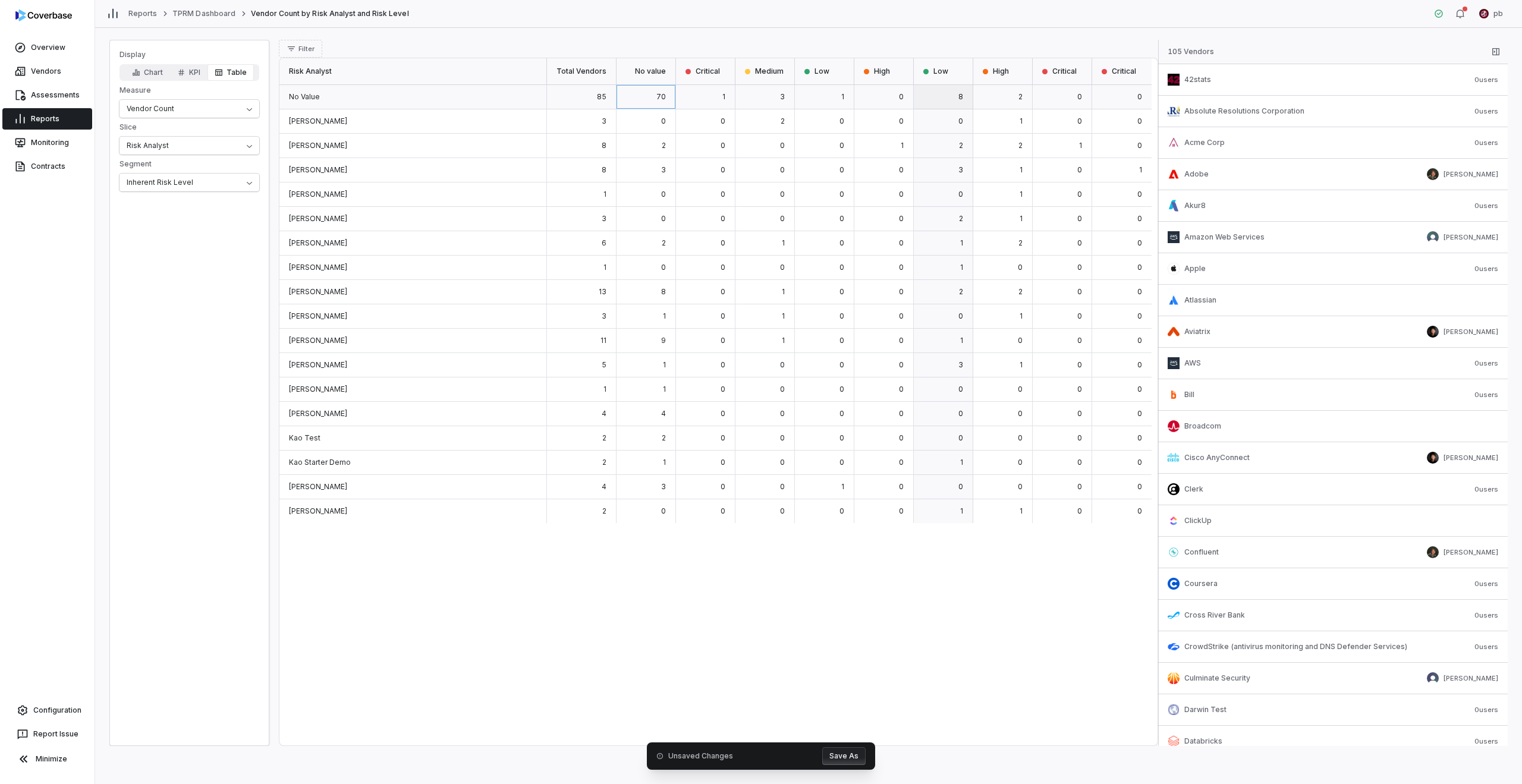
click at [756, 96] on div "8" at bounding box center [943, 97] width 59 height 24
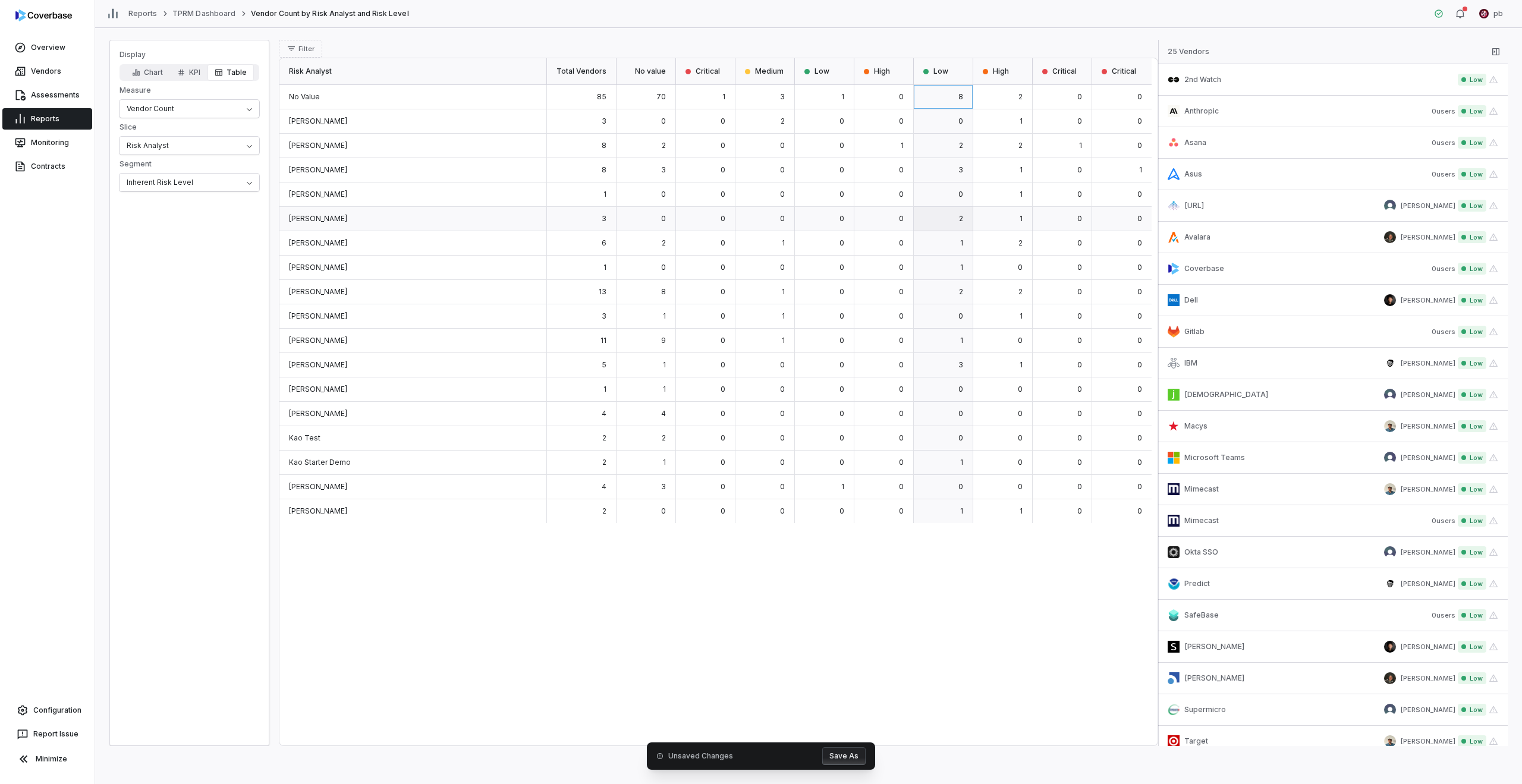
click at [756, 220] on div "2" at bounding box center [943, 219] width 59 height 24
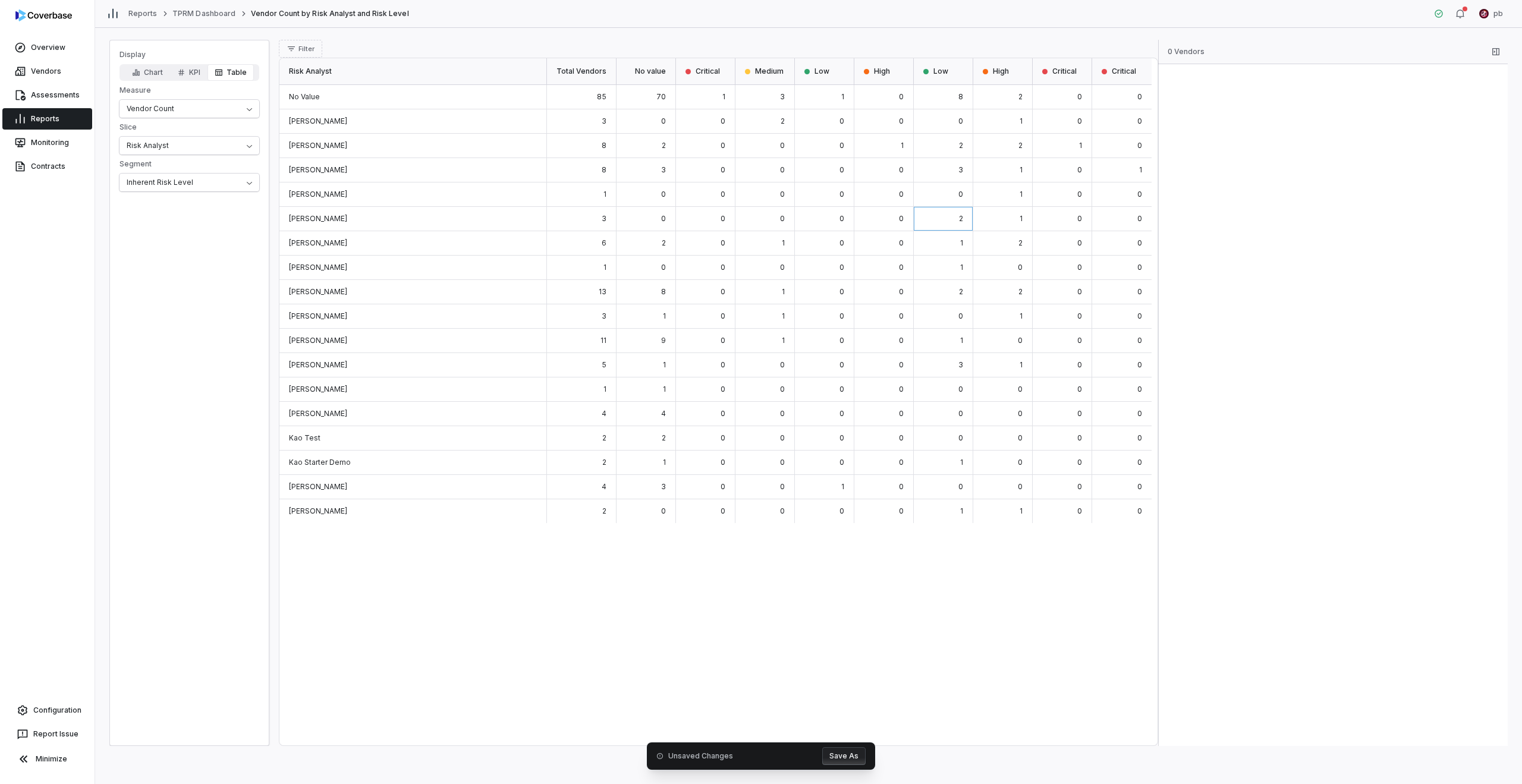
click at [756, 112] on div "0" at bounding box center [943, 121] width 59 height 24
click at [756, 90] on div "8" at bounding box center [943, 97] width 59 height 24
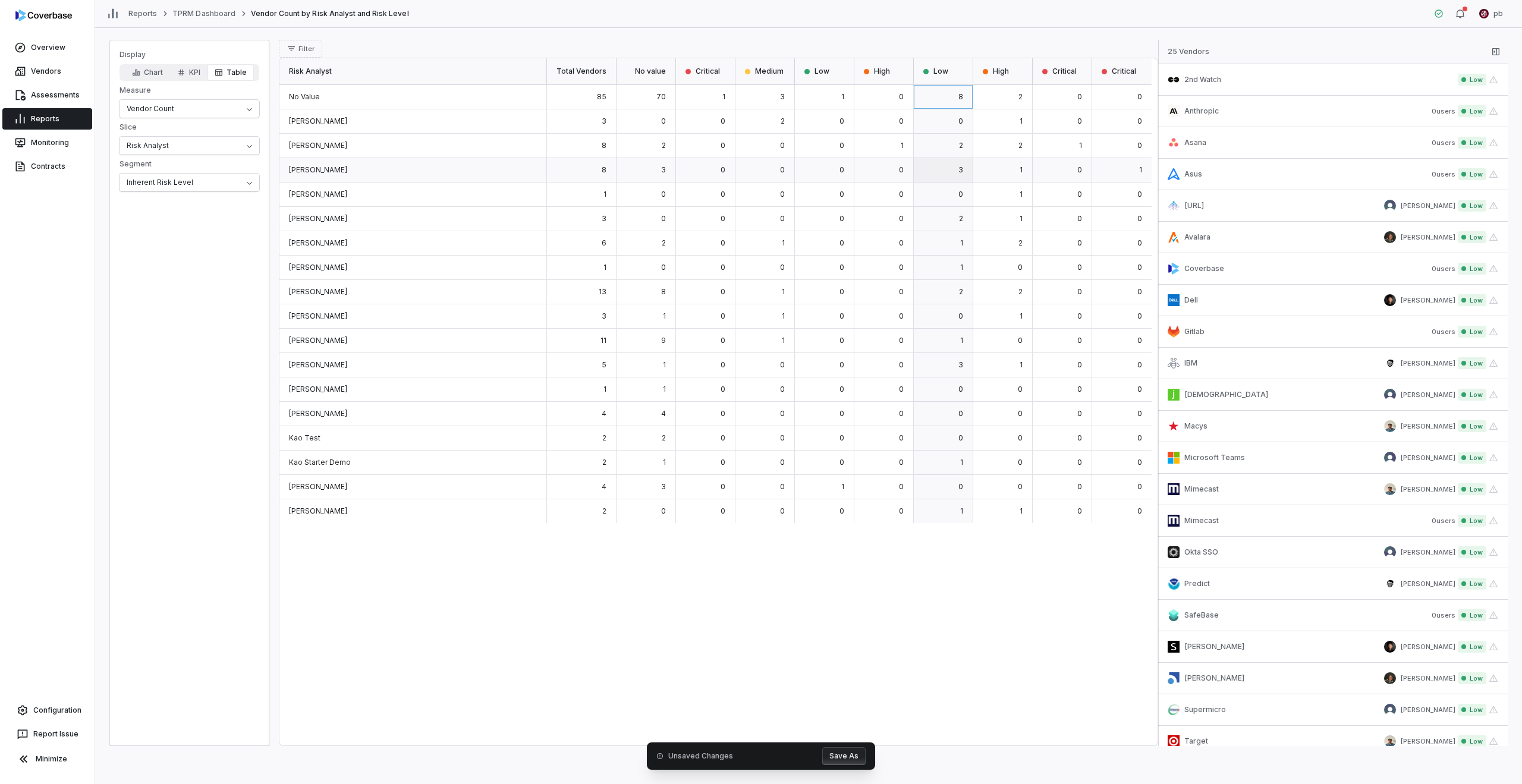
click at [756, 186] on div "0" at bounding box center [943, 194] width 59 height 24
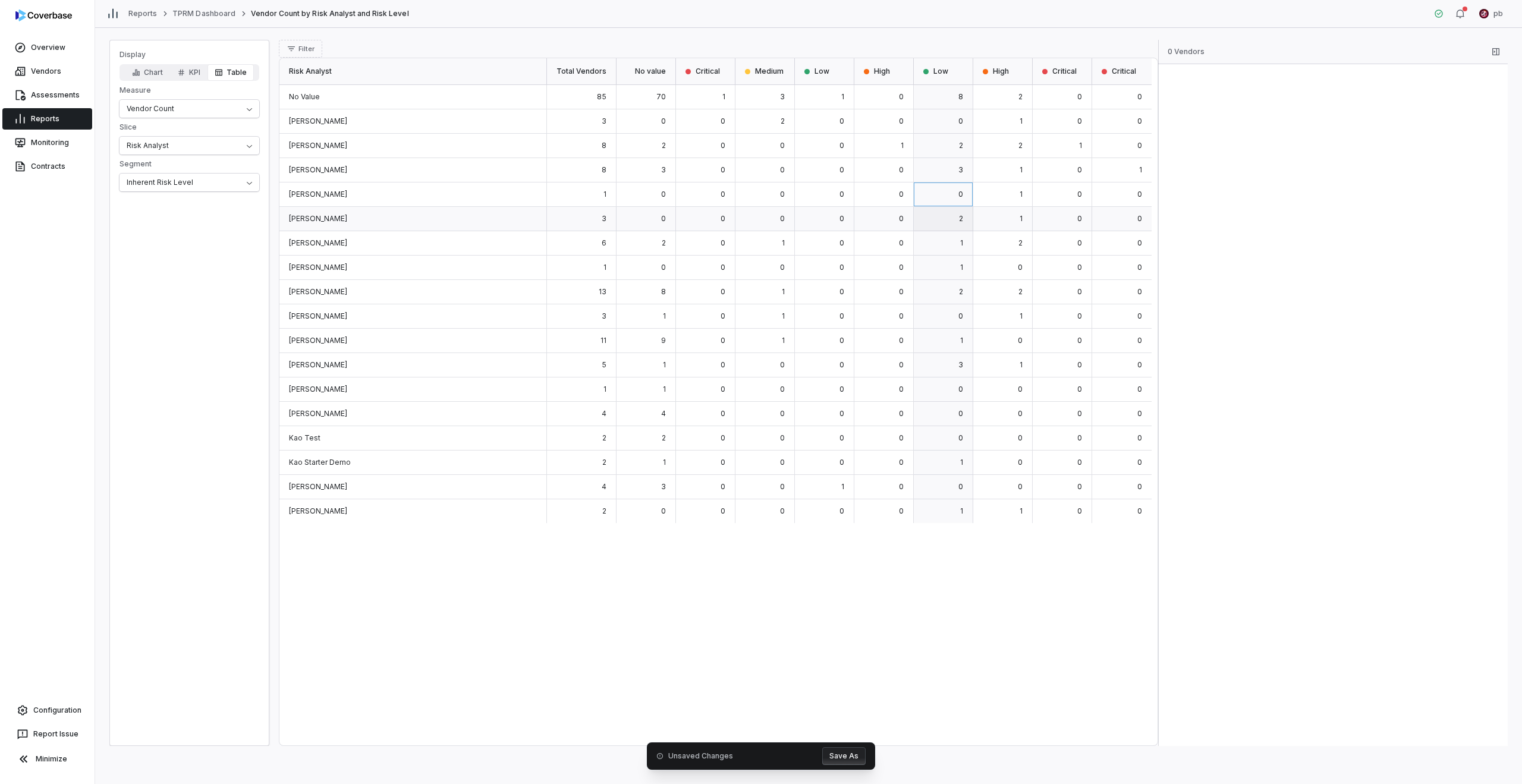
click at [756, 211] on div "2" at bounding box center [943, 219] width 59 height 24
click at [756, 131] on div "0" at bounding box center [943, 121] width 59 height 24
click at [756, 92] on div "8" at bounding box center [943, 97] width 59 height 24
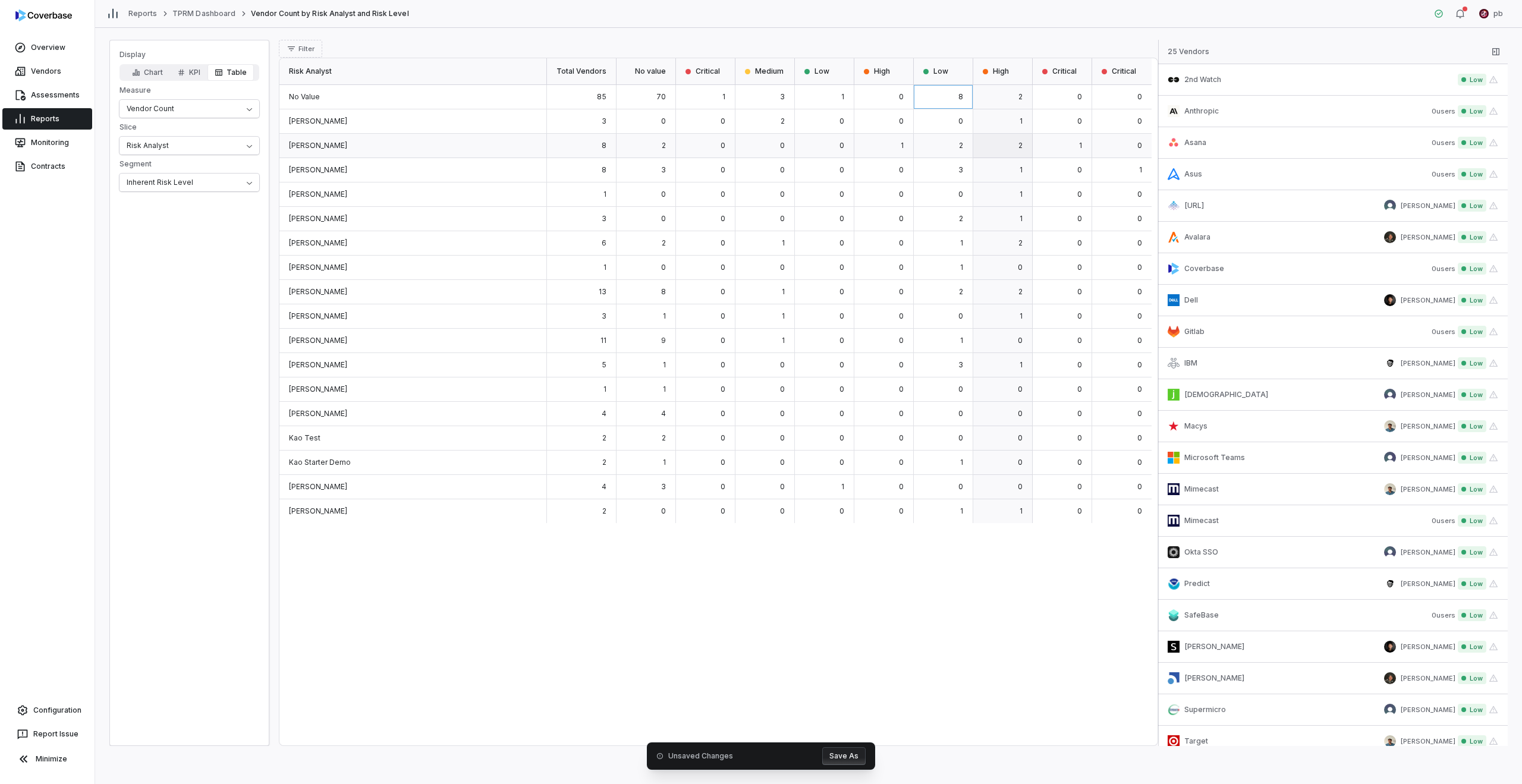
click at [756, 151] on div "2" at bounding box center [1003, 146] width 59 height 24
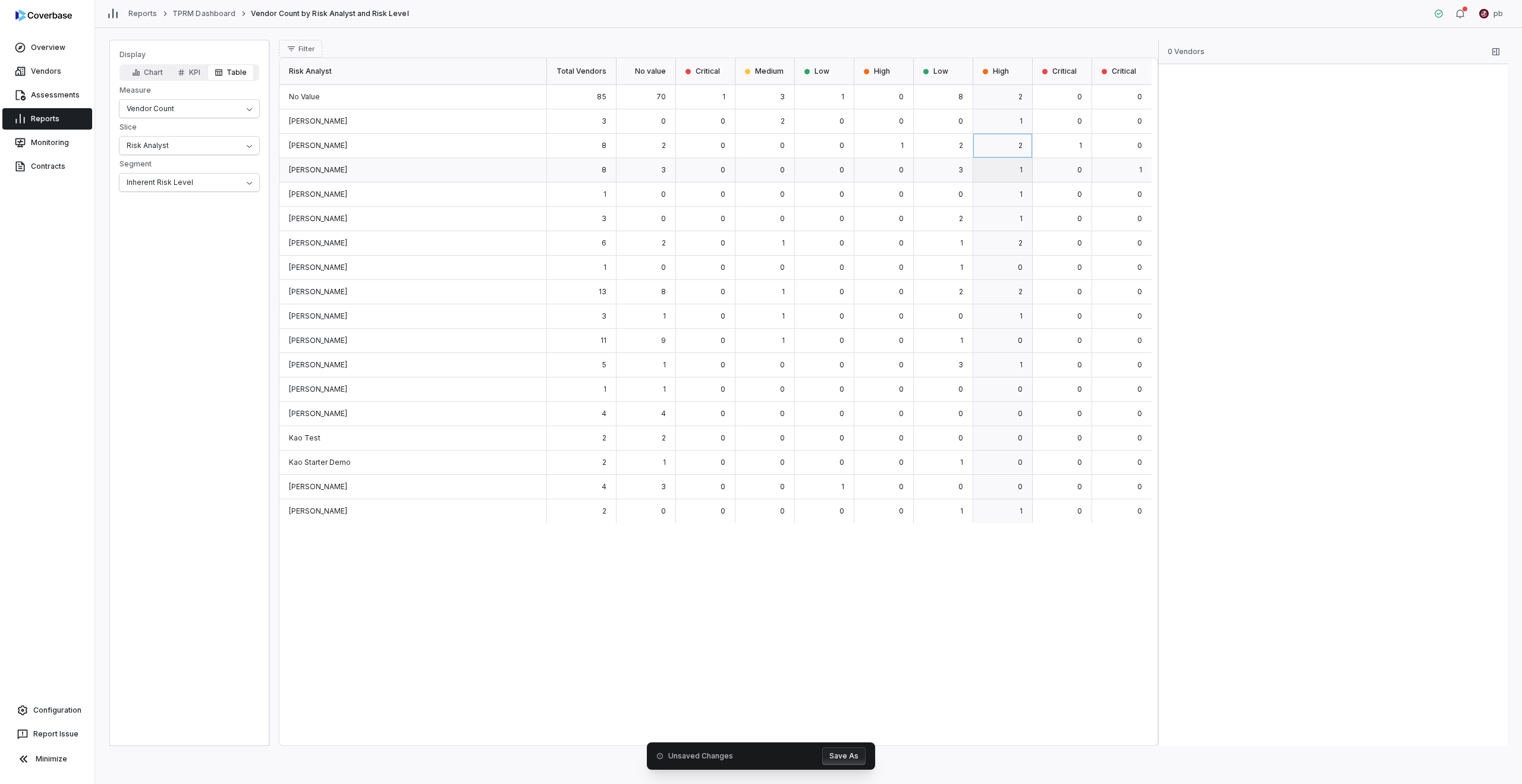
click at [756, 176] on div "1" at bounding box center [1003, 170] width 59 height 24
click at [756, 206] on div "1" at bounding box center [1003, 194] width 59 height 24
click at [756, 86] on div "2" at bounding box center [1003, 97] width 59 height 24
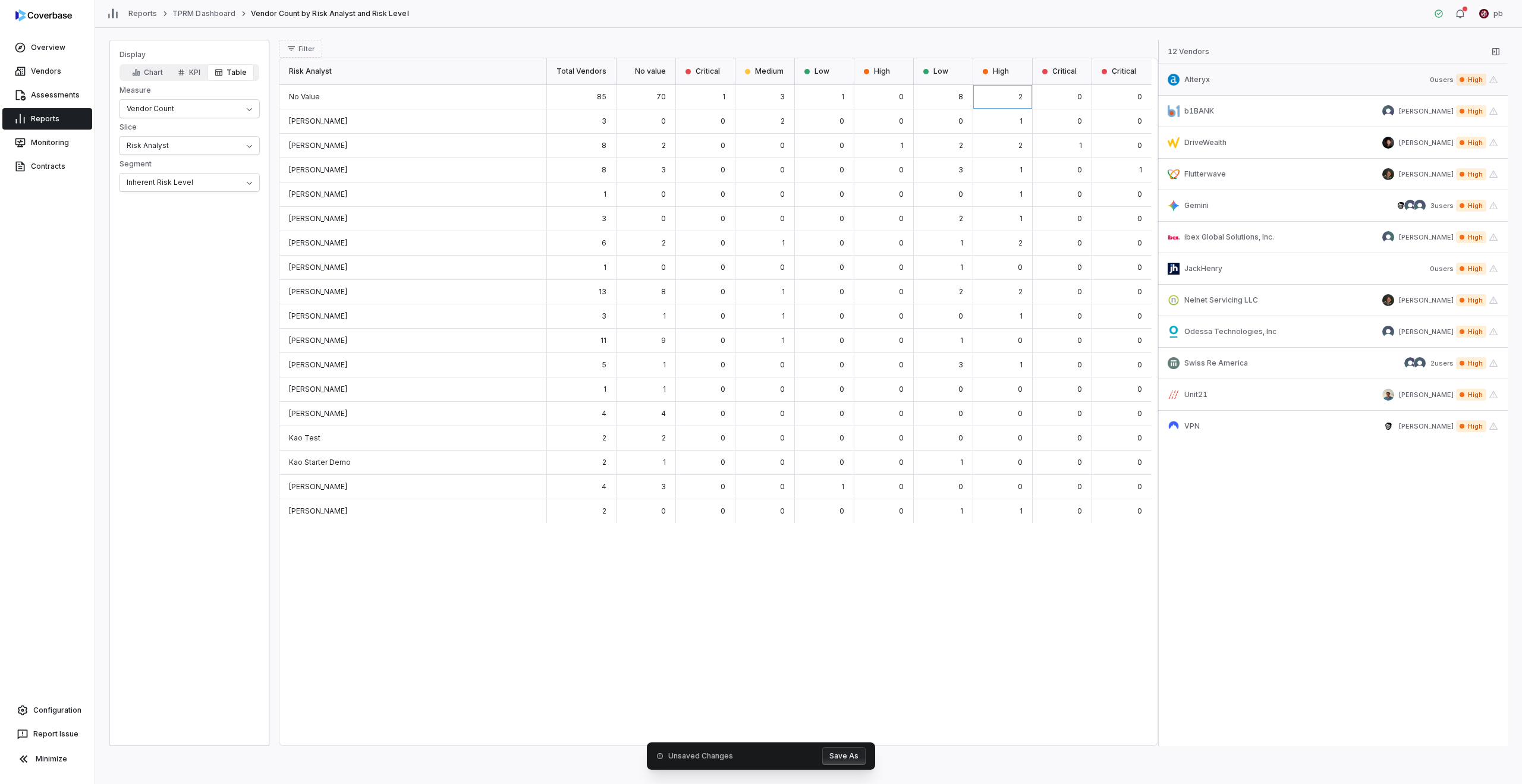
click at [756, 75] on span "High" at bounding box center [1471, 79] width 30 height 12
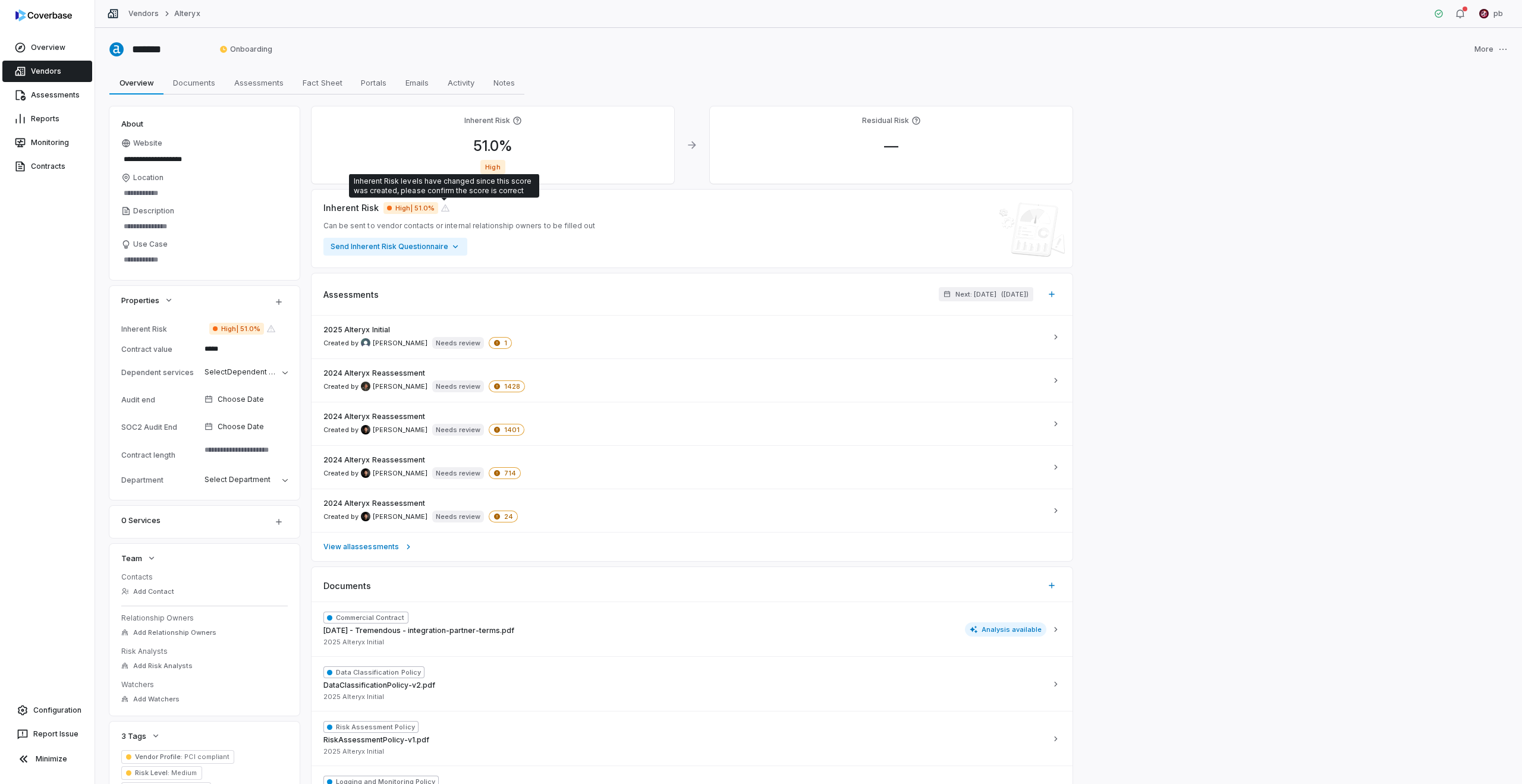
click at [446, 207] on icon at bounding box center [445, 208] width 10 height 10
click at [228, 328] on span "High | 51.0%" at bounding box center [236, 329] width 54 height 12
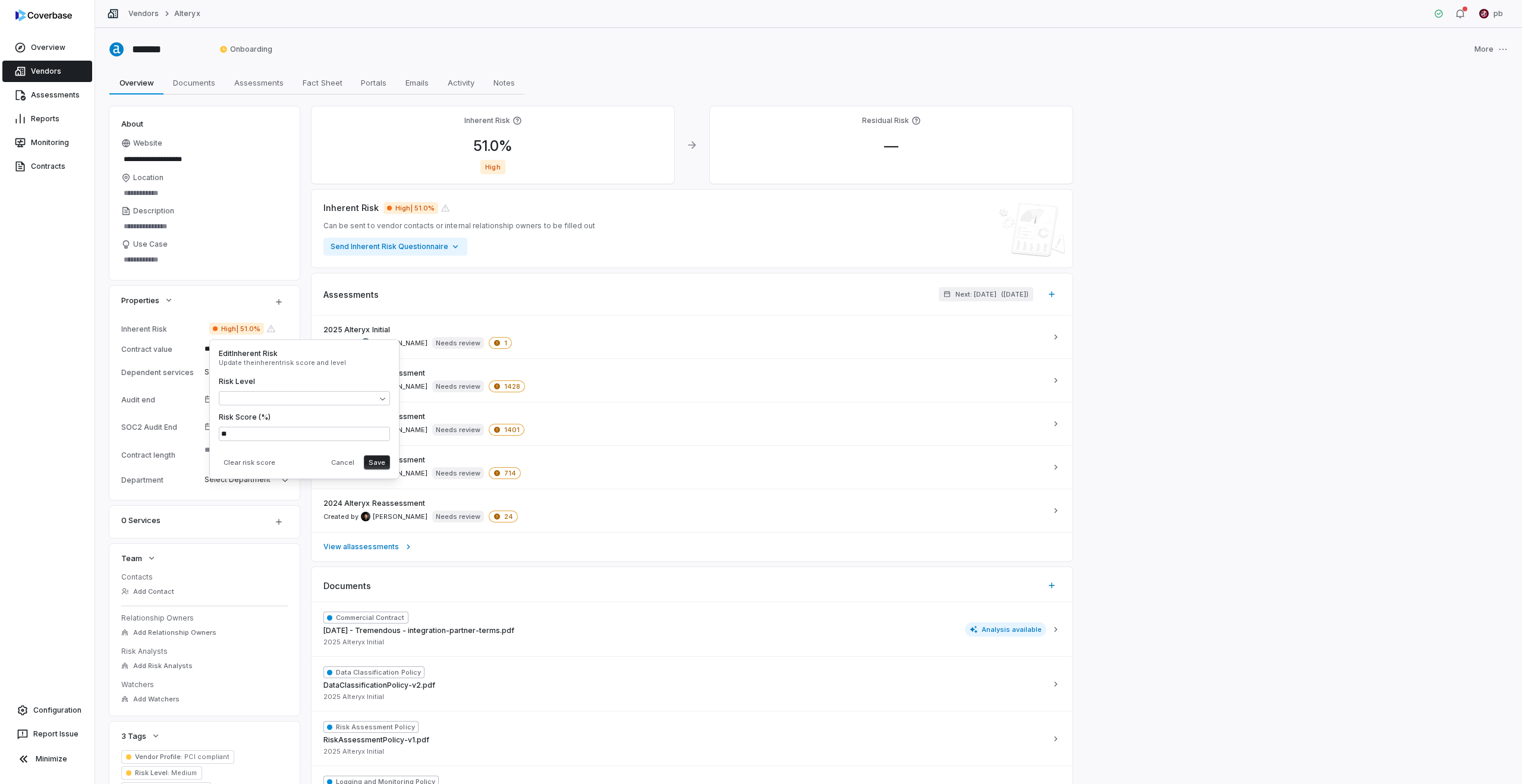
click at [222, 300] on div "Properties" at bounding box center [190, 300] width 137 height 14
click at [235, 323] on span "High | 51.0%" at bounding box center [236, 329] width 54 height 12
click at [240, 296] on div "Properties" at bounding box center [190, 300] width 137 height 14
click at [242, 327] on span "High | 51.0%" at bounding box center [236, 329] width 54 height 12
click at [236, 305] on div "Properties" at bounding box center [190, 300] width 137 height 14
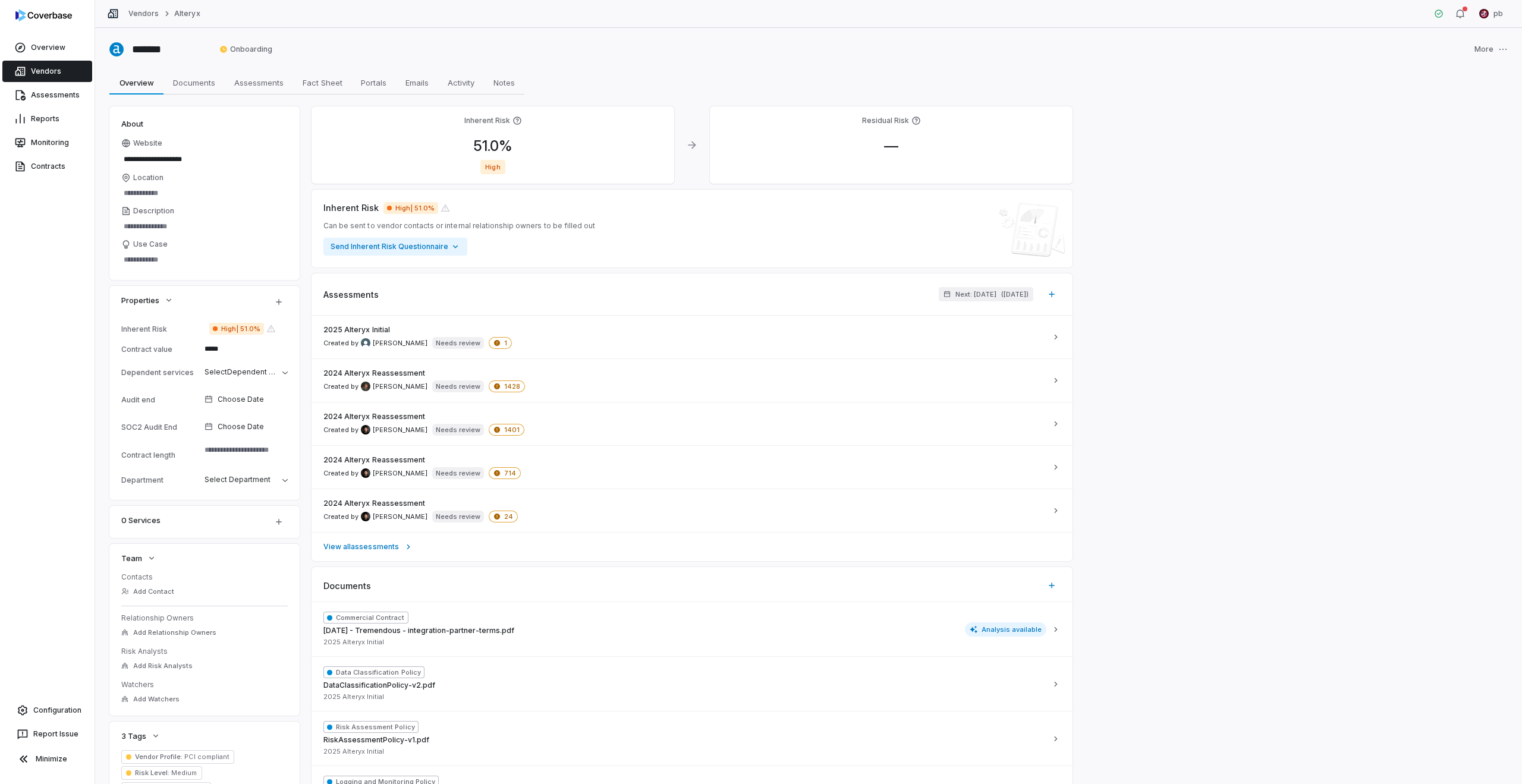
click at [226, 326] on span "High | 51.0%" at bounding box center [236, 329] width 54 height 12
click at [224, 308] on div "Properties" at bounding box center [204, 302] width 190 height 32
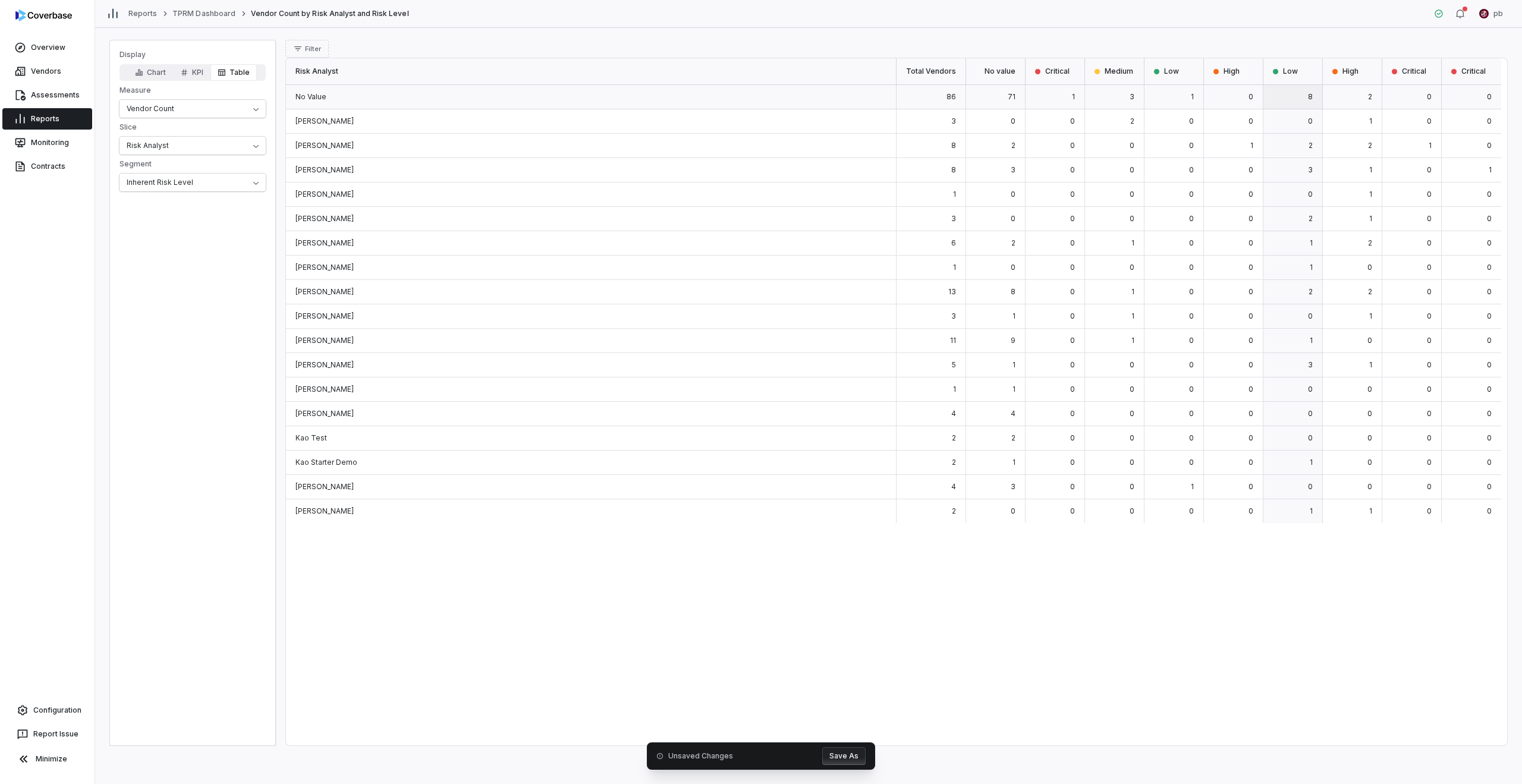
click at [756, 101] on div "8" at bounding box center [1292, 97] width 59 height 24
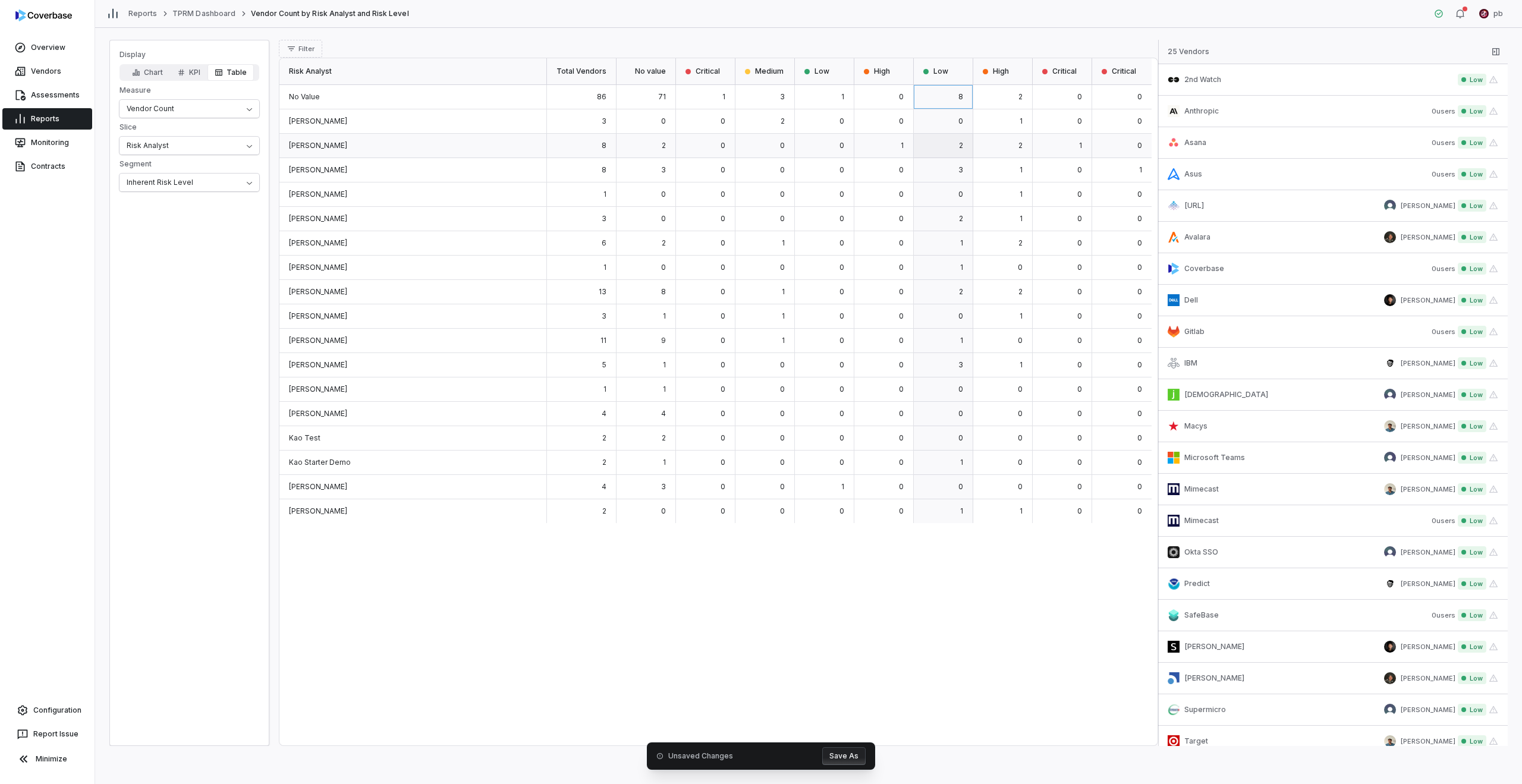
click at [756, 154] on div "2" at bounding box center [943, 146] width 59 height 24
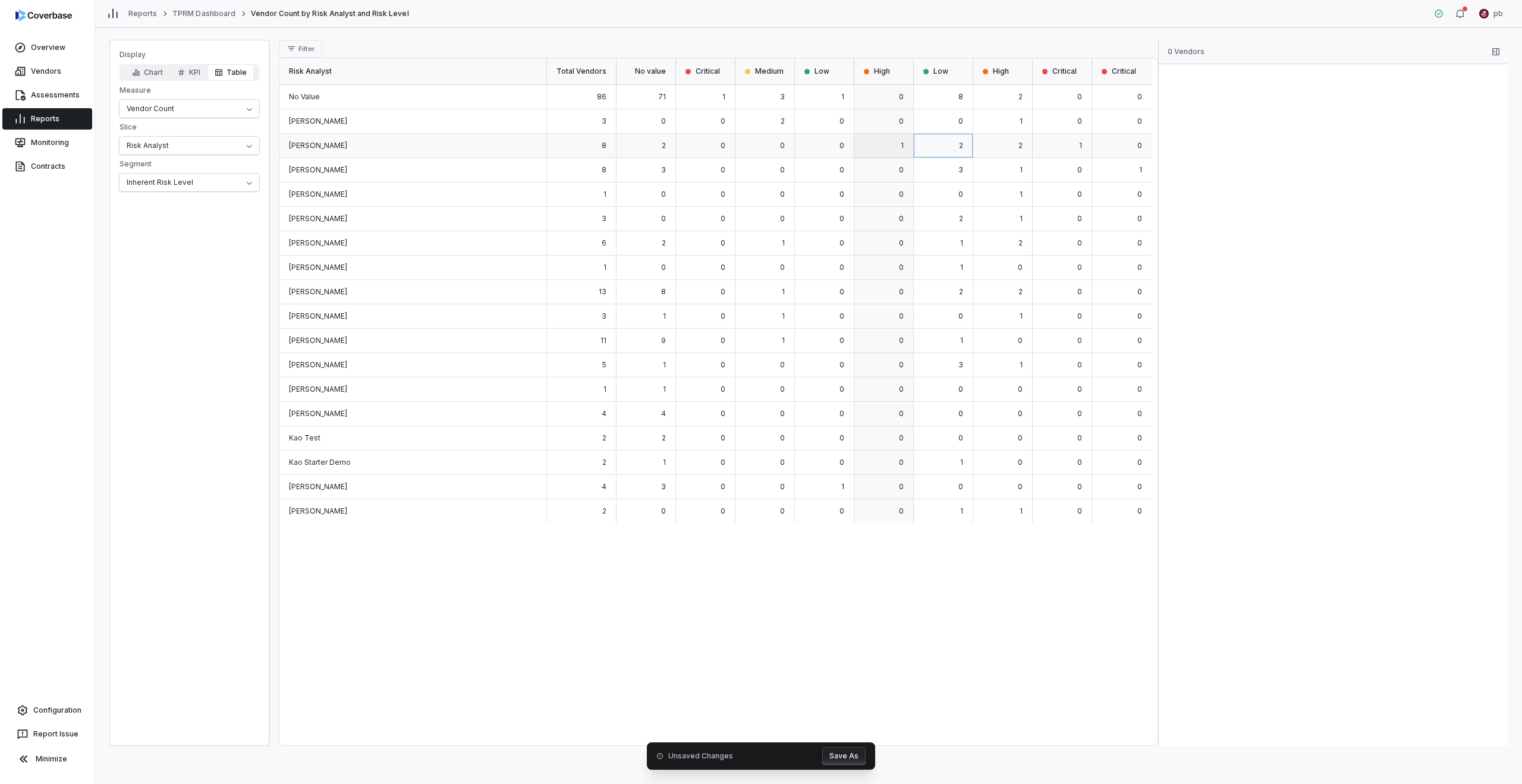
click at [756, 152] on div "1" at bounding box center [884, 146] width 59 height 24
click at [756, 143] on div "0" at bounding box center [824, 146] width 59 height 24
click at [616, 151] on div "8" at bounding box center [582, 146] width 69 height 24
click at [588, 136] on div "[PERSON_NAME]" at bounding box center [591, 146] width 610 height 24
click at [756, 147] on div "8" at bounding box center [931, 146] width 69 height 24
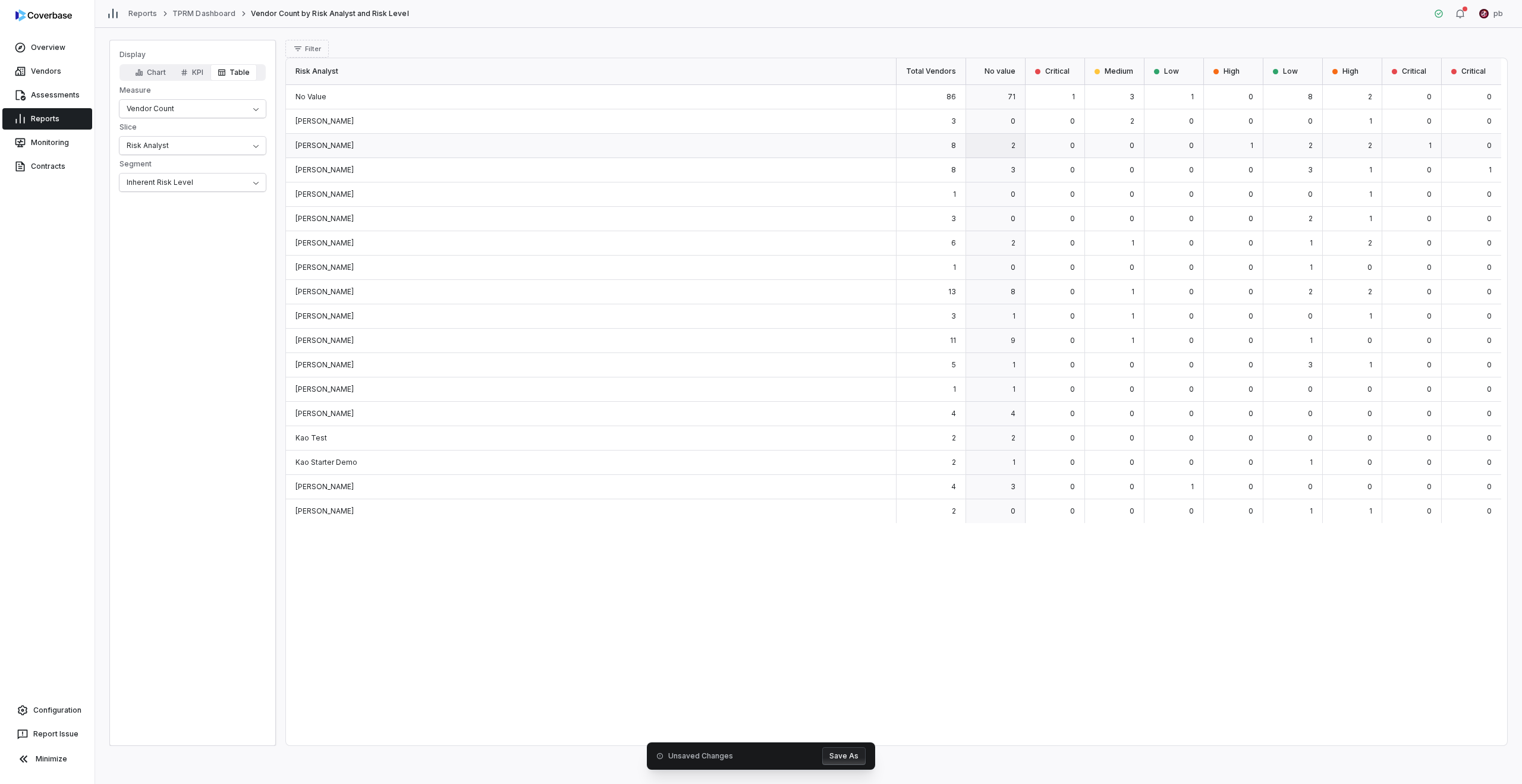
click at [756, 146] on div "2" at bounding box center [995, 146] width 59 height 24
click at [756, 153] on div "0" at bounding box center [765, 146] width 59 height 24
click at [668, 137] on div "2" at bounding box center [646, 146] width 59 height 24
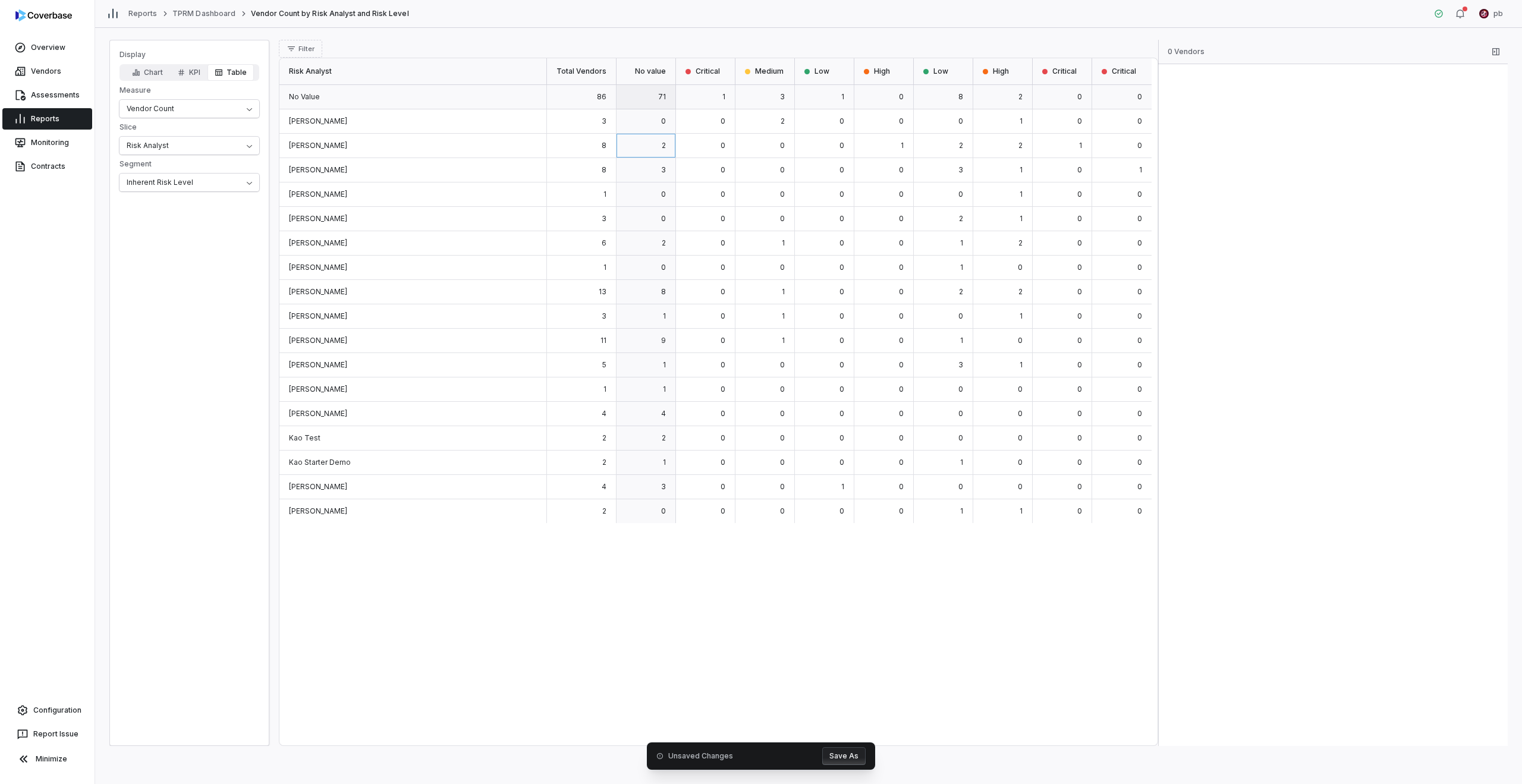
click at [666, 100] on span "71" at bounding box center [662, 96] width 8 height 9
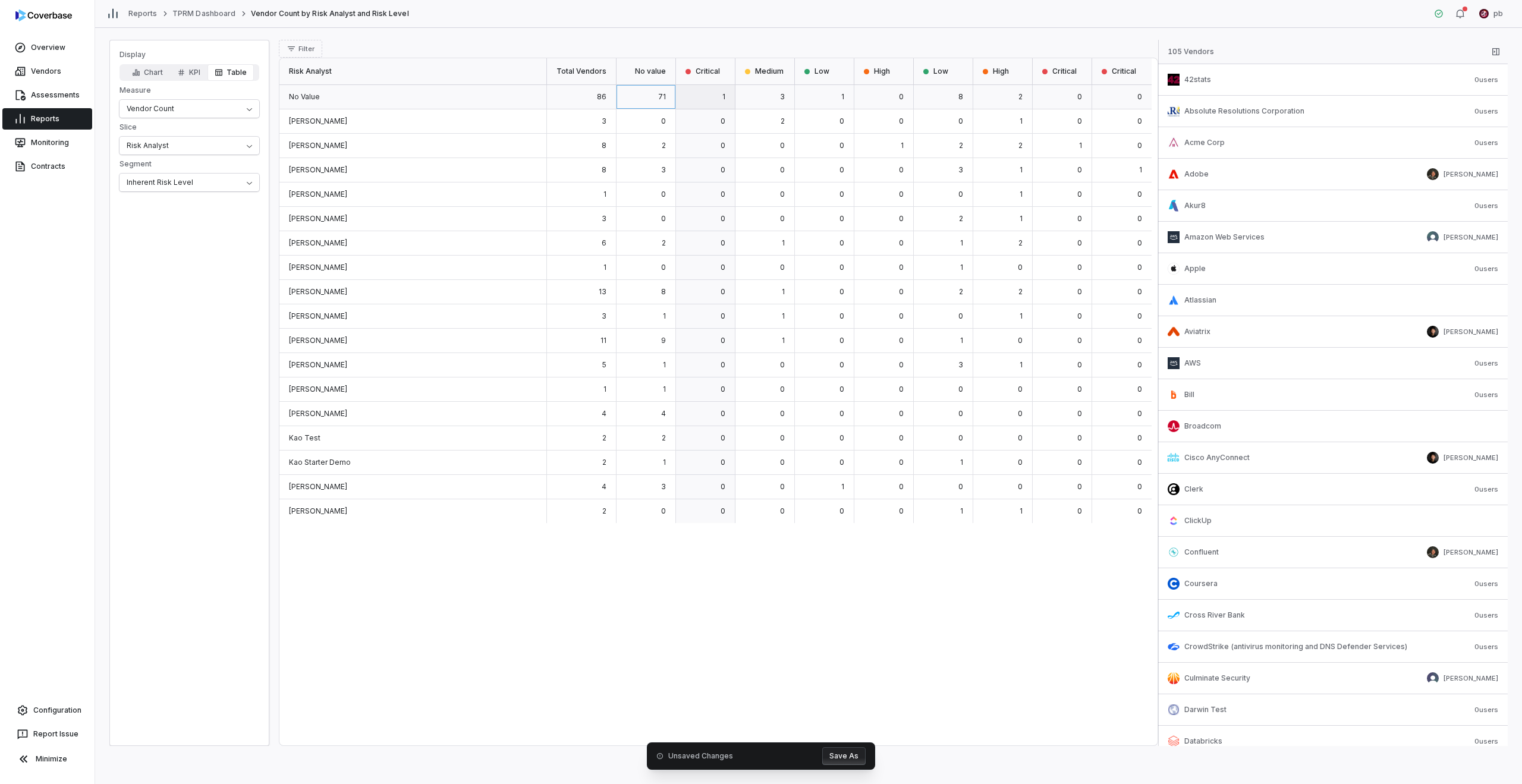
click at [710, 101] on div "1" at bounding box center [705, 97] width 59 height 24
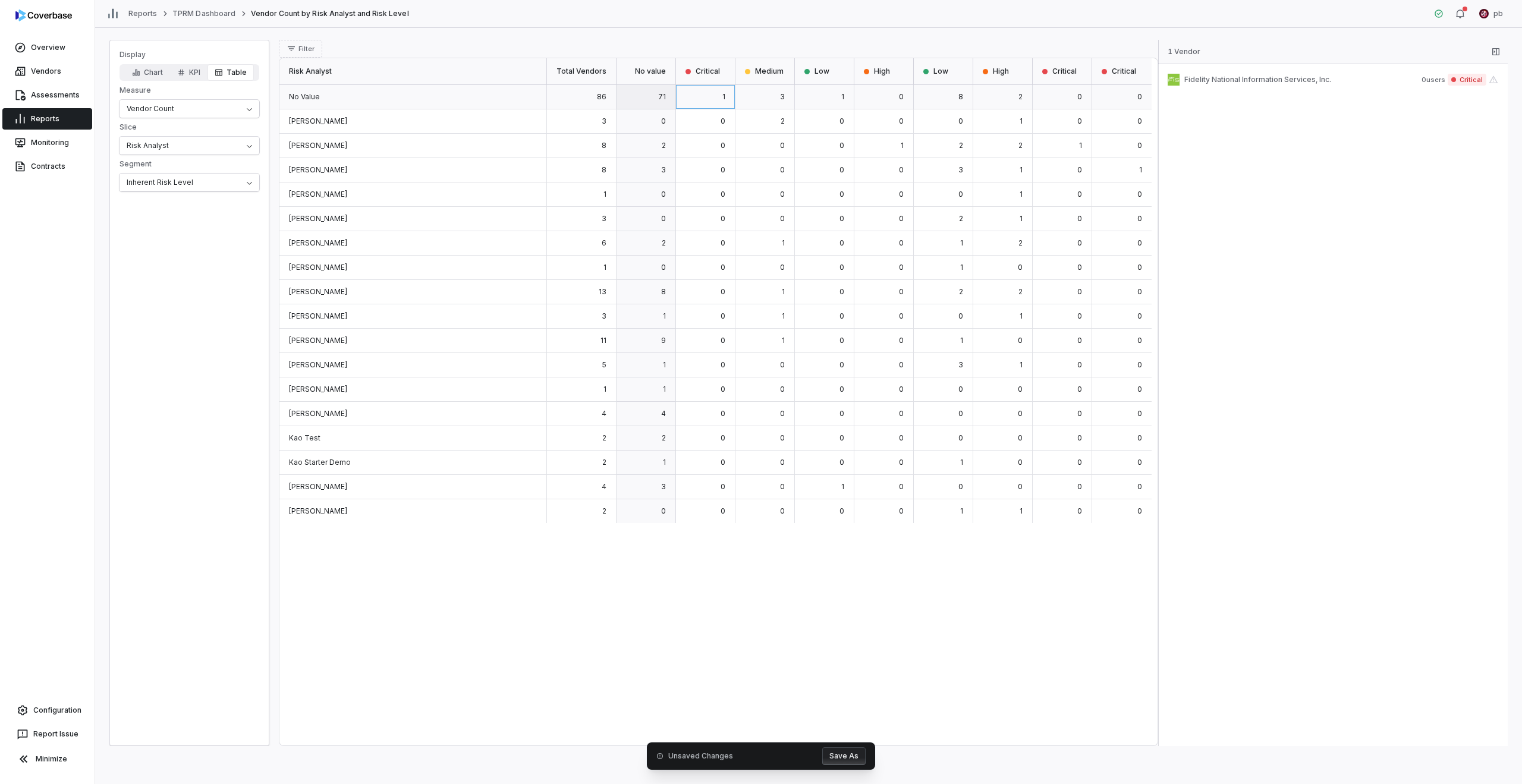
click at [664, 105] on div "71" at bounding box center [646, 97] width 59 height 24
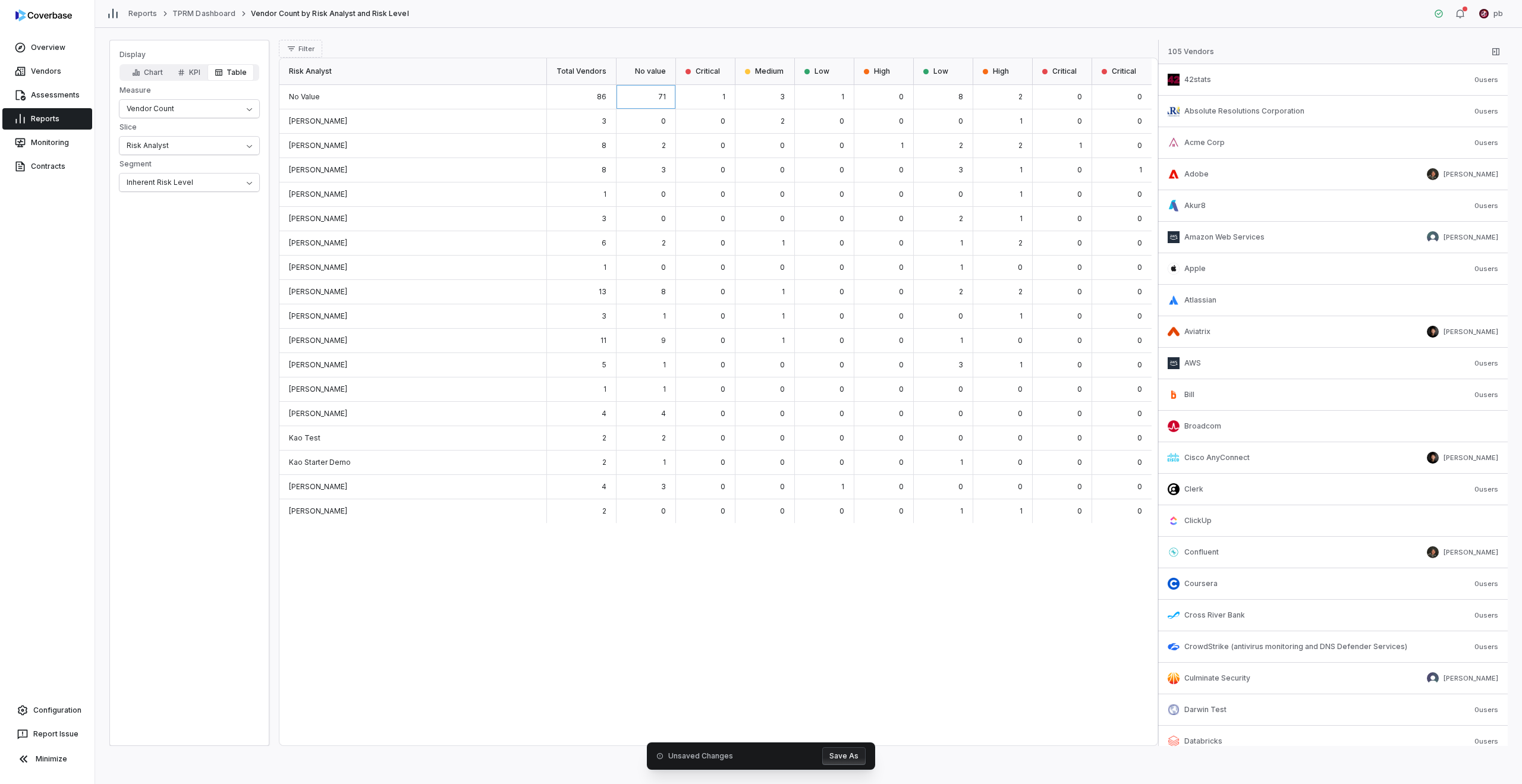
click at [676, 122] on div "0" at bounding box center [646, 121] width 59 height 24
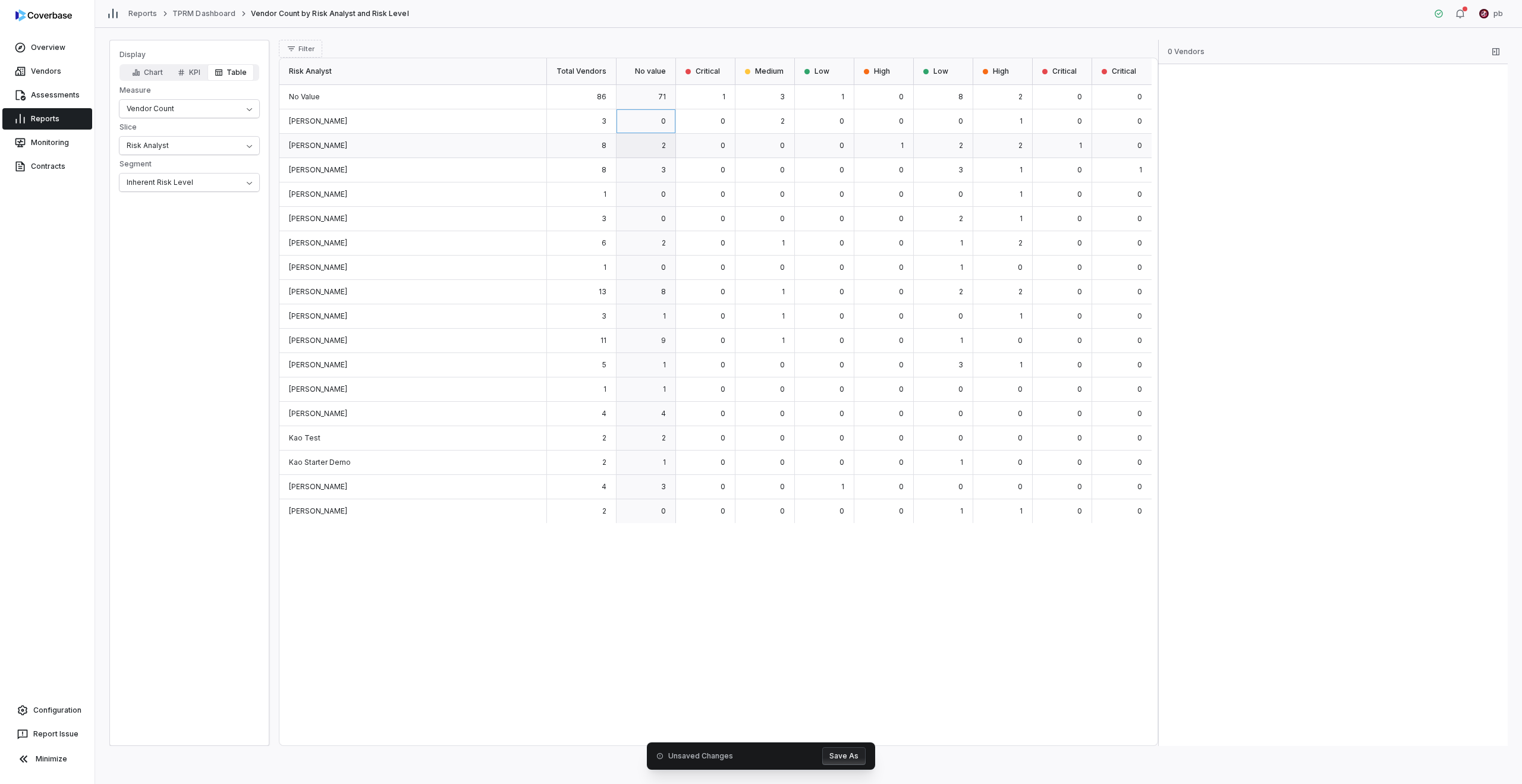
click at [668, 163] on div "3" at bounding box center [646, 170] width 59 height 24
click at [666, 128] on div "0" at bounding box center [646, 121] width 59 height 24
click at [664, 101] on div "71" at bounding box center [646, 97] width 59 height 24
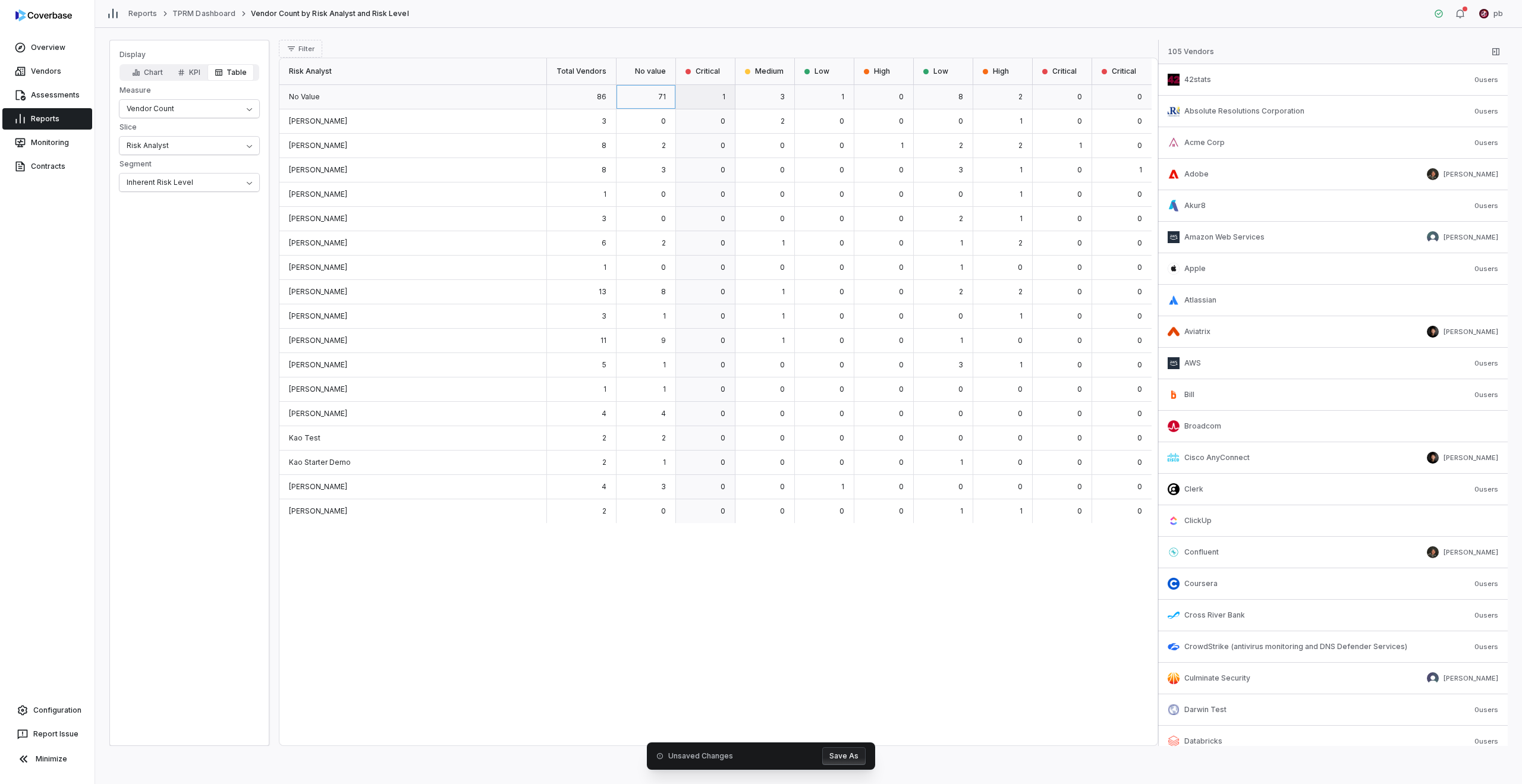
click at [710, 105] on div "1" at bounding box center [705, 97] width 59 height 24
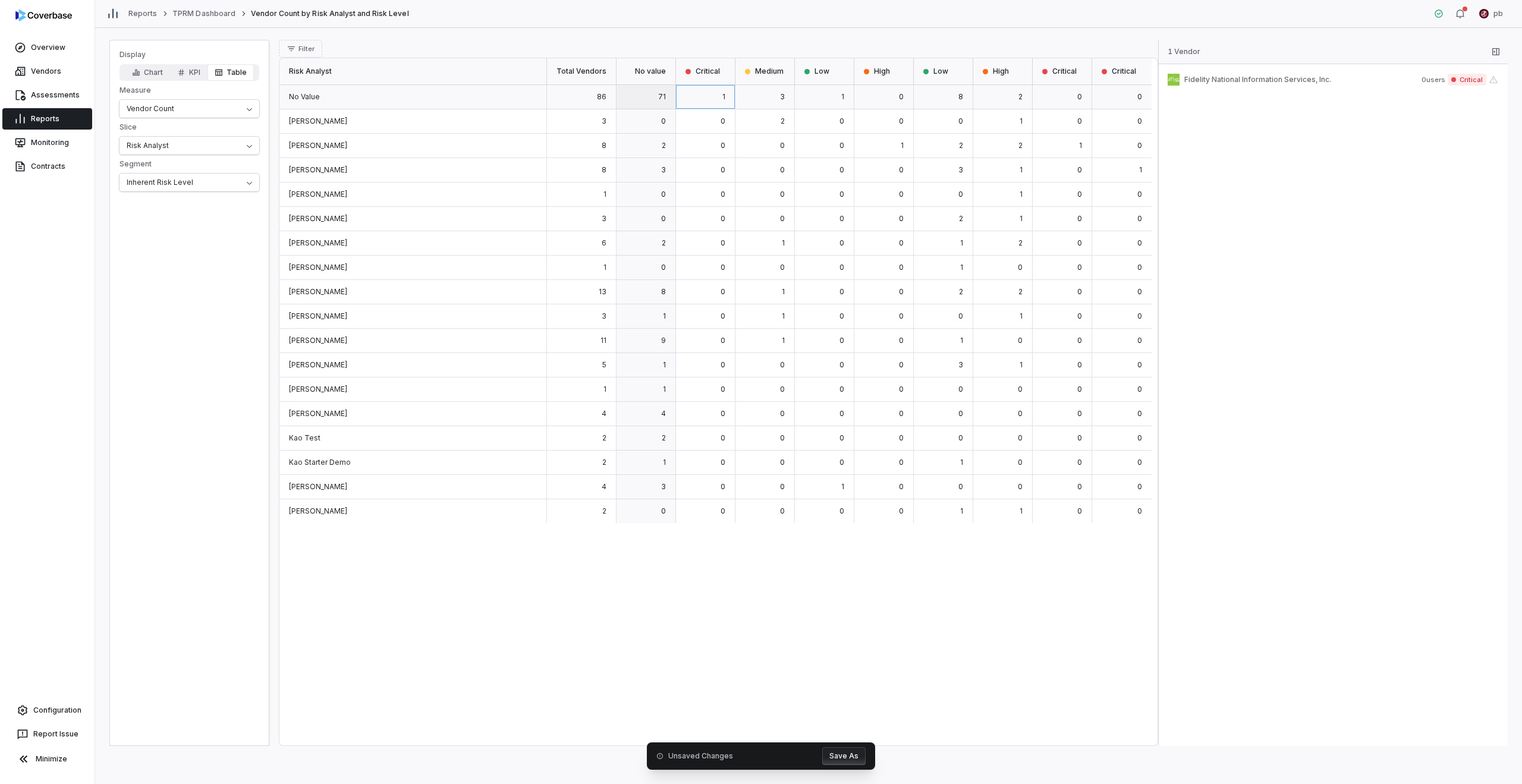
click at [650, 102] on div "71" at bounding box center [646, 97] width 59 height 24
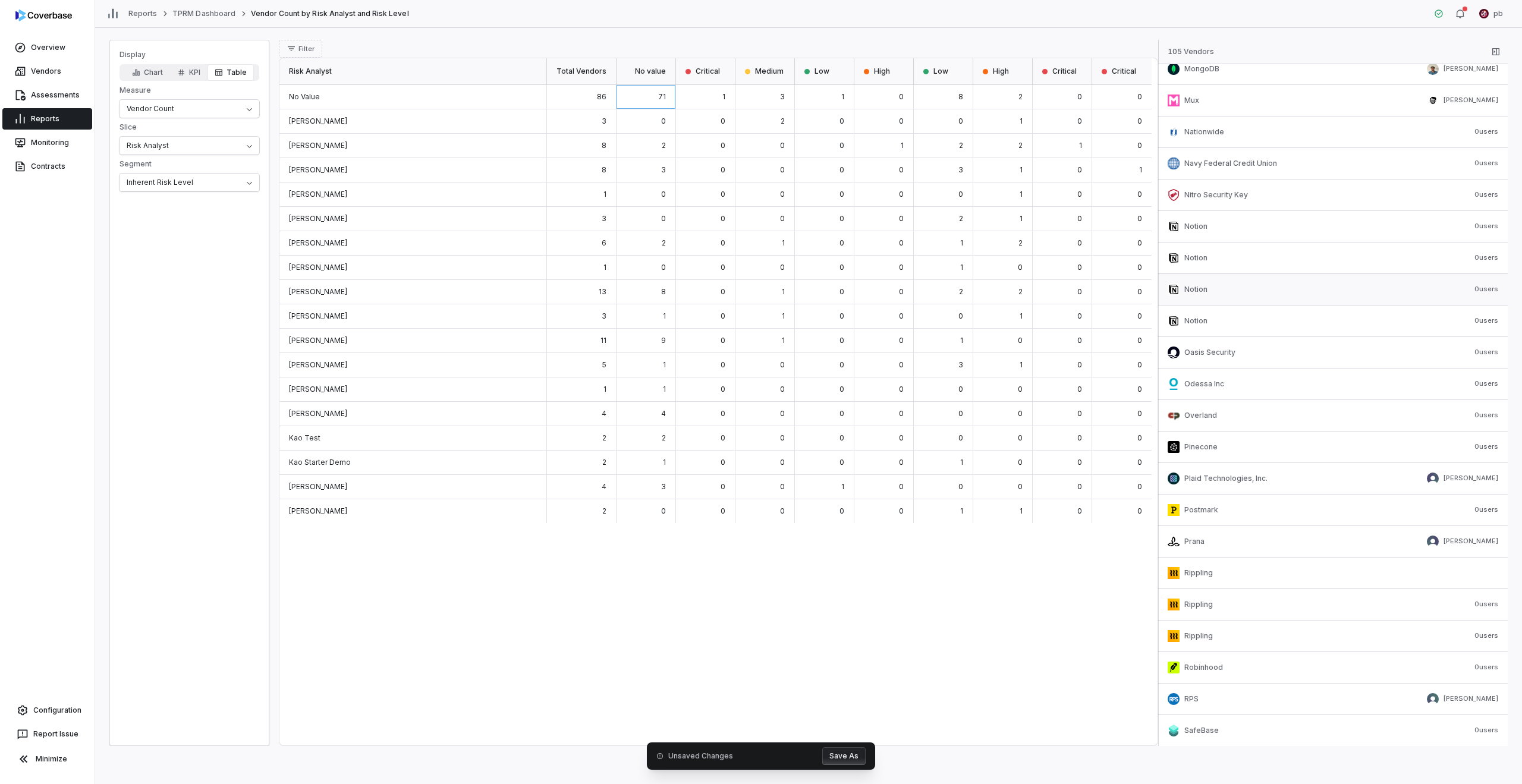
scroll to position [2041, 0]
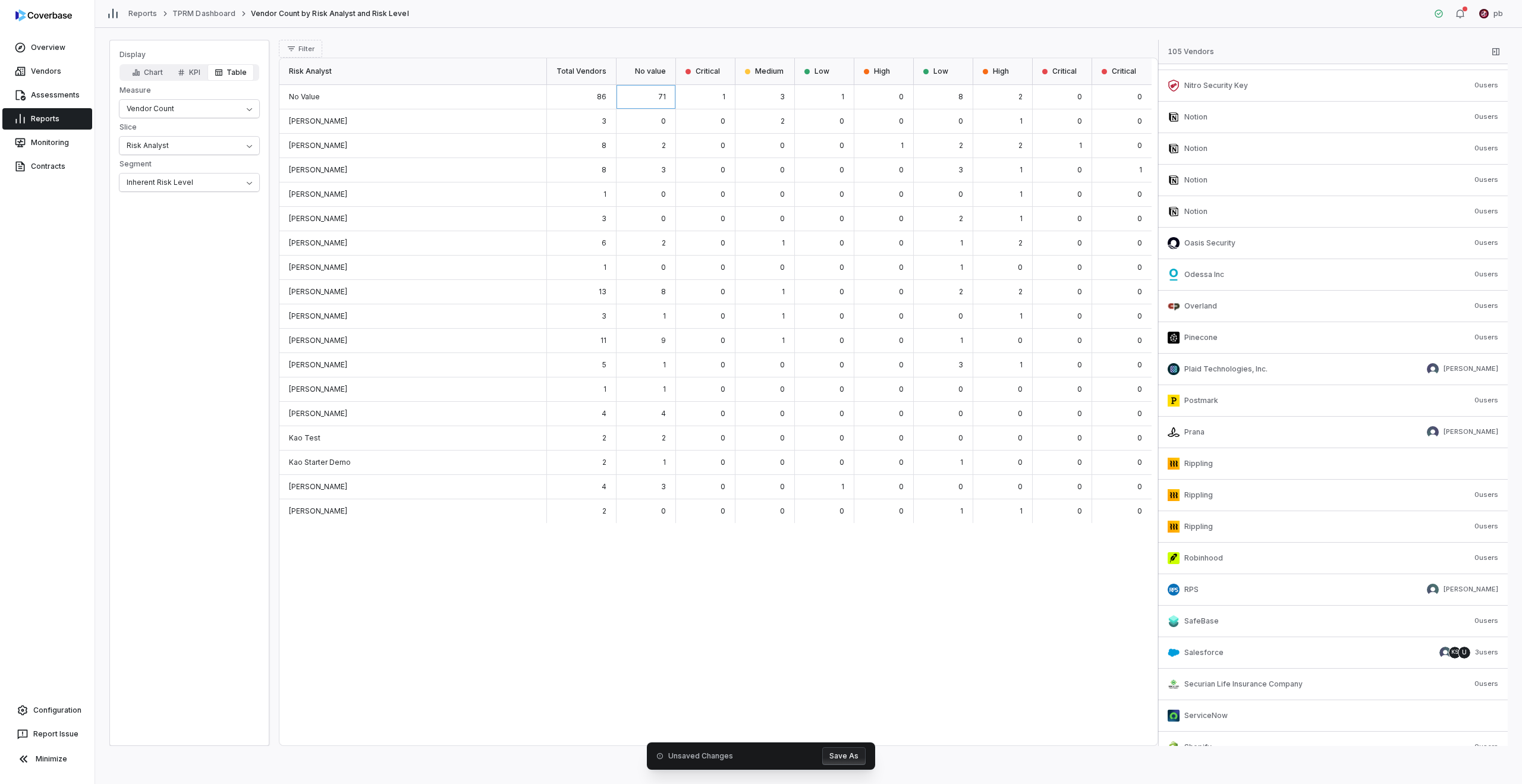
click at [756, 95] on div "0" at bounding box center [1121, 97] width 59 height 24
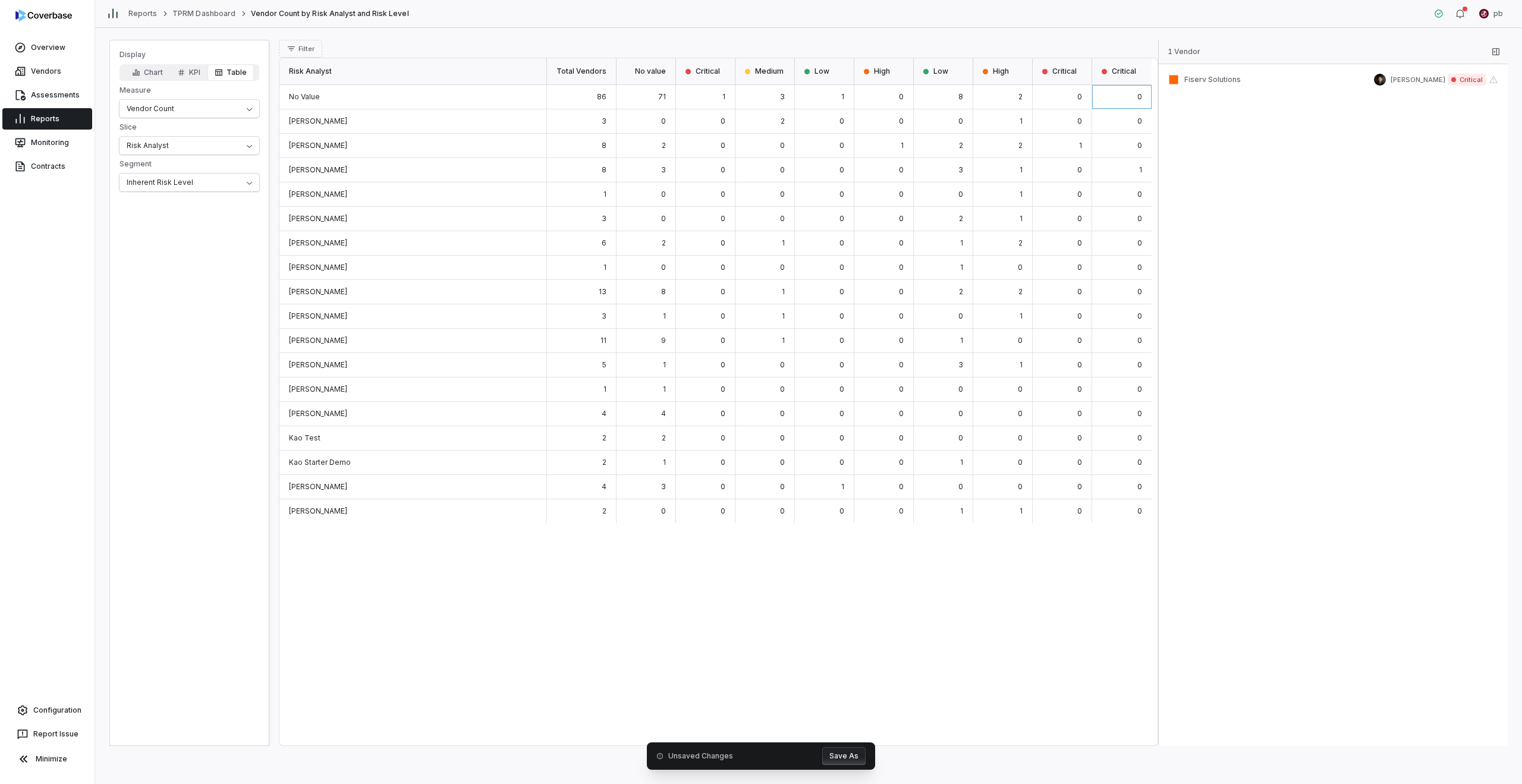
scroll to position [0, 0]
click at [756, 106] on div "2" at bounding box center [1003, 97] width 59 height 24
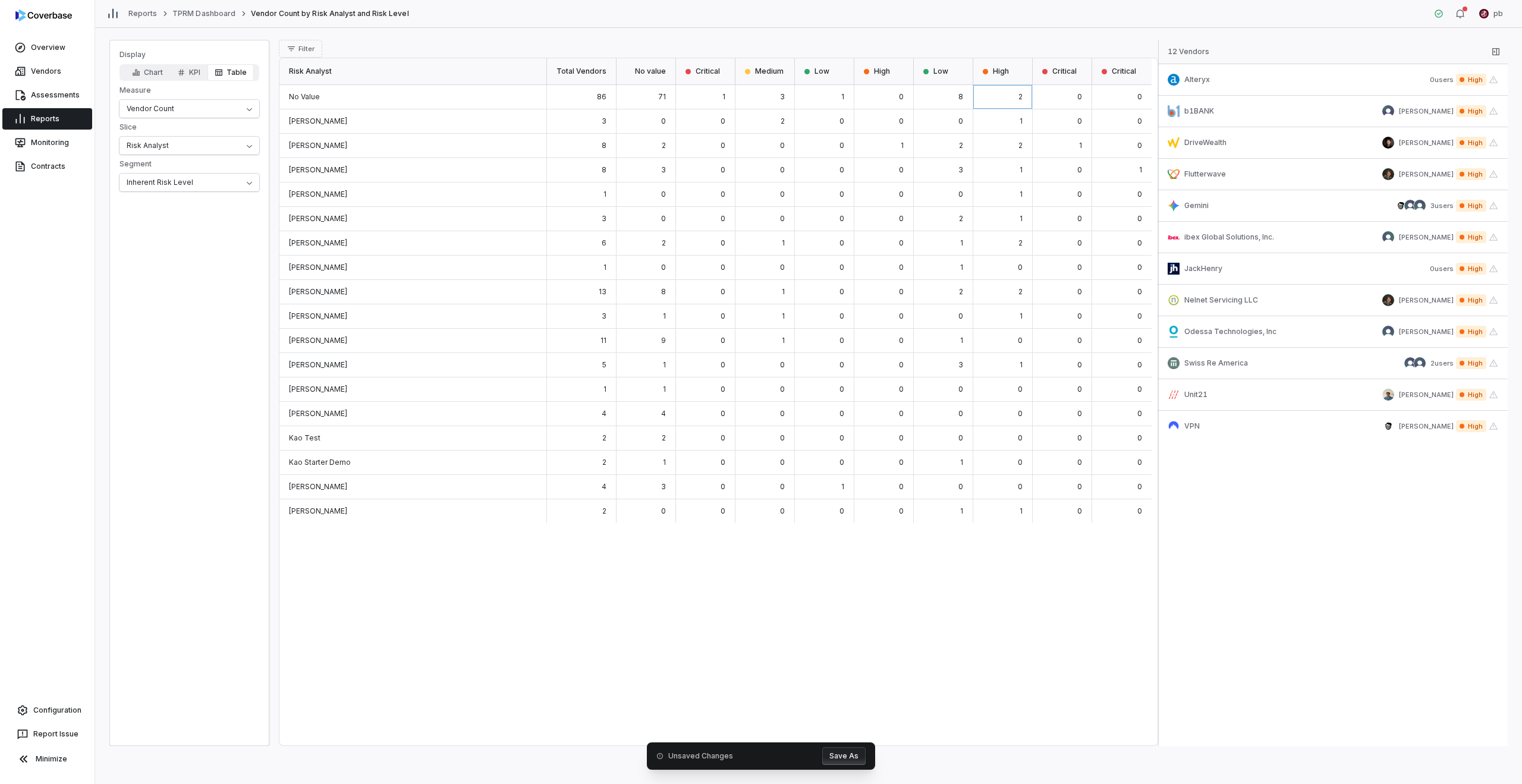
click at [756, 102] on div "0" at bounding box center [1062, 97] width 59 height 24
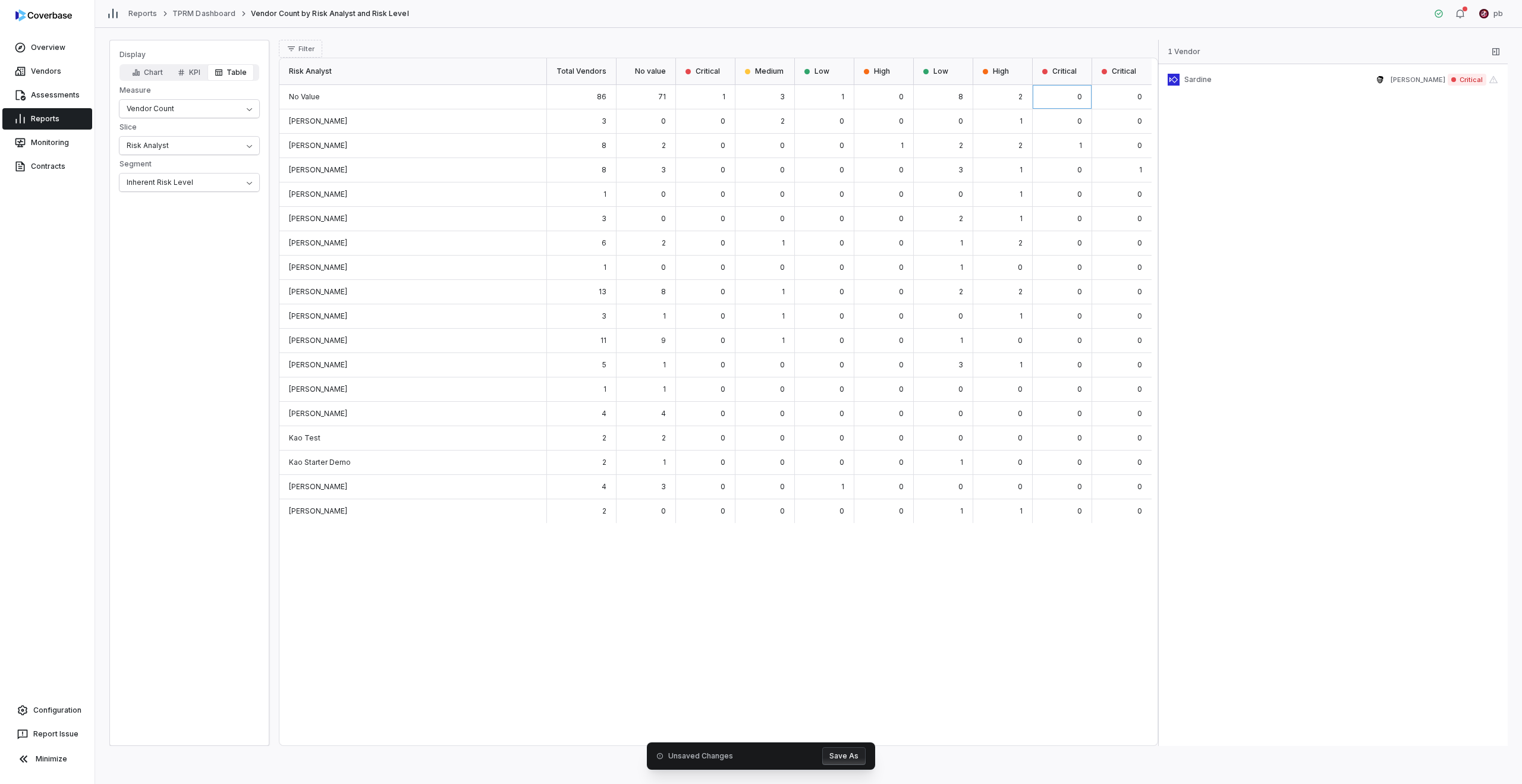
click at [756, 69] on span "High" at bounding box center [1003, 71] width 40 height 10
click at [756, 88] on div "2" at bounding box center [1003, 97] width 59 height 24
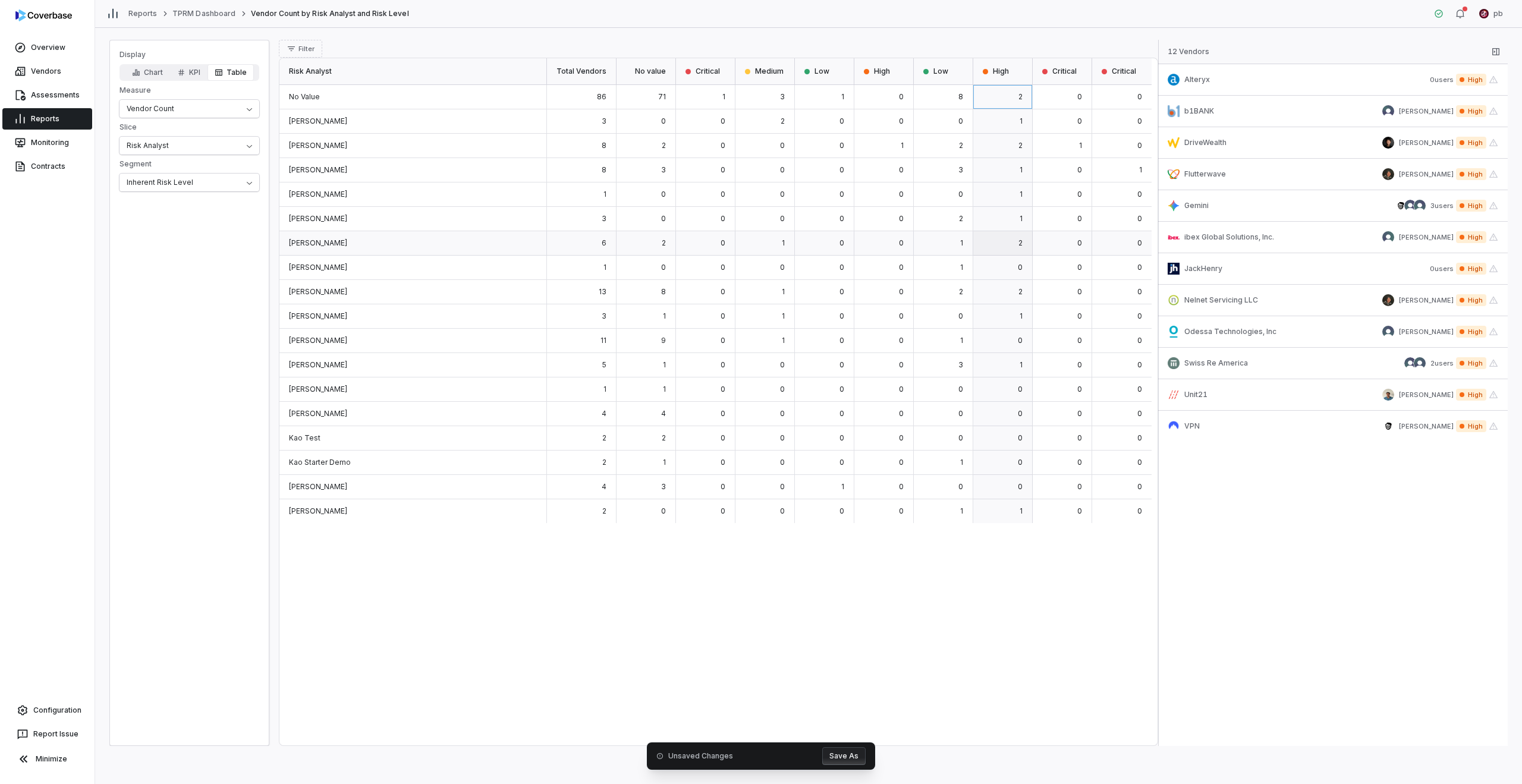
click at [756, 237] on div "2" at bounding box center [1003, 243] width 59 height 24
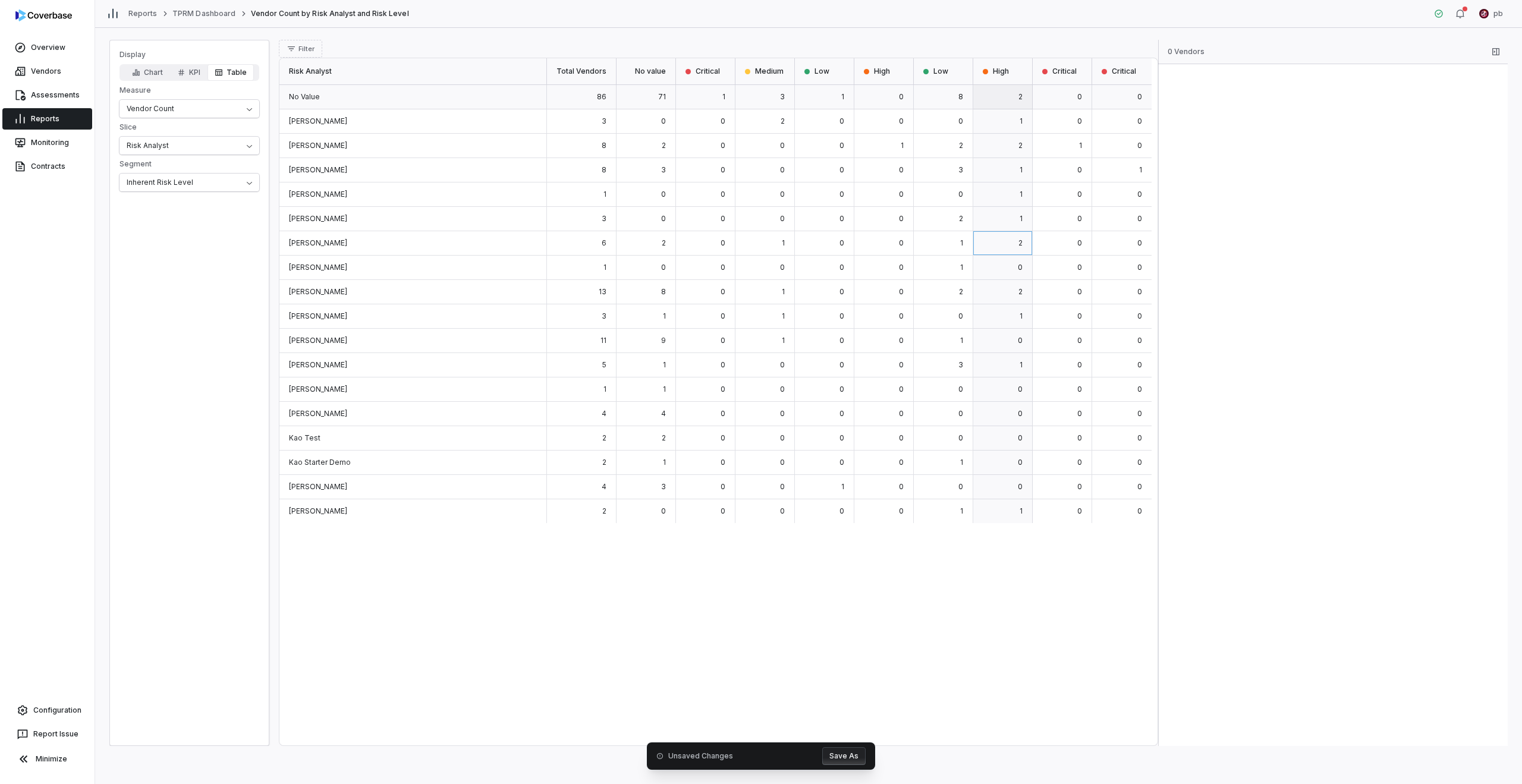
click at [756, 102] on div "2" at bounding box center [1003, 97] width 59 height 24
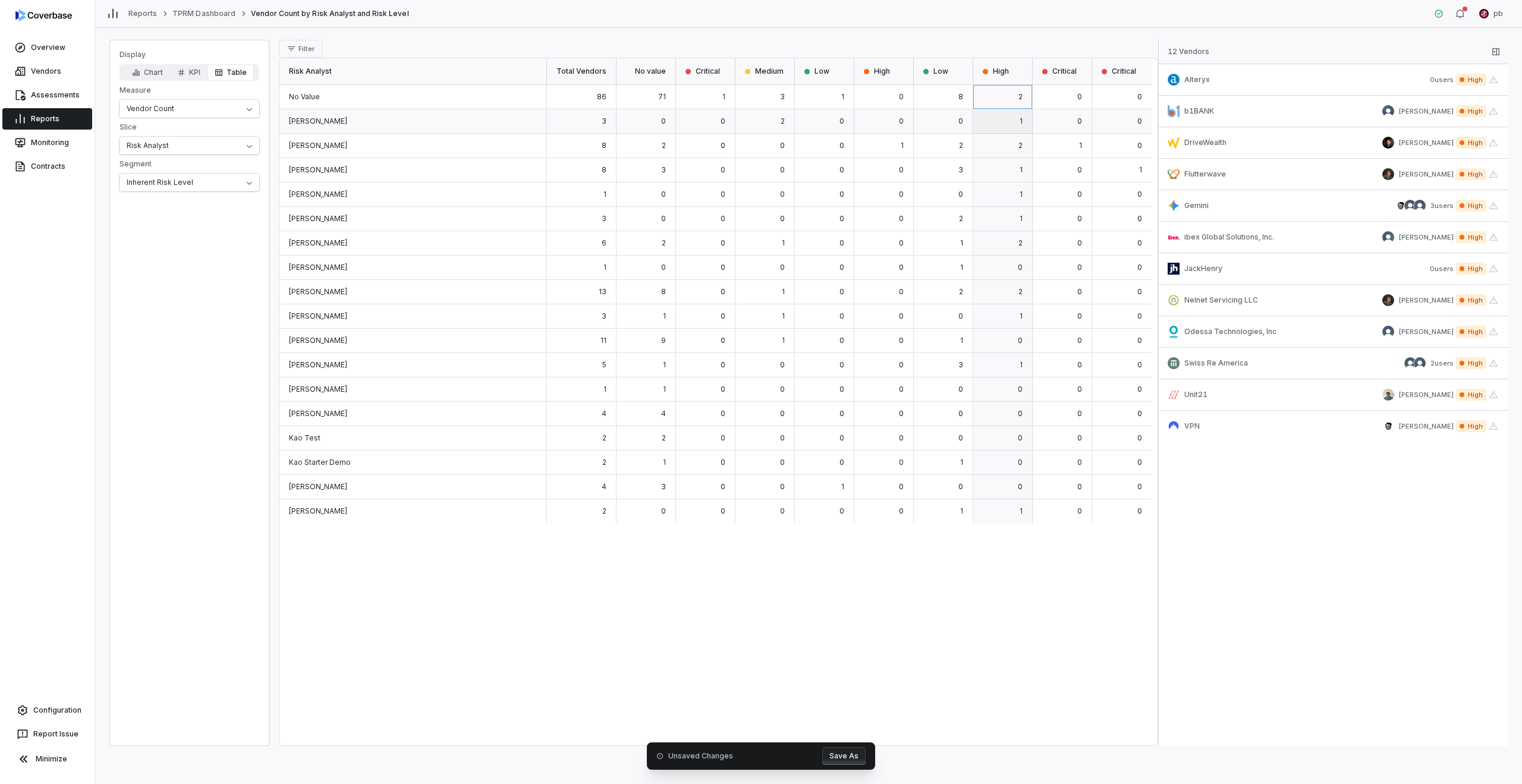
click at [756, 124] on div "1" at bounding box center [1003, 121] width 59 height 24
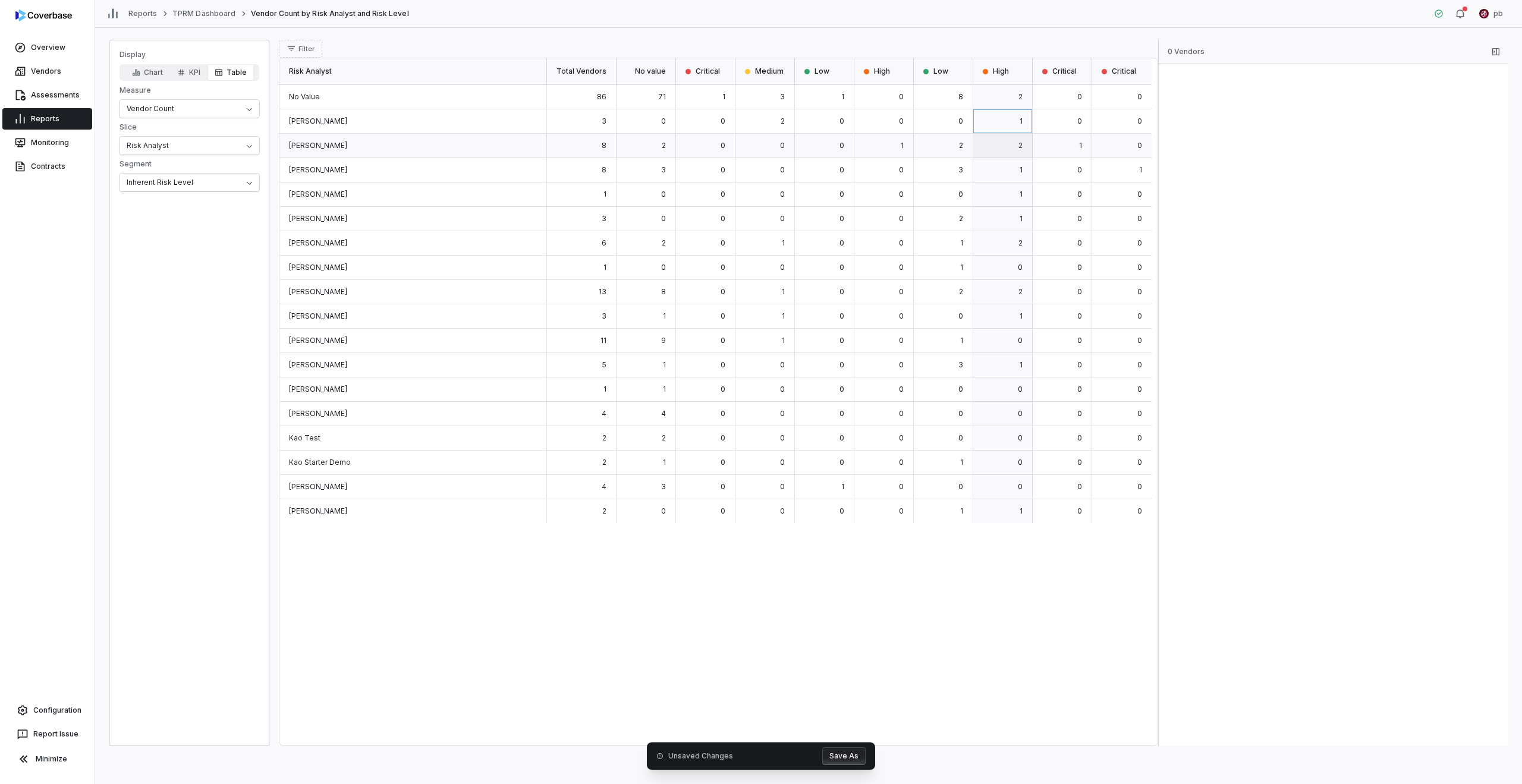
click at [756, 136] on div "2" at bounding box center [1003, 146] width 59 height 24
click at [756, 104] on div "2" at bounding box center [1003, 97] width 59 height 24
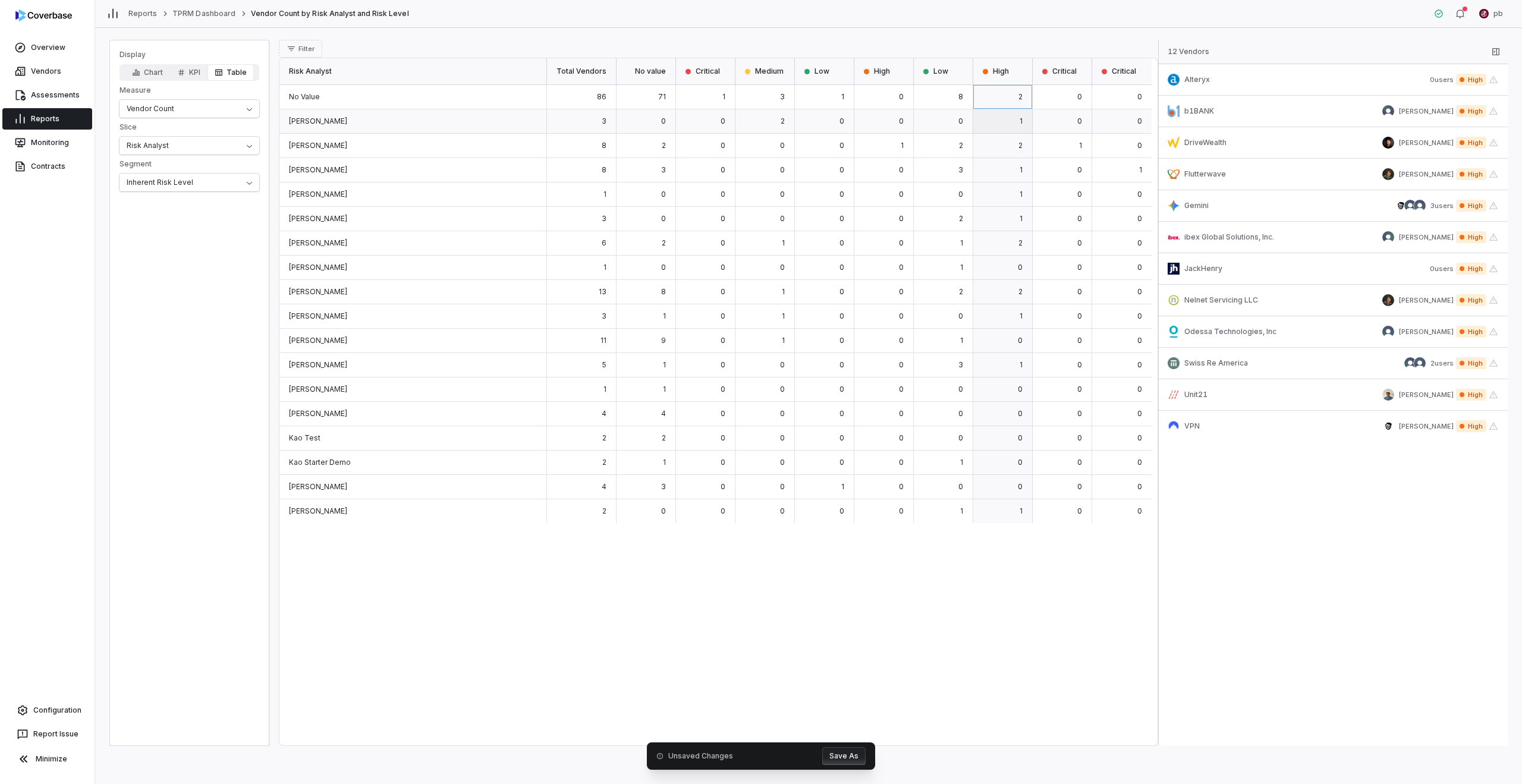
click at [756, 120] on div "1" at bounding box center [1003, 121] width 59 height 24
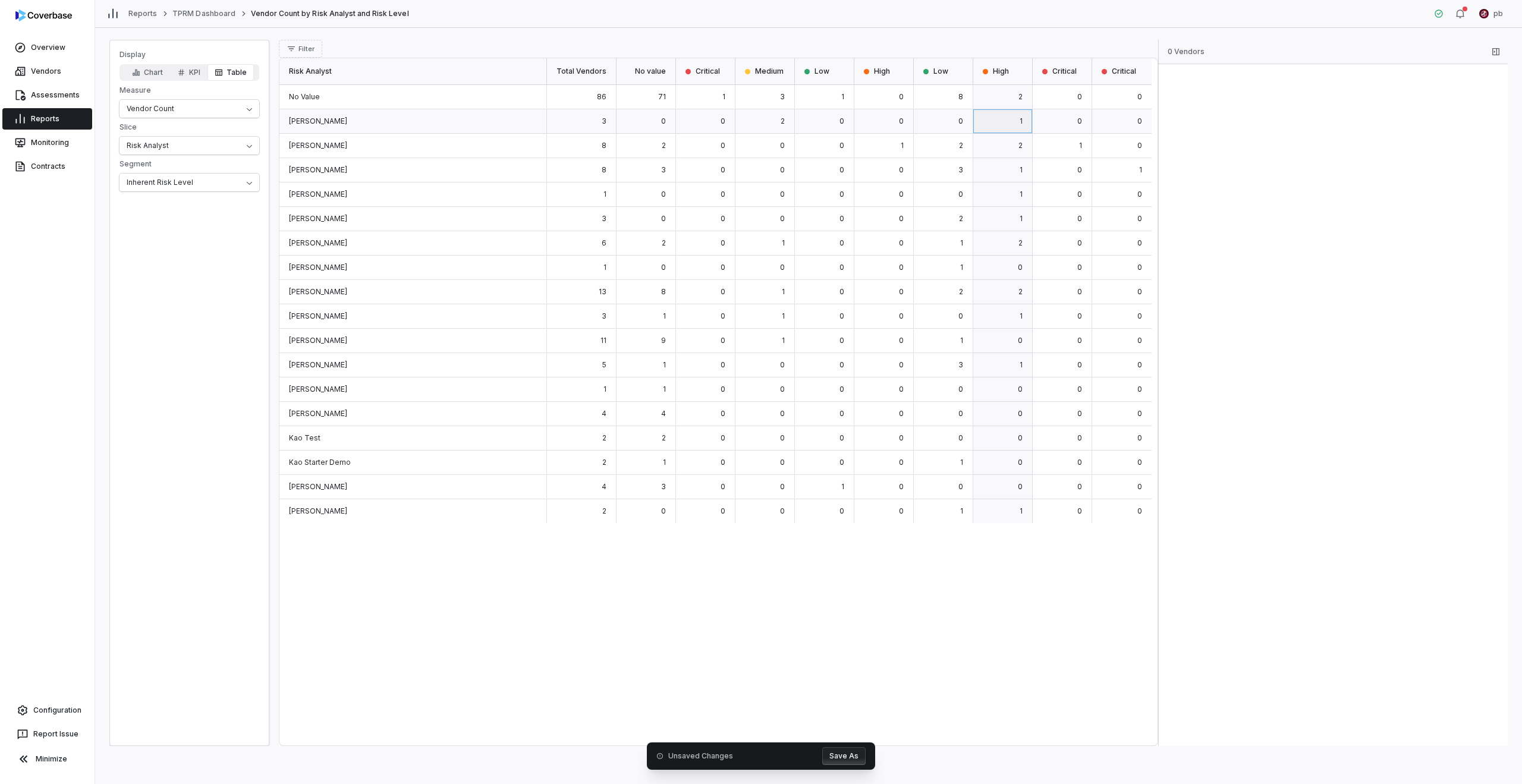
click at [756, 143] on div "2" at bounding box center [1003, 146] width 59 height 24
click at [756, 118] on div "1" at bounding box center [1003, 121] width 59 height 24
click at [756, 84] on div "High" at bounding box center [1003, 71] width 59 height 27
click at [756, 93] on div "2" at bounding box center [1003, 97] width 59 height 24
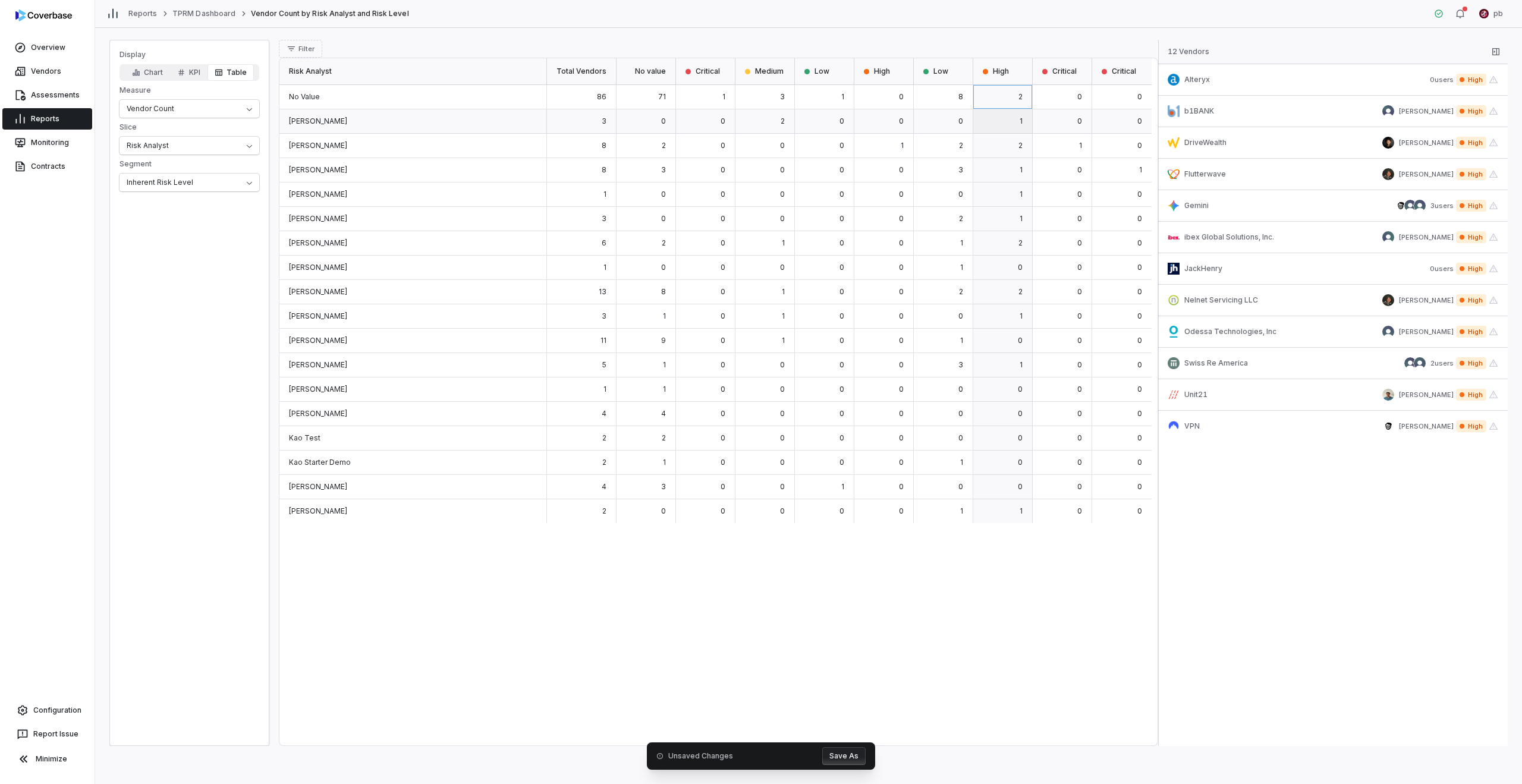
click at [756, 120] on div "1" at bounding box center [1003, 121] width 59 height 24
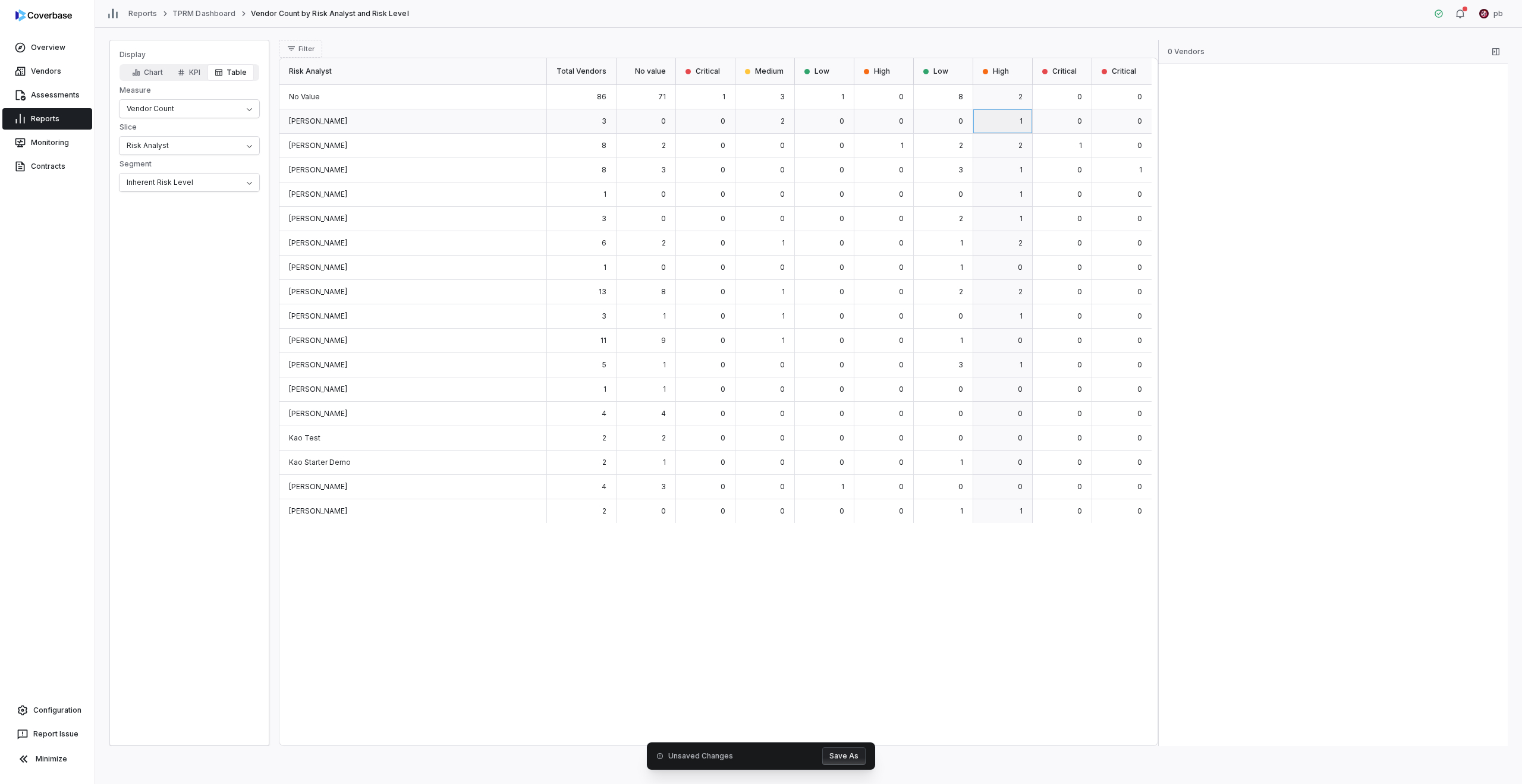
click at [756, 106] on div "2" at bounding box center [1003, 97] width 59 height 24
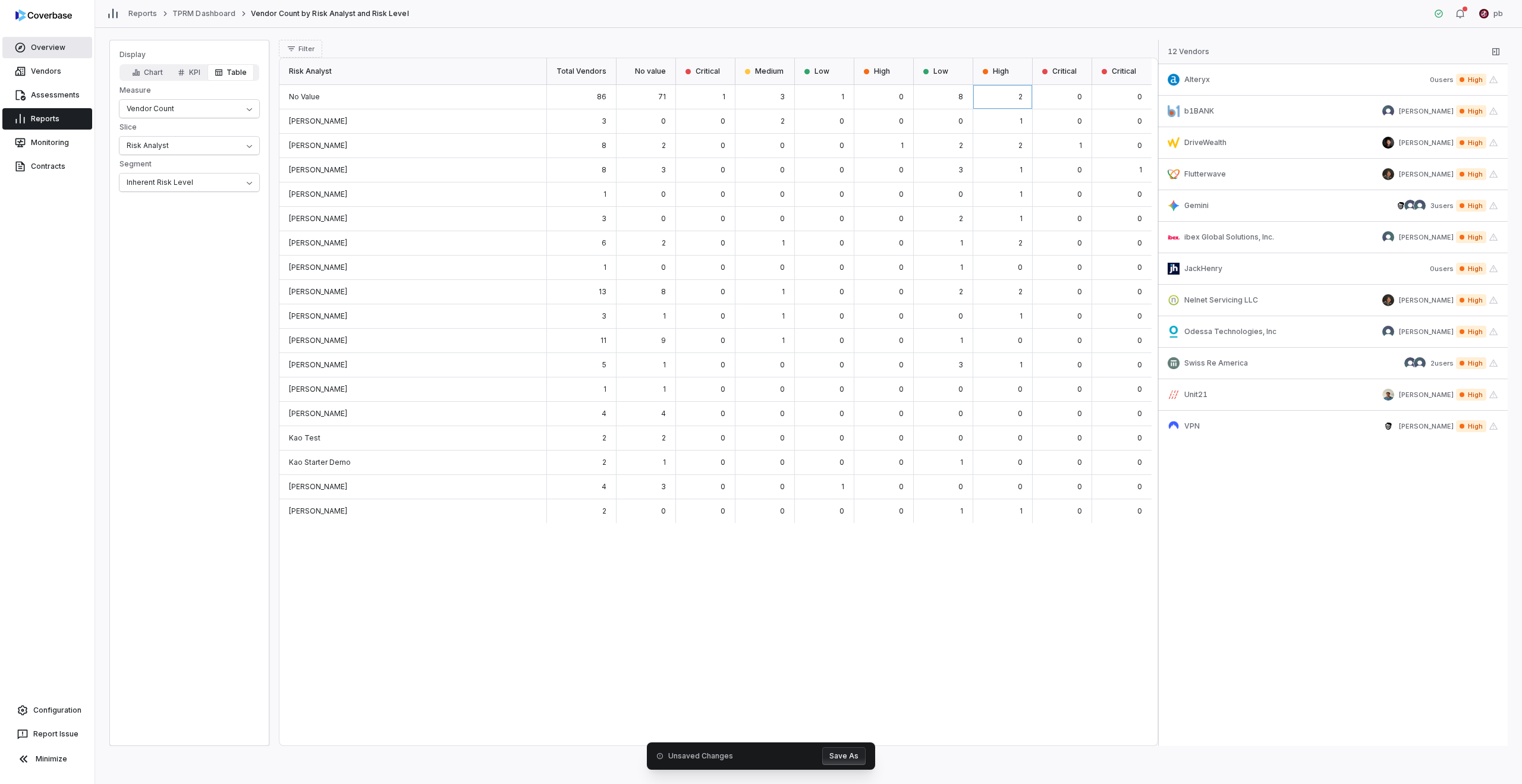
click at [56, 57] on link "Overview" at bounding box center [47, 48] width 90 height 22
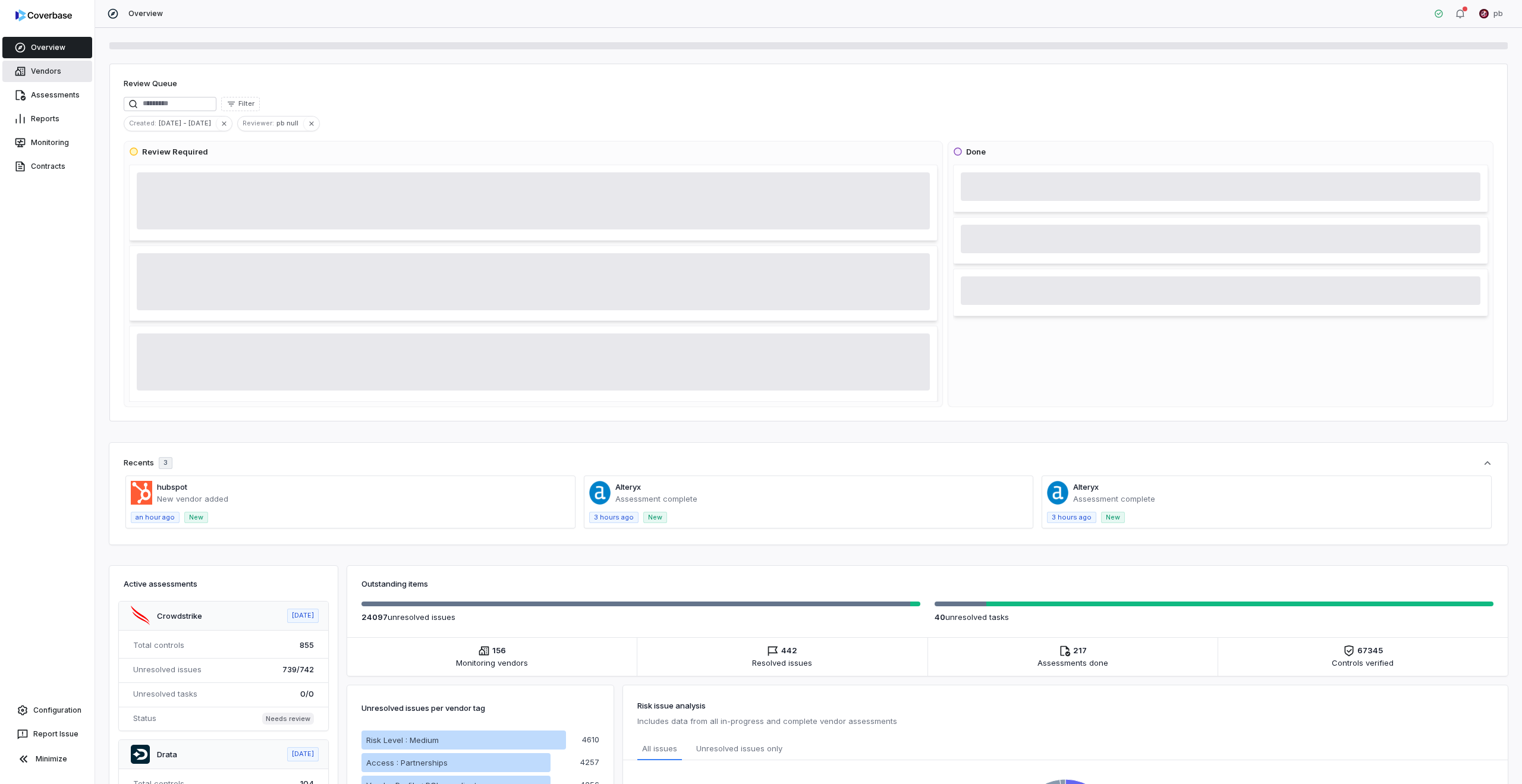
click at [54, 63] on link "Vendors" at bounding box center [47, 71] width 90 height 22
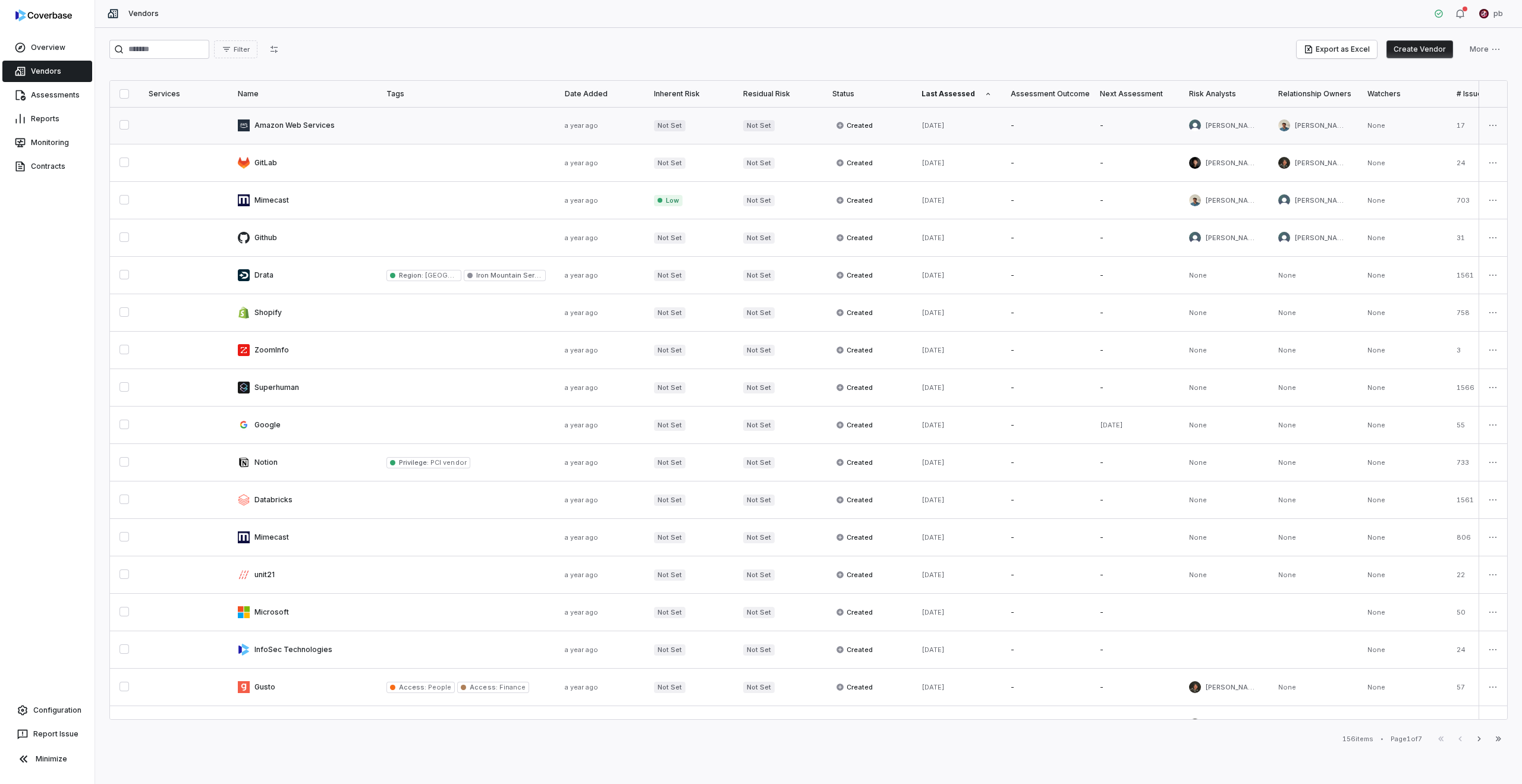
click at [317, 128] on link at bounding box center [302, 125] width 149 height 37
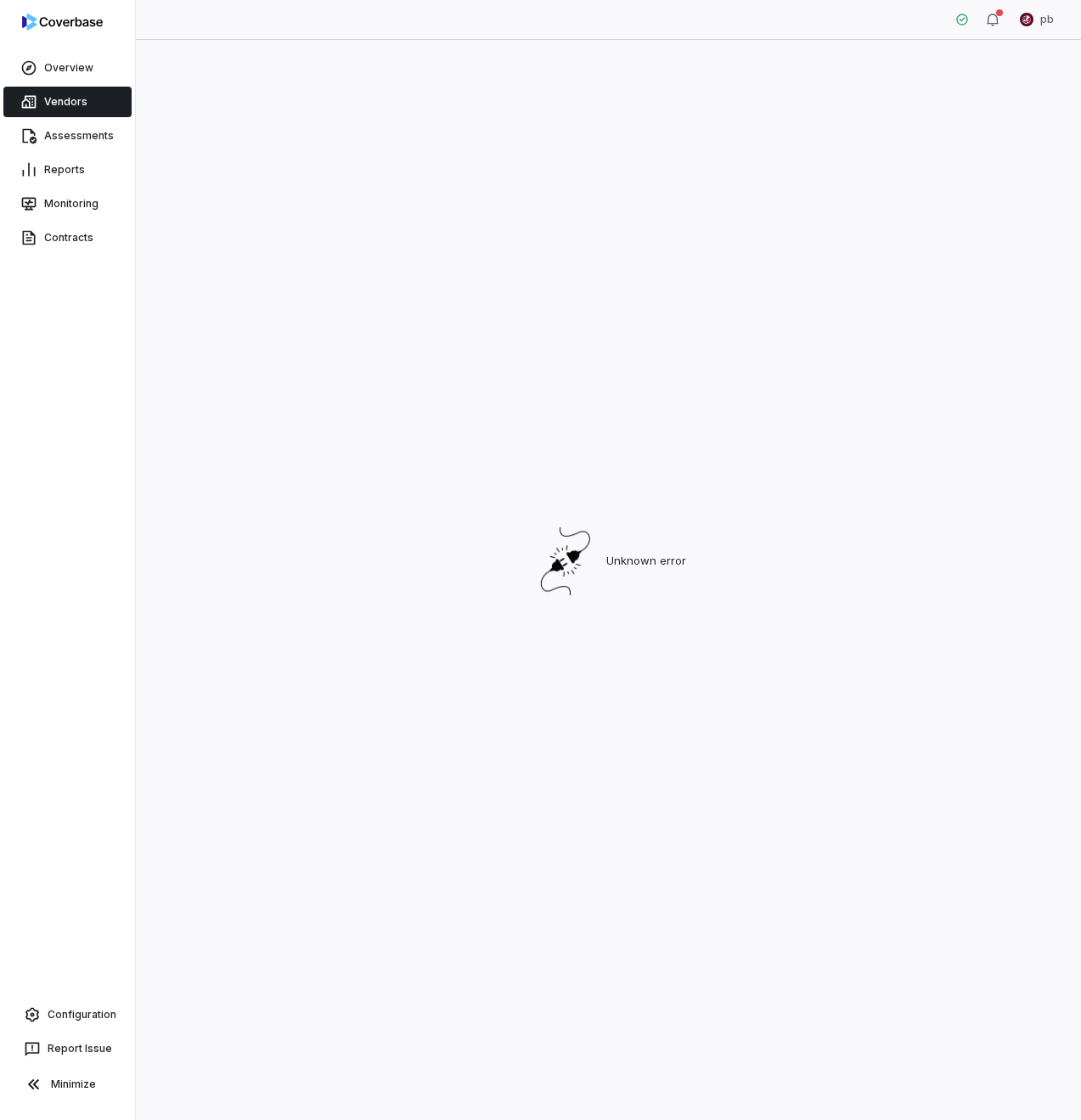
click at [1038, 284] on div "Unknown error" at bounding box center [608, 561] width 904 height 1008
drag, startPoint x: 877, startPoint y: 193, endPoint x: 745, endPoint y: 196, distance: 132.0
click at [854, 197] on div "Unknown error" at bounding box center [608, 561] width 904 height 1008
click at [48, 180] on link "Reports" at bounding box center [67, 170] width 128 height 31
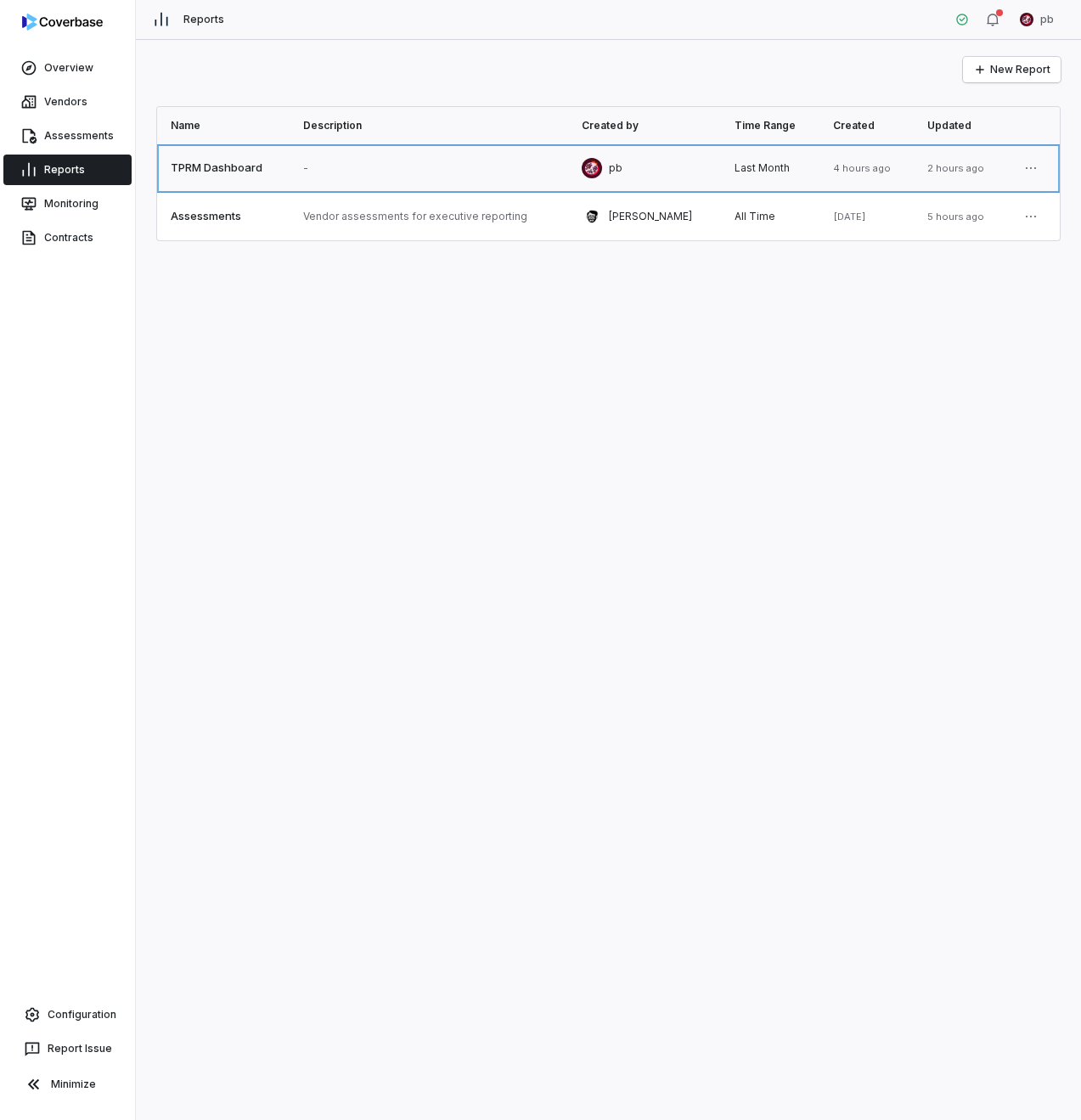
click at [212, 162] on link at bounding box center [223, 168] width 132 height 48
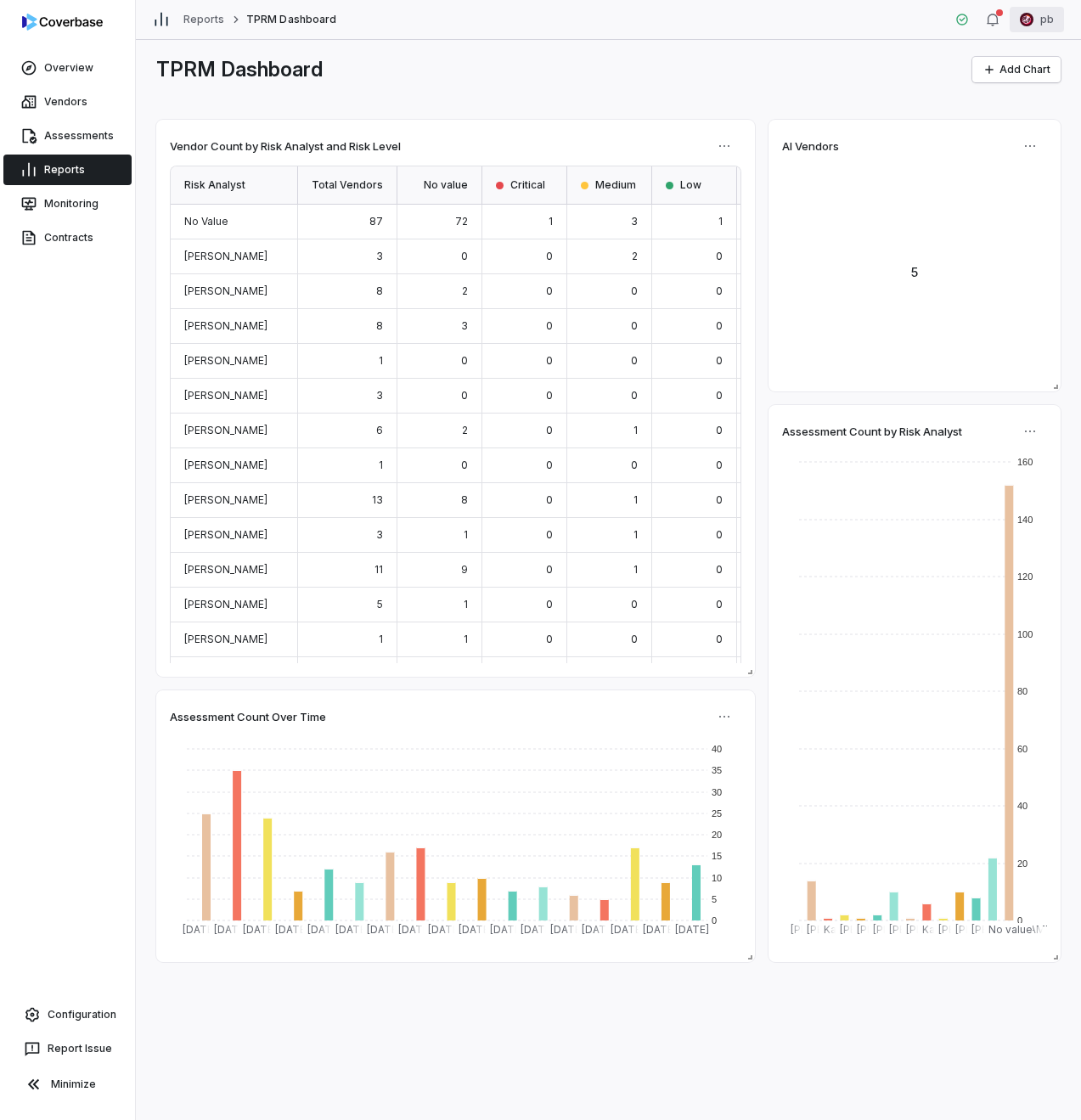
click at [1038, 26] on html "Overview Vendors Assessments Reports Monitoring Contracts Configuration Report …" at bounding box center [540, 560] width 1081 height 1120
click at [1032, 86] on div "Organization" at bounding box center [992, 88] width 130 height 27
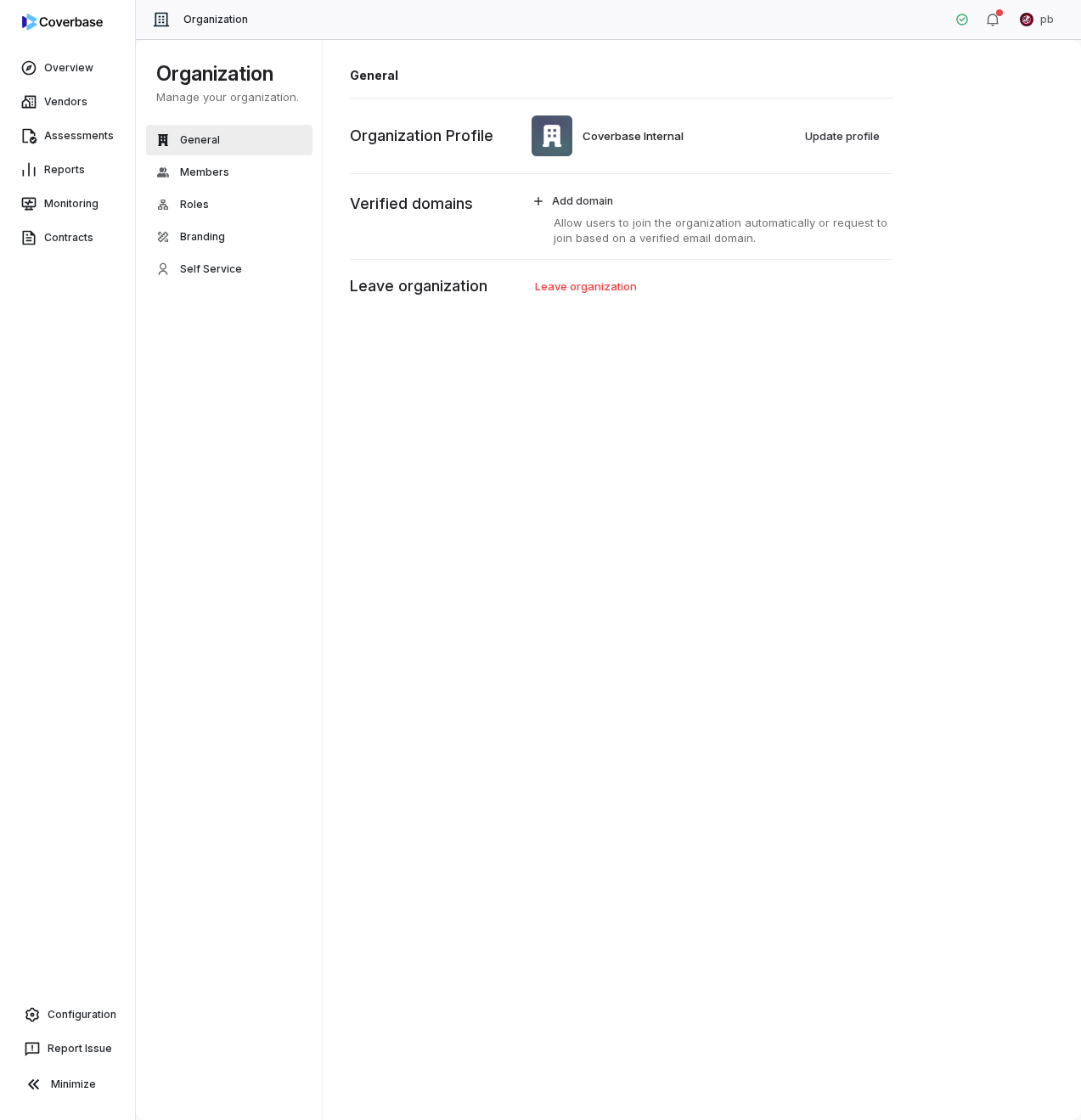
click at [75, 998] on div "Configuration" at bounding box center [67, 1015] width 128 height 34
click at [75, 1012] on link "Configuration" at bounding box center [67, 1015] width 121 height 31
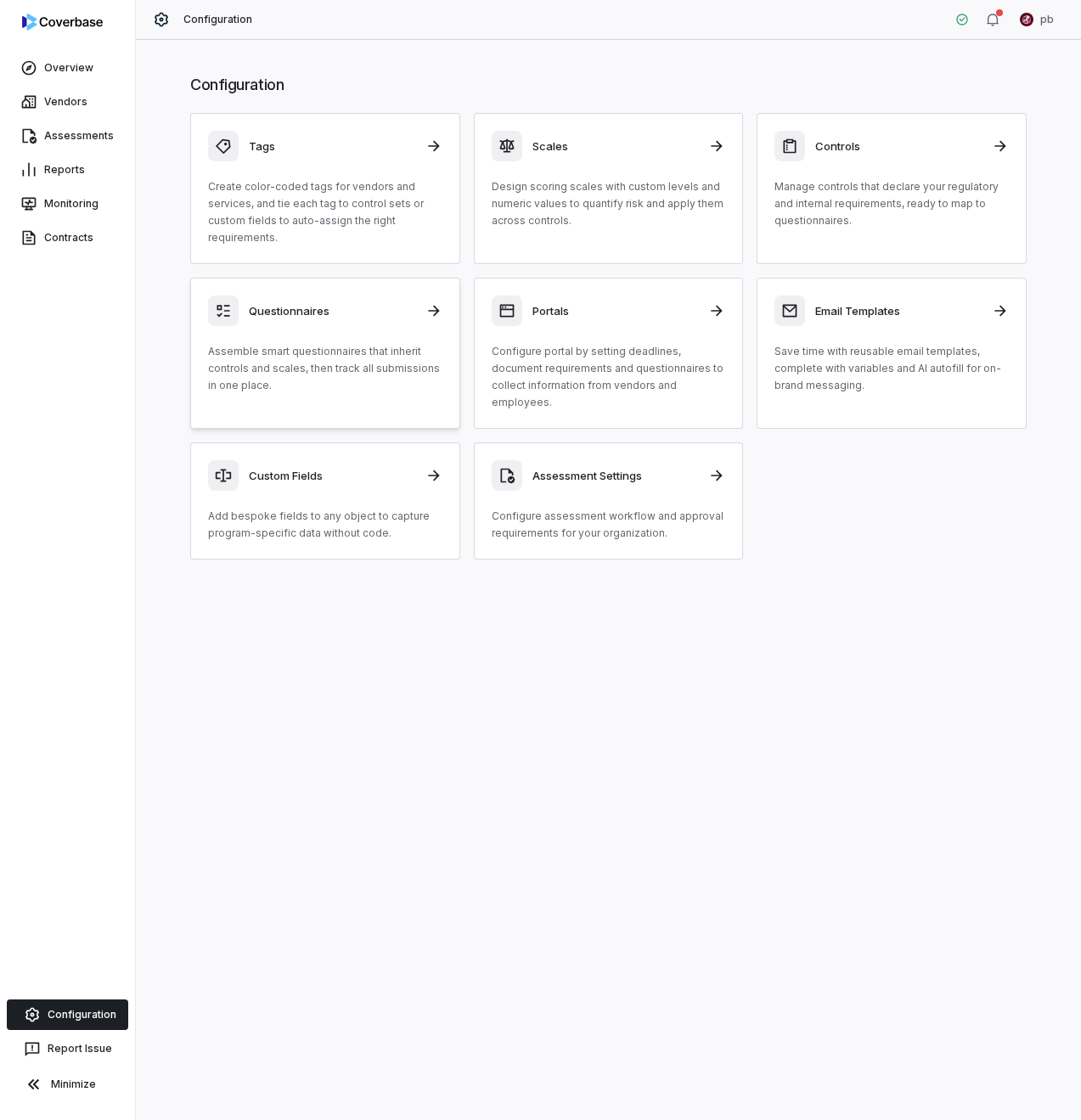
click at [380, 307] on h3 "Questionnaires" at bounding box center [331, 311] width 167 height 15
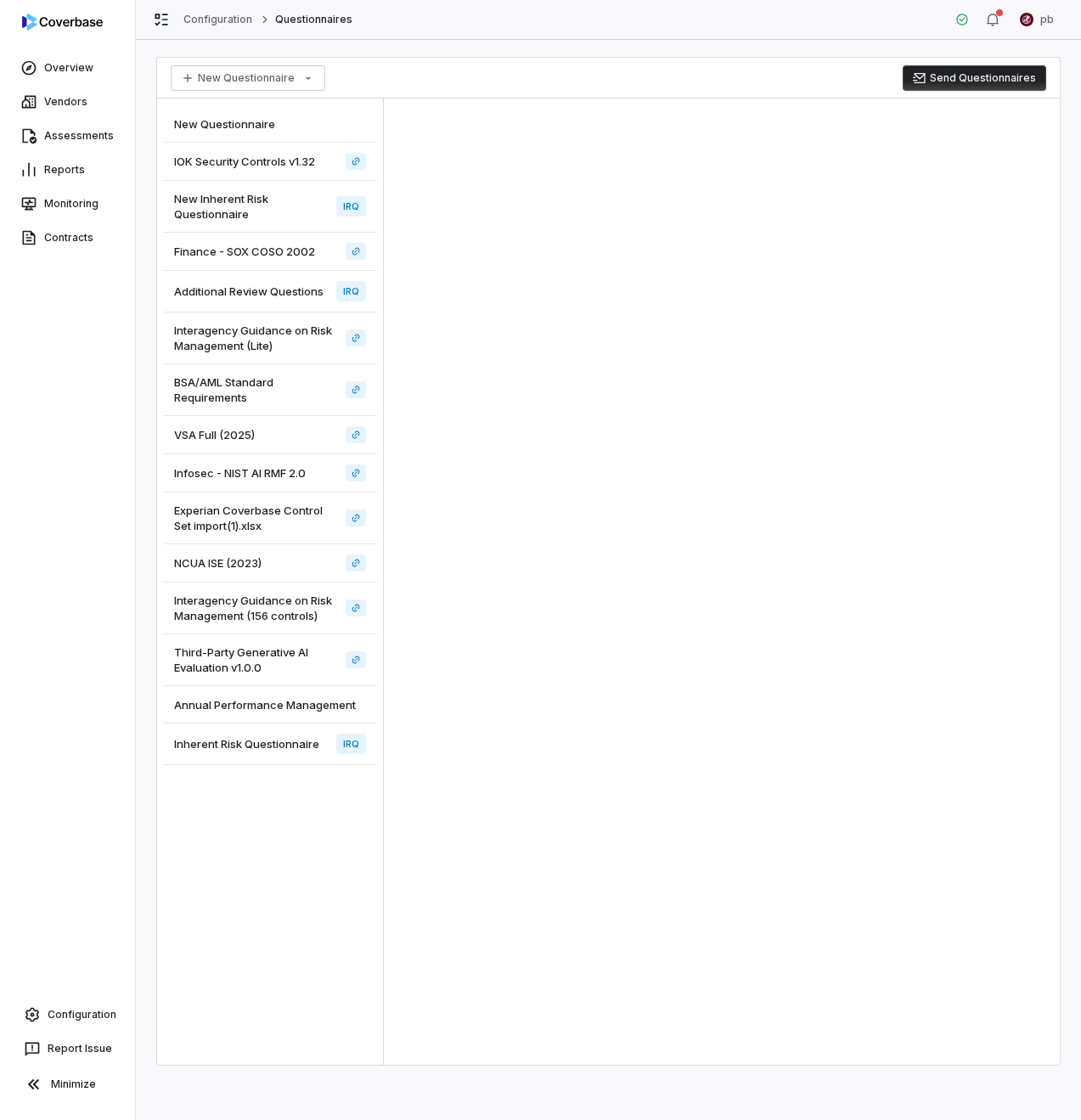
click at [270, 735] on div "Inherent Risk Questionnaire IRQ" at bounding box center [270, 744] width 213 height 42
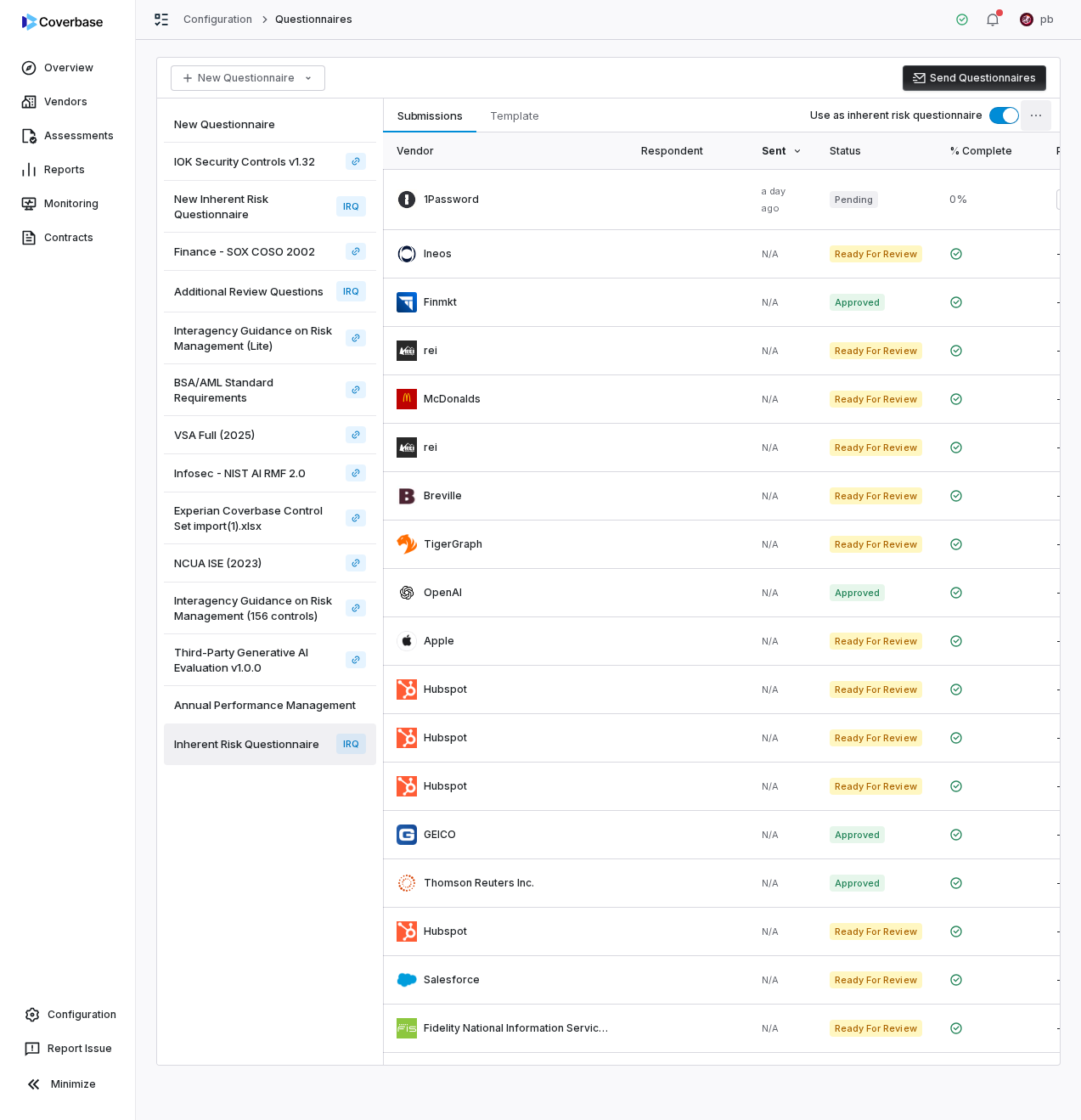
click at [1046, 110] on html "Overview Vendors Assessments Reports Monitoring Contracts Configuration Report …" at bounding box center [540, 560] width 1081 height 1120
click at [1022, 219] on div "Configure Reviewers" at bounding box center [965, 209] width 158 height 27
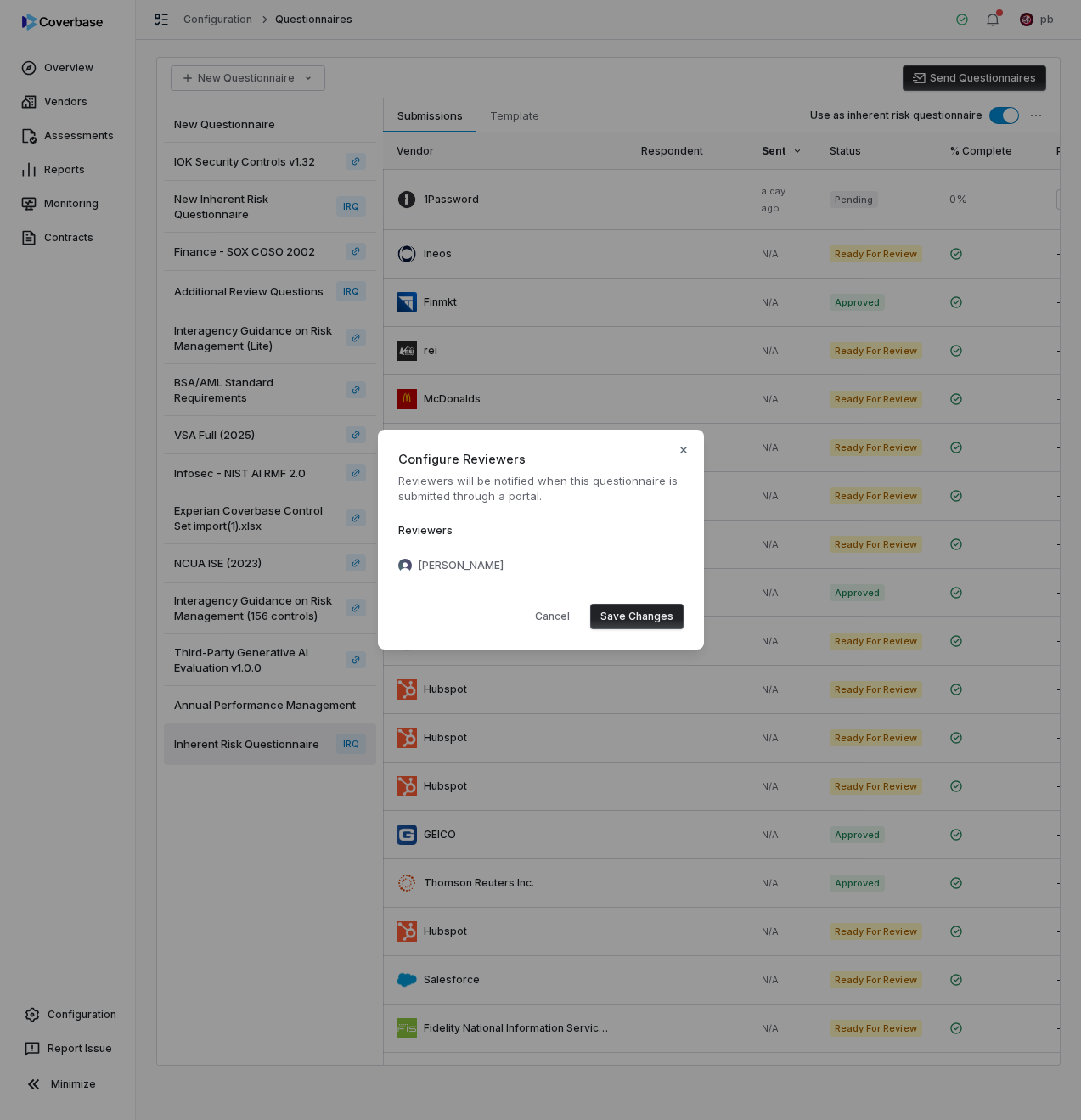
click at [673, 455] on span "Configure Reviewers" at bounding box center [540, 458] width 285 height 18
click at [685, 442] on div "Configure Reviewers Reviewers will be notified when this questionnaire is submi…" at bounding box center [541, 540] width 326 height 220
click at [682, 446] on icon "button" at bounding box center [684, 450] width 14 height 14
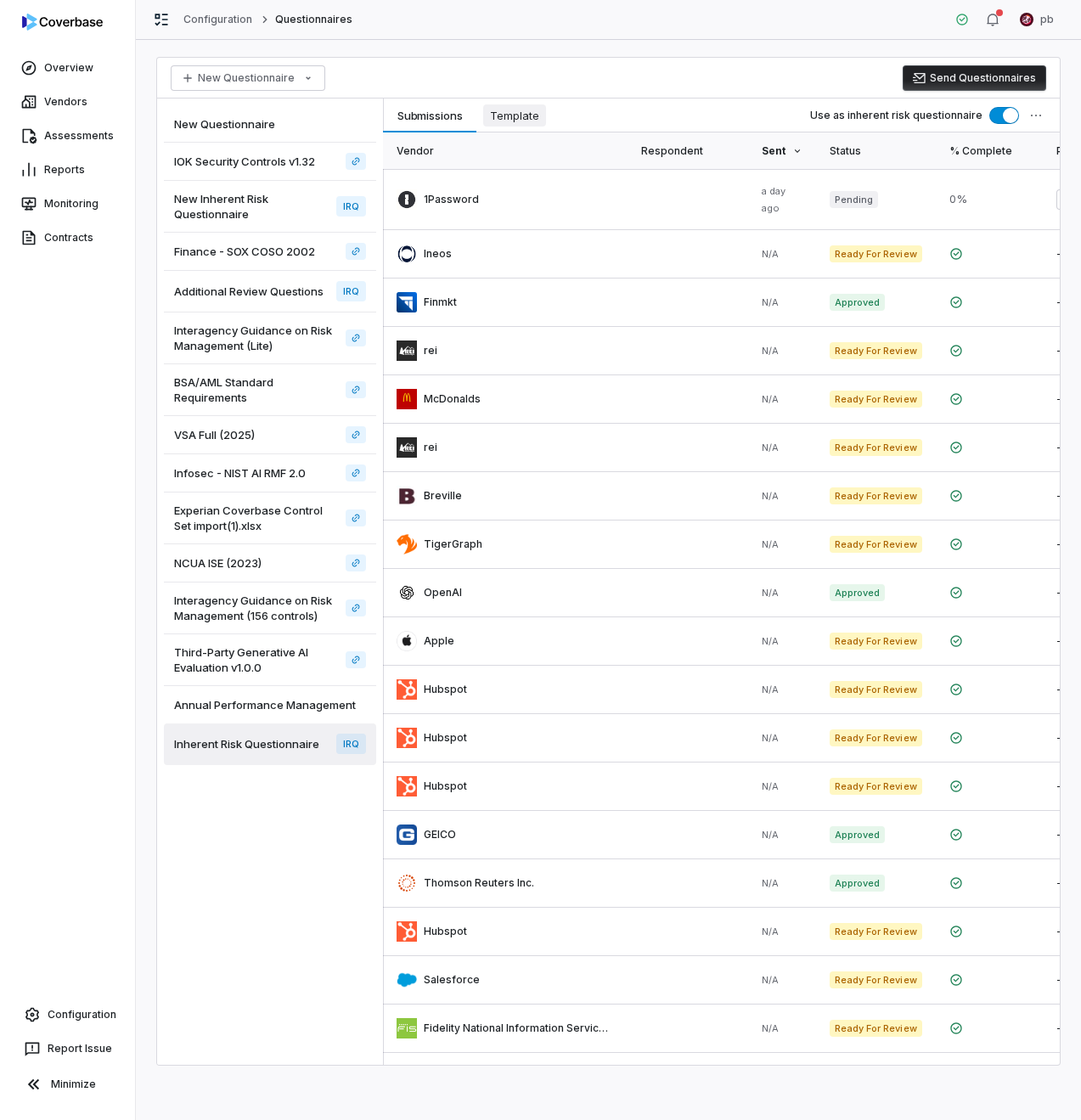
click at [498, 114] on span "Template" at bounding box center [515, 115] width 63 height 22
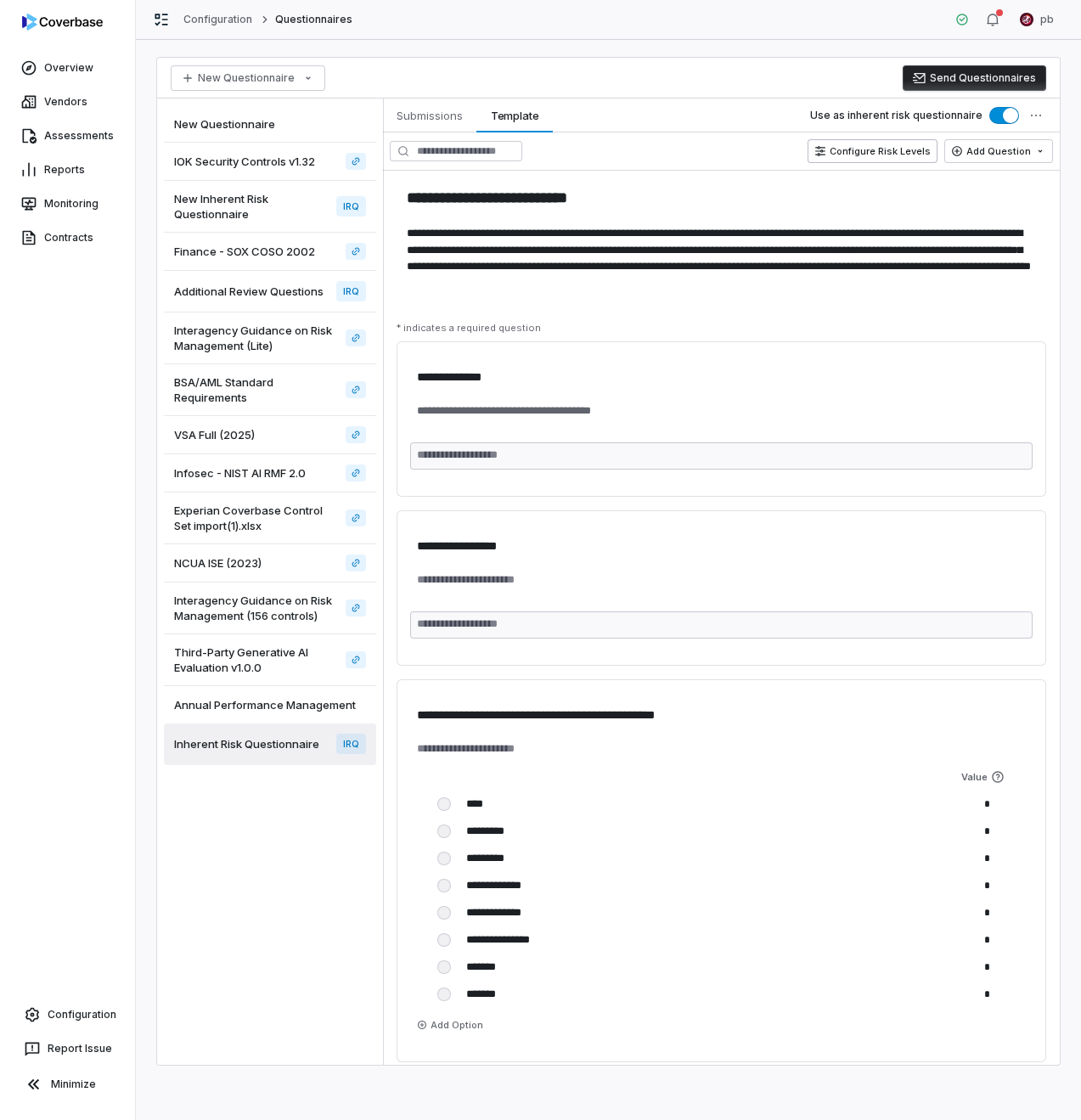
click at [900, 161] on button "Configure Risk Levels" at bounding box center [873, 151] width 130 height 24
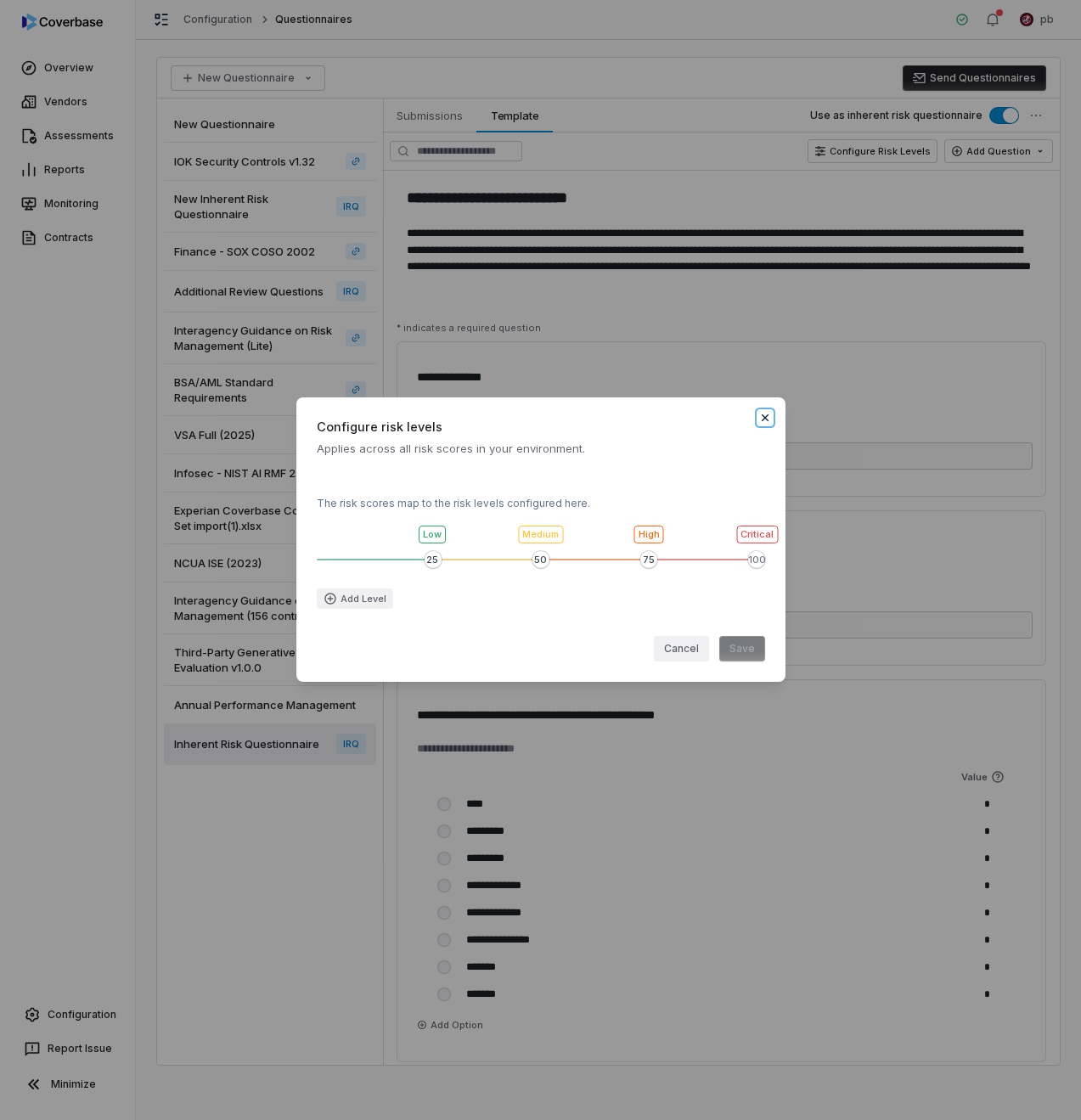
click at [765, 411] on icon "button" at bounding box center [765, 417] width 14 height 14
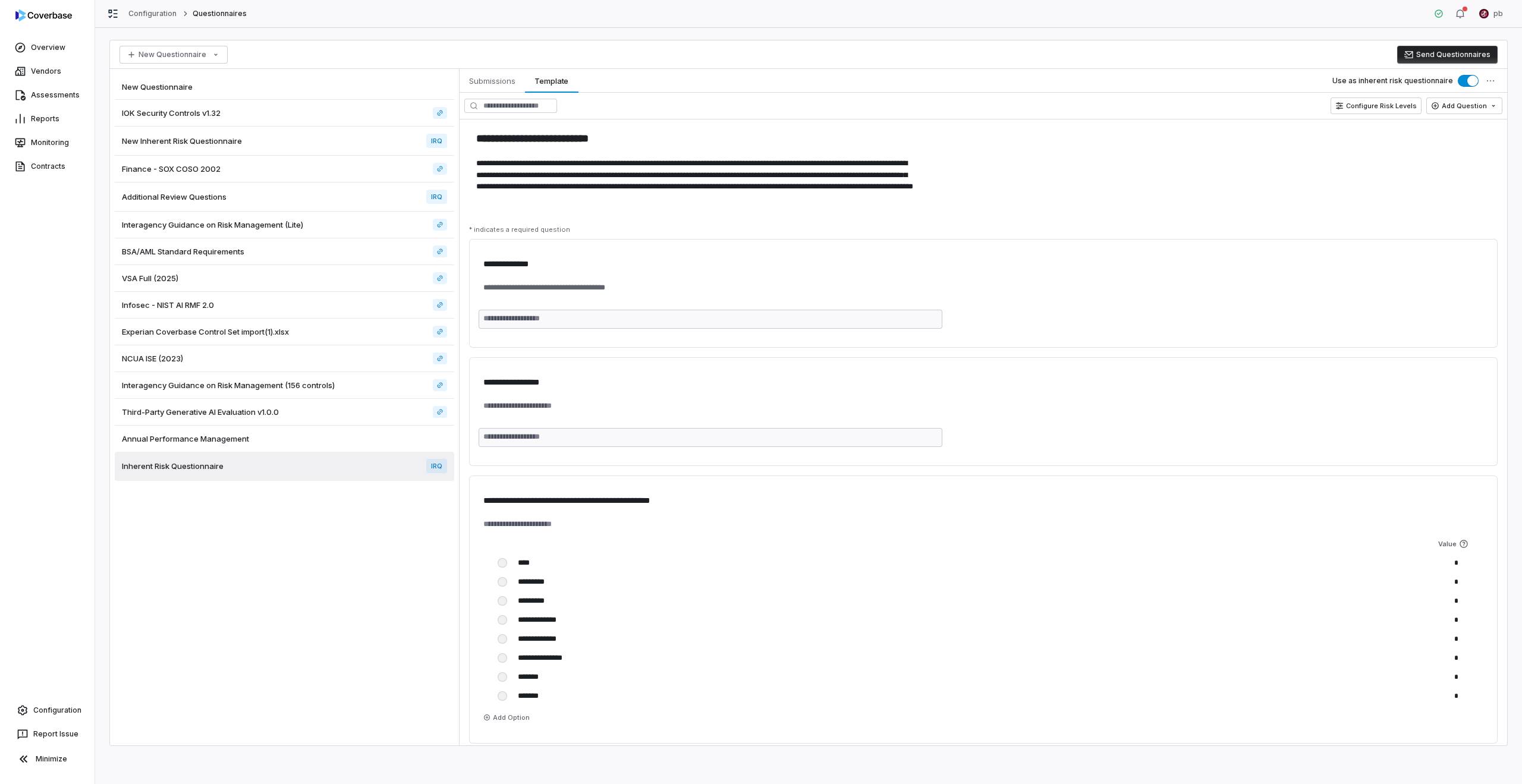
type textarea "*"
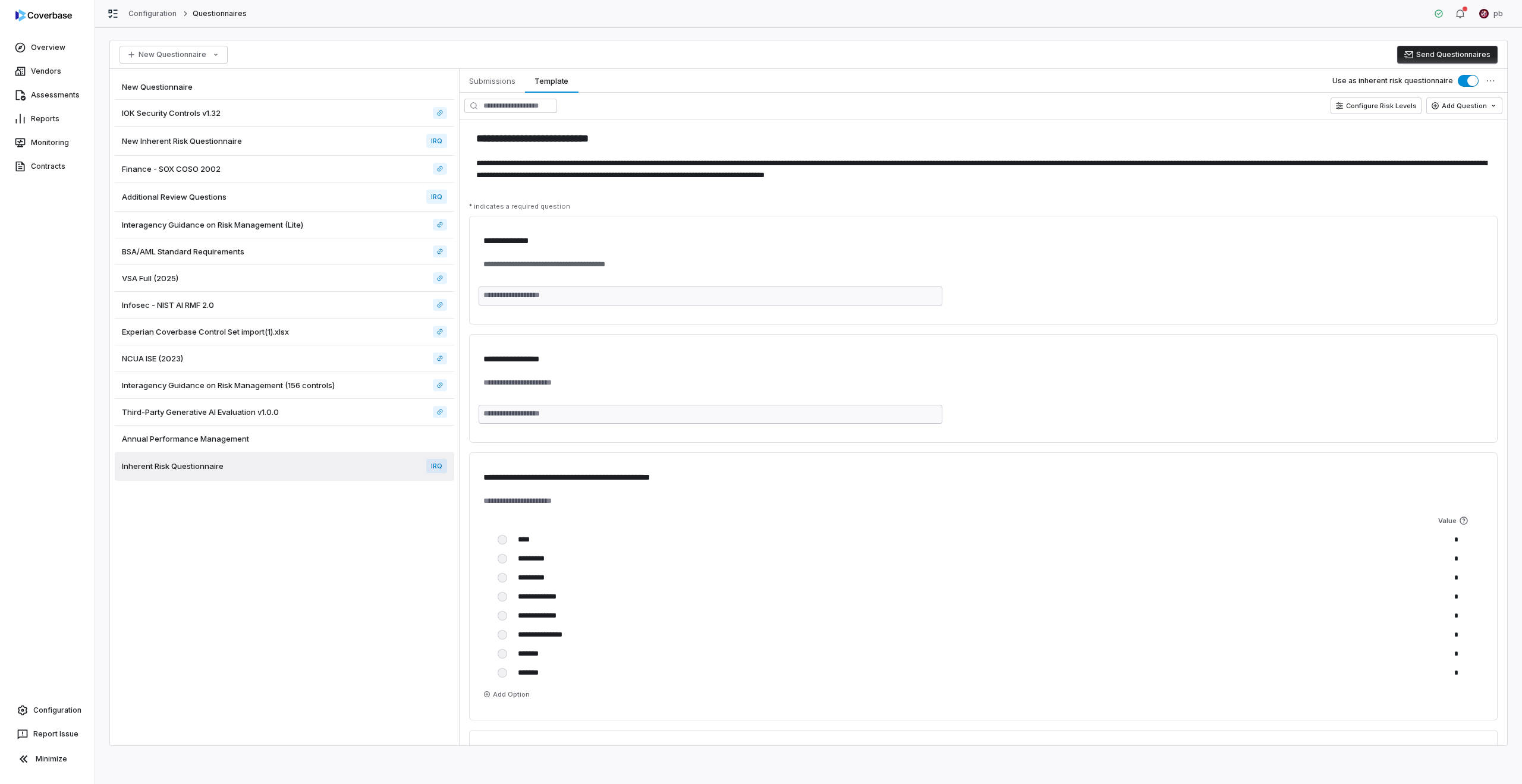
click at [393, 198] on div "Additional Review Questions IRQ" at bounding box center [285, 197] width 340 height 29
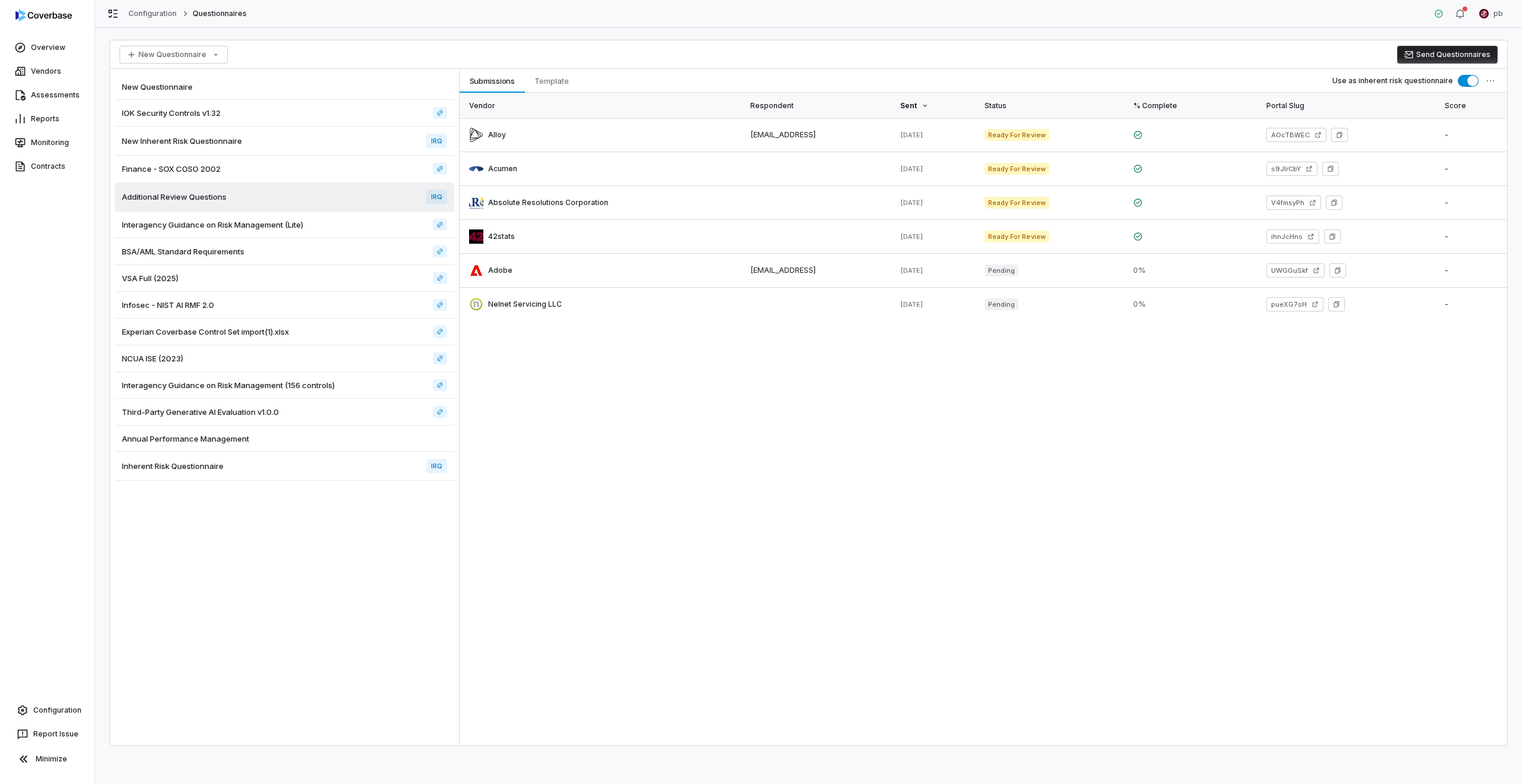
click at [383, 446] on div "Annual Performance Management" at bounding box center [285, 439] width 340 height 26
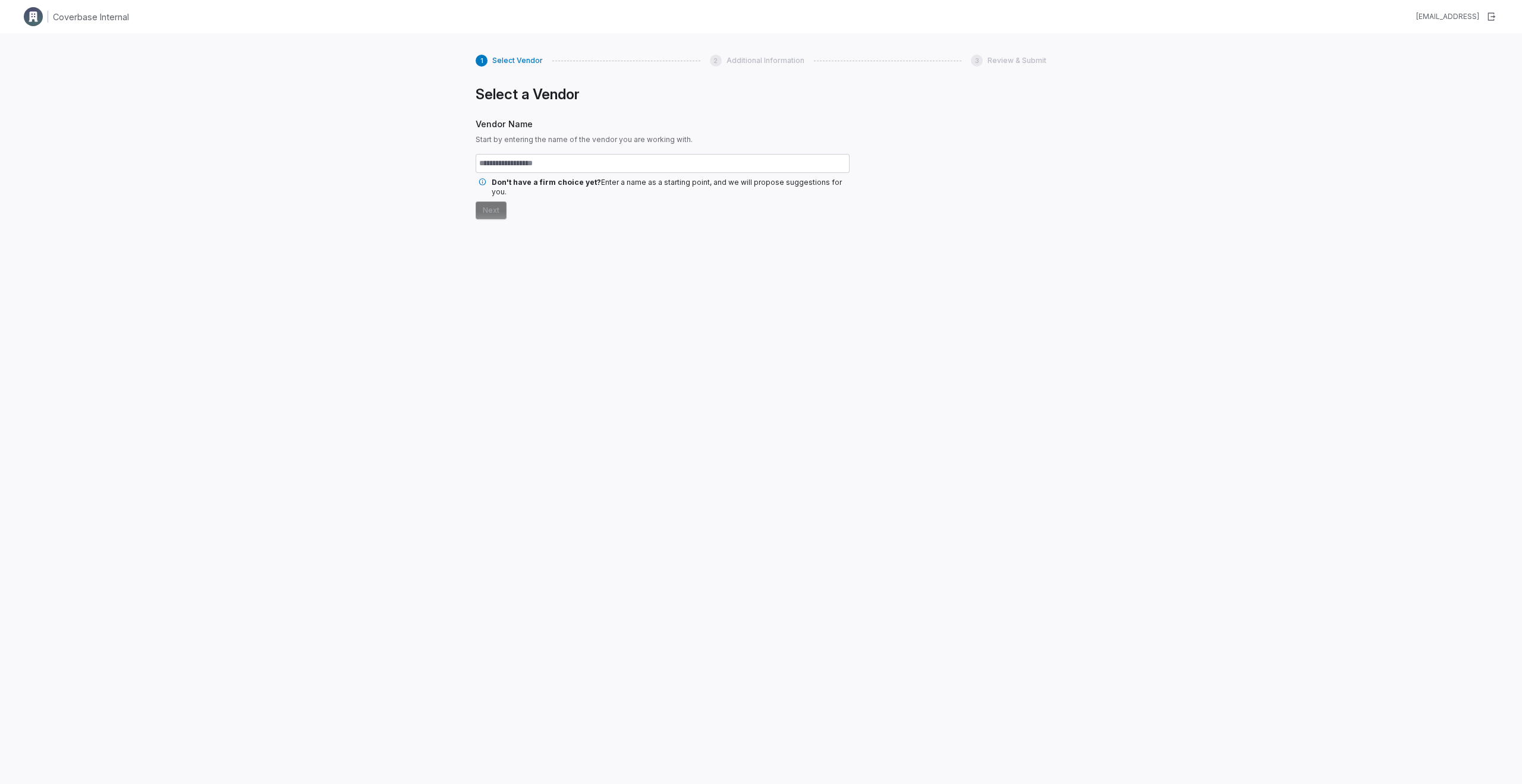
click at [665, 155] on input "text" at bounding box center [663, 164] width 374 height 19
